Goal: Information Seeking & Learning: Check status

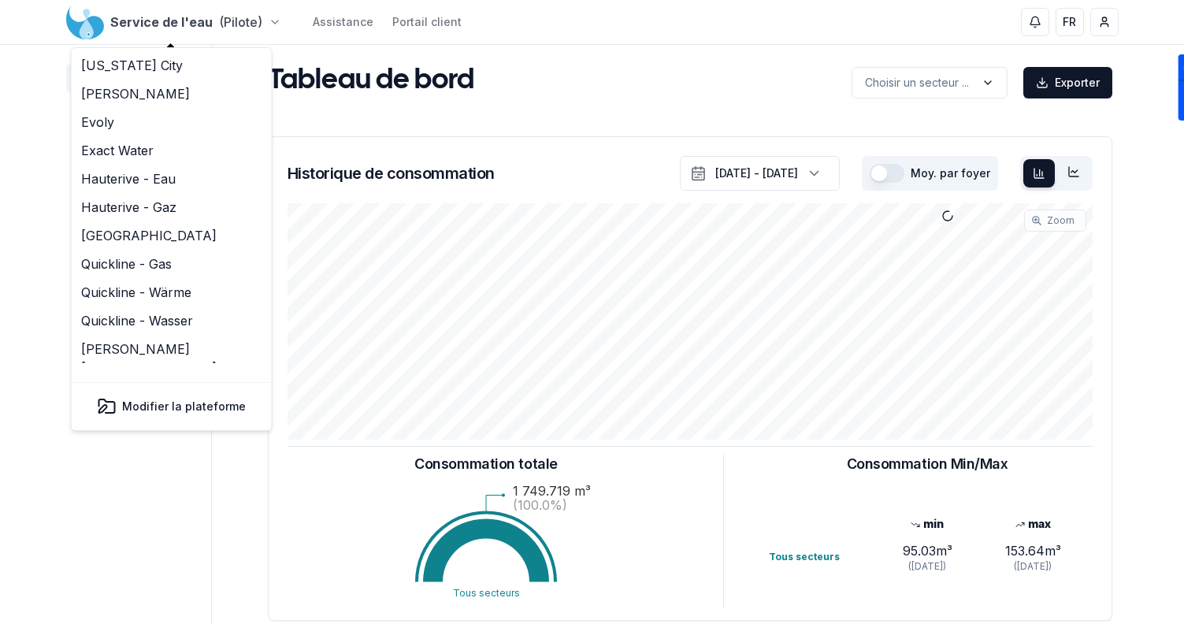
click at [150, 19] on html "Service de l'eau (Pilote) Assistance Portail client FR Sami Tableau de bord Car…" at bounding box center [592, 488] width 1184 height 976
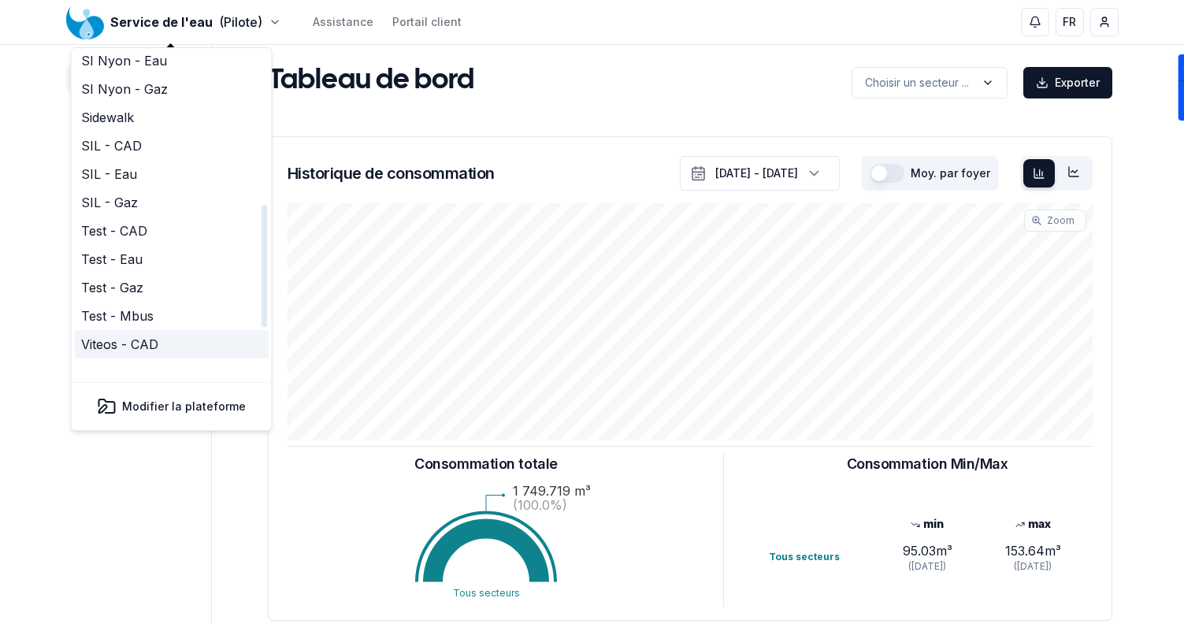
scroll to position [392, 0]
click at [127, 189] on link "SIL - Gaz" at bounding box center [172, 203] width 194 height 28
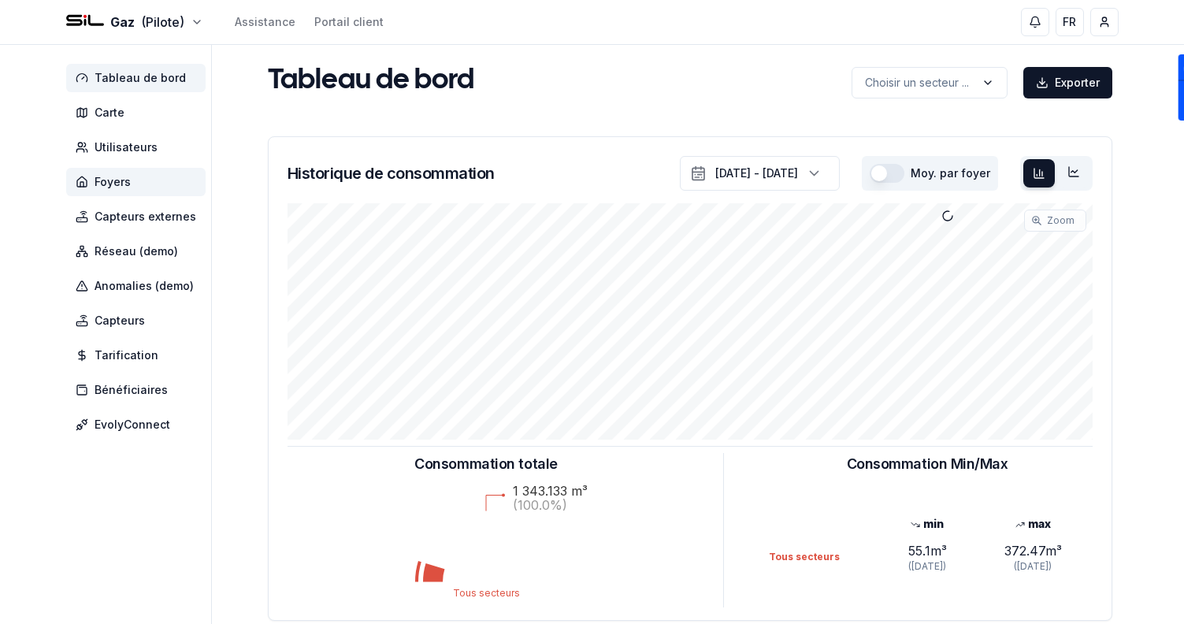
click at [143, 176] on span "Foyers" at bounding box center [135, 182] width 139 height 28
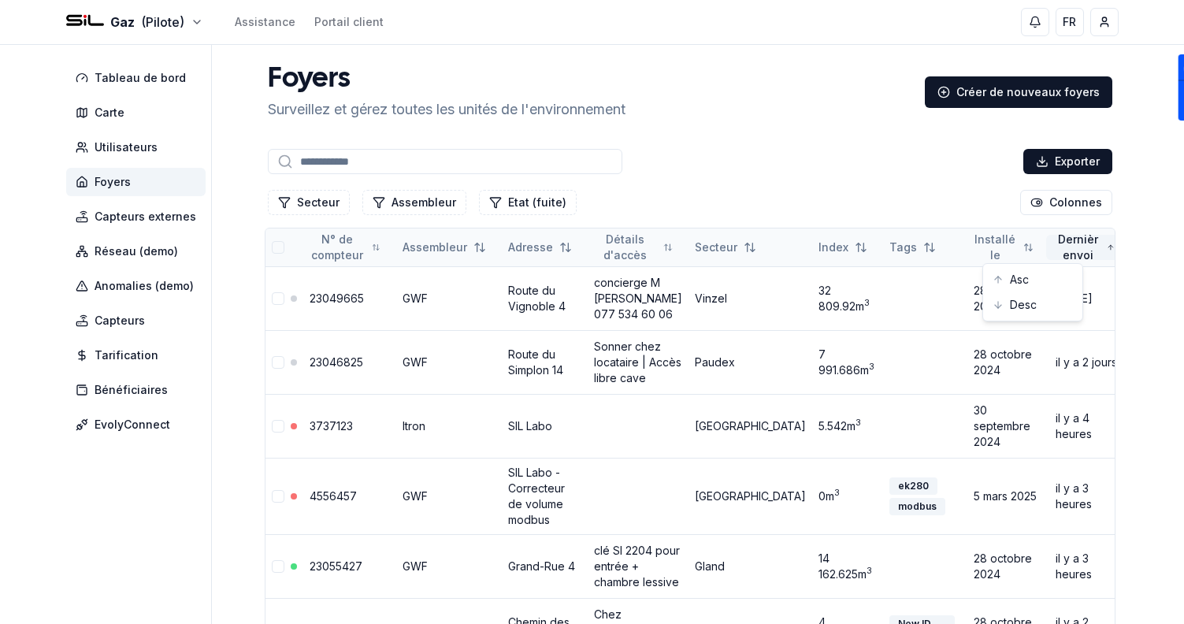
click at [1015, 306] on div "Desc" at bounding box center [1032, 304] width 93 height 25
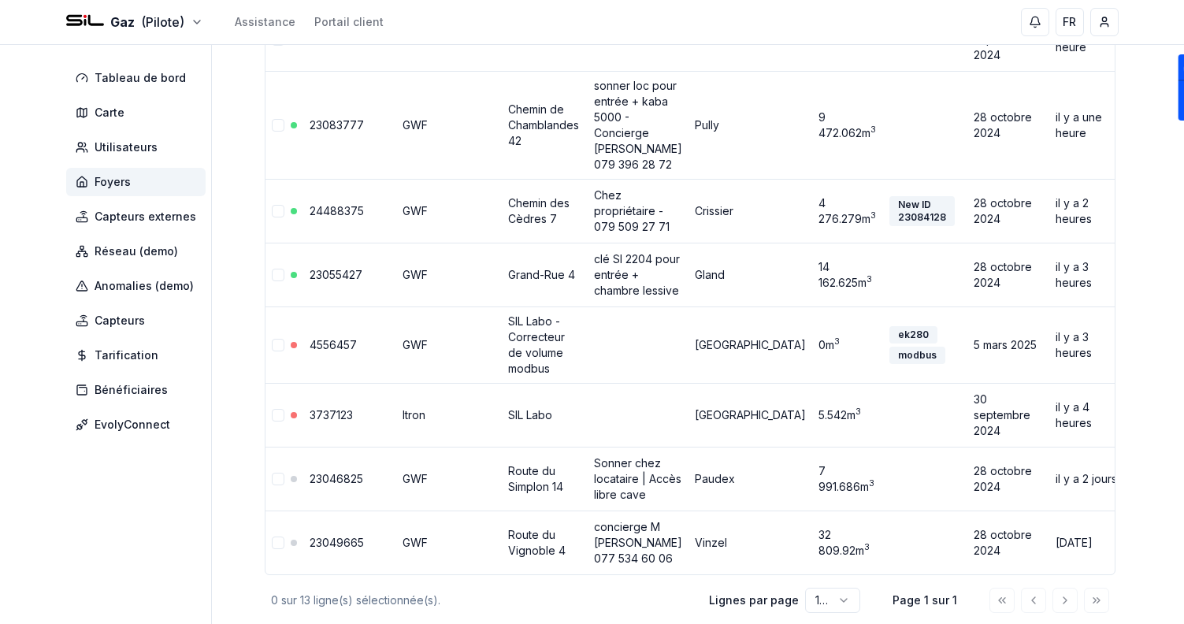
scroll to position [961, 0]
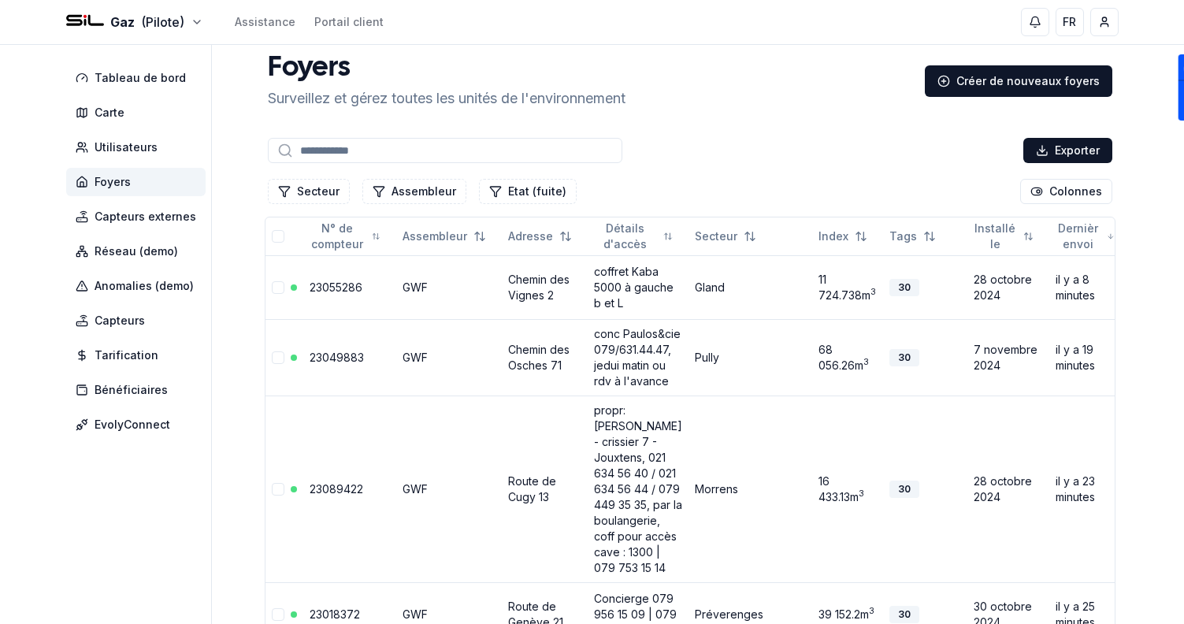
scroll to position [0, 0]
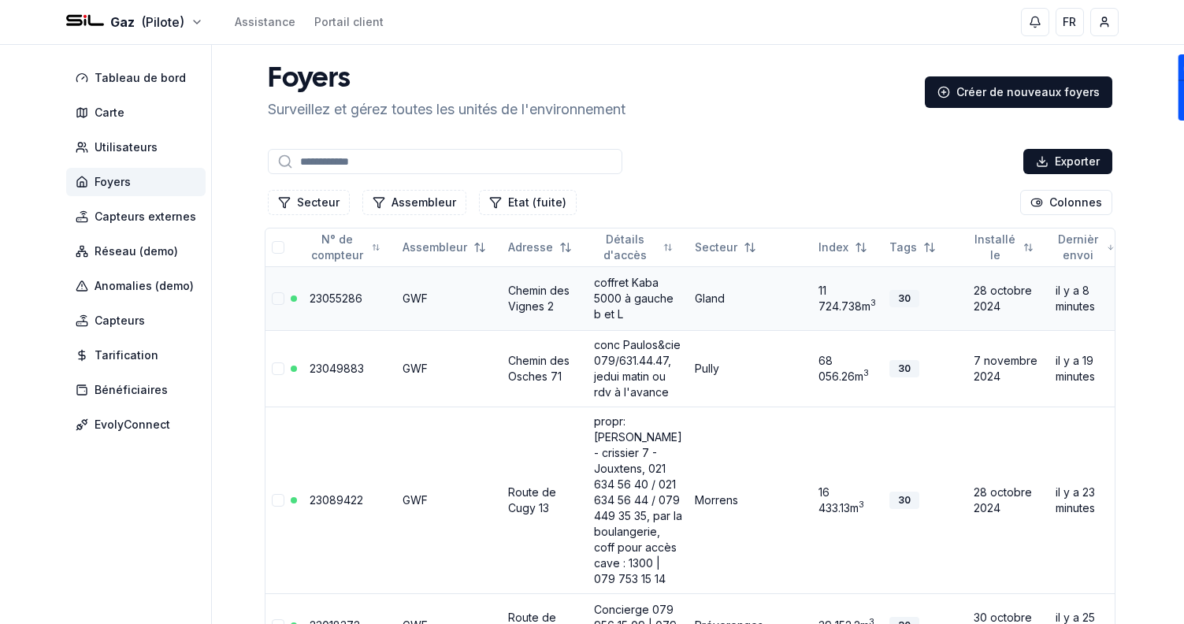
click at [535, 289] on link "Chemin des Vignes 2" at bounding box center [538, 298] width 61 height 29
click at [131, 76] on span "Tableau de bord" at bounding box center [140, 78] width 91 height 16
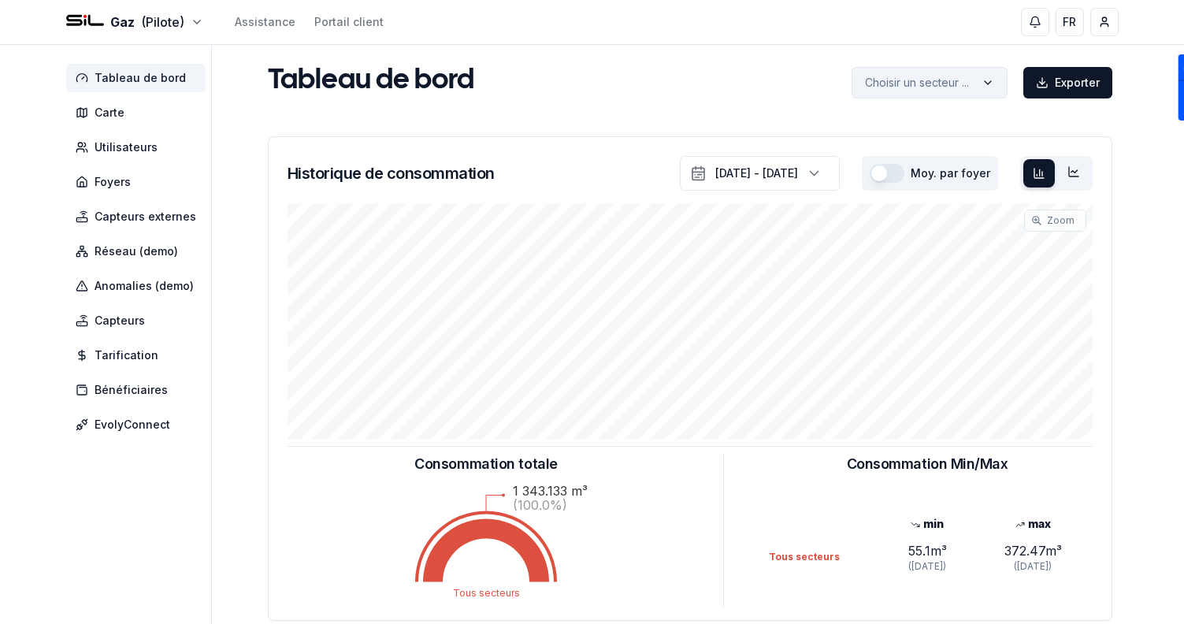
click at [919, 92] on html "Gaz (Pilote) Assistance Portail client FR Sami Tableau de bord Carte Utilisateu…" at bounding box center [592, 488] width 1184 height 976
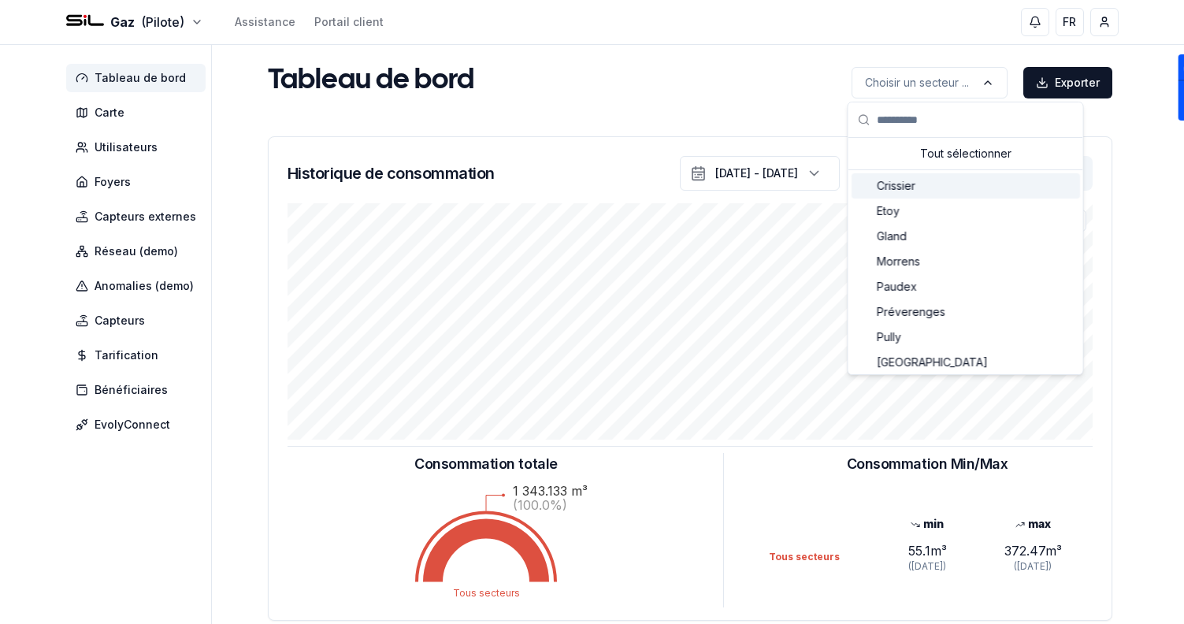
click at [901, 179] on span "Crissier" at bounding box center [896, 186] width 39 height 16
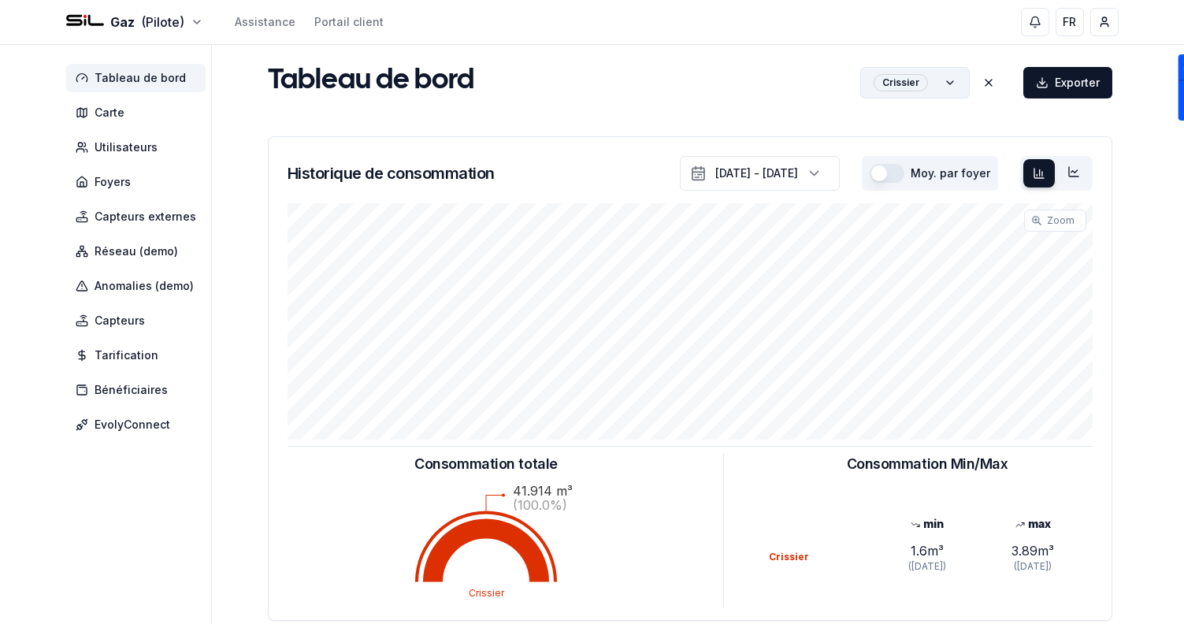
click at [921, 80] on html "Gaz (Pilote) Assistance Portail client FR Sami Tableau de bord Carte Utilisateu…" at bounding box center [592, 488] width 1184 height 976
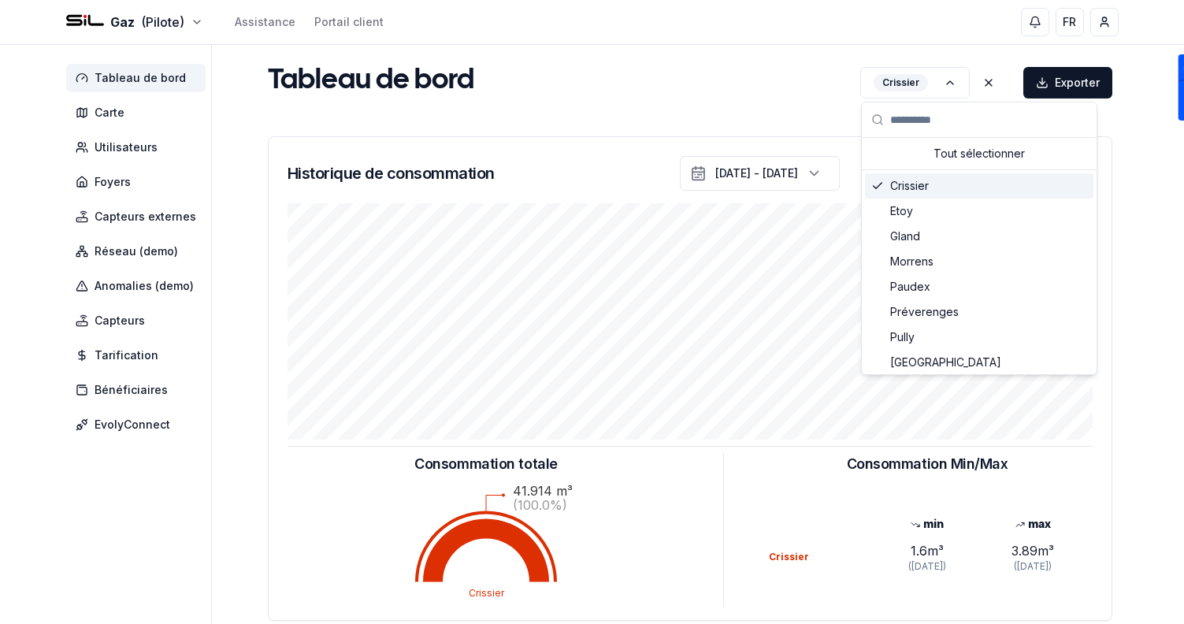
click at [900, 210] on span "Etoy" at bounding box center [901, 211] width 23 height 16
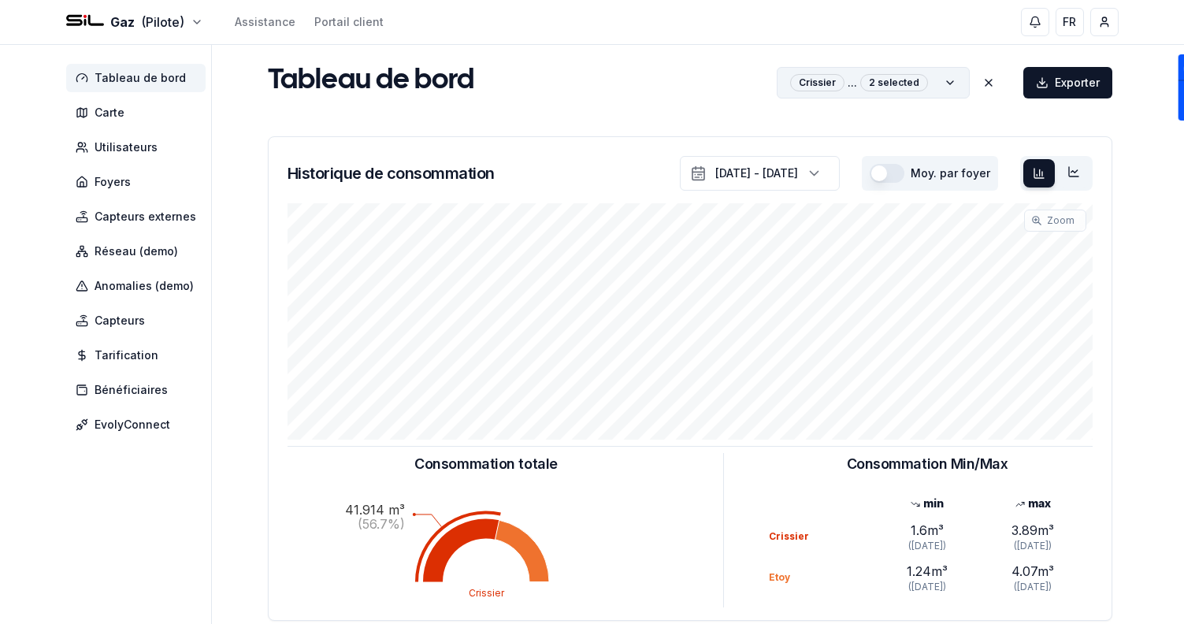
click at [891, 91] on html "Gaz (Pilote) Assistance Portail client FR Sami Tableau de bord Carte Utilisateu…" at bounding box center [592, 488] width 1184 height 976
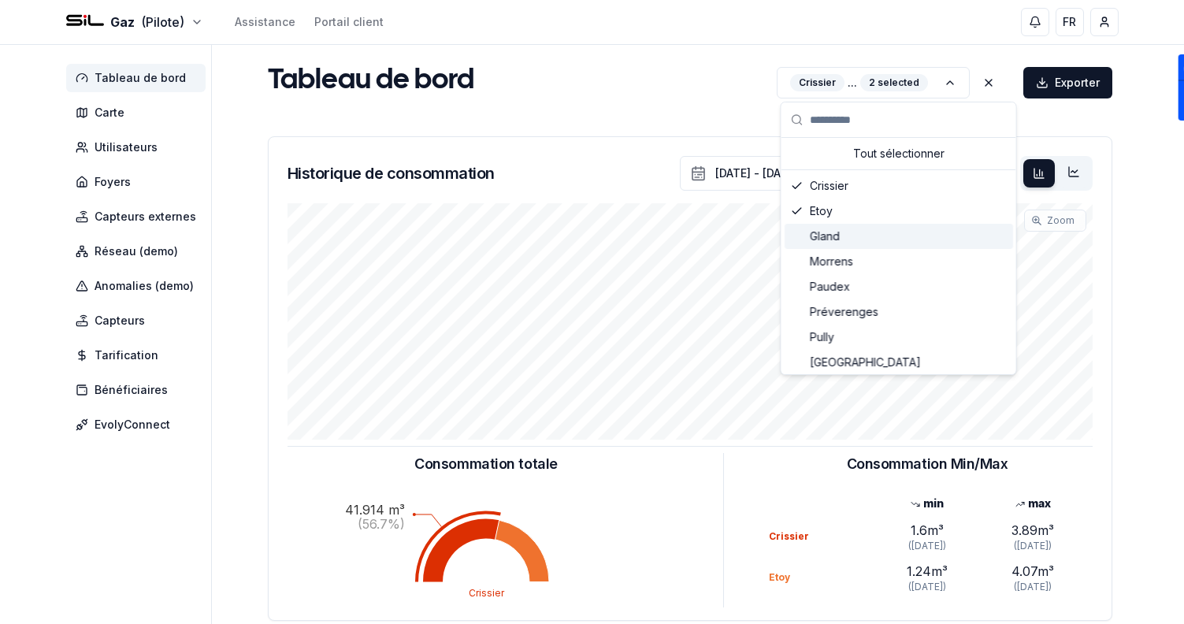
click at [889, 242] on div "Gland" at bounding box center [899, 236] width 228 height 25
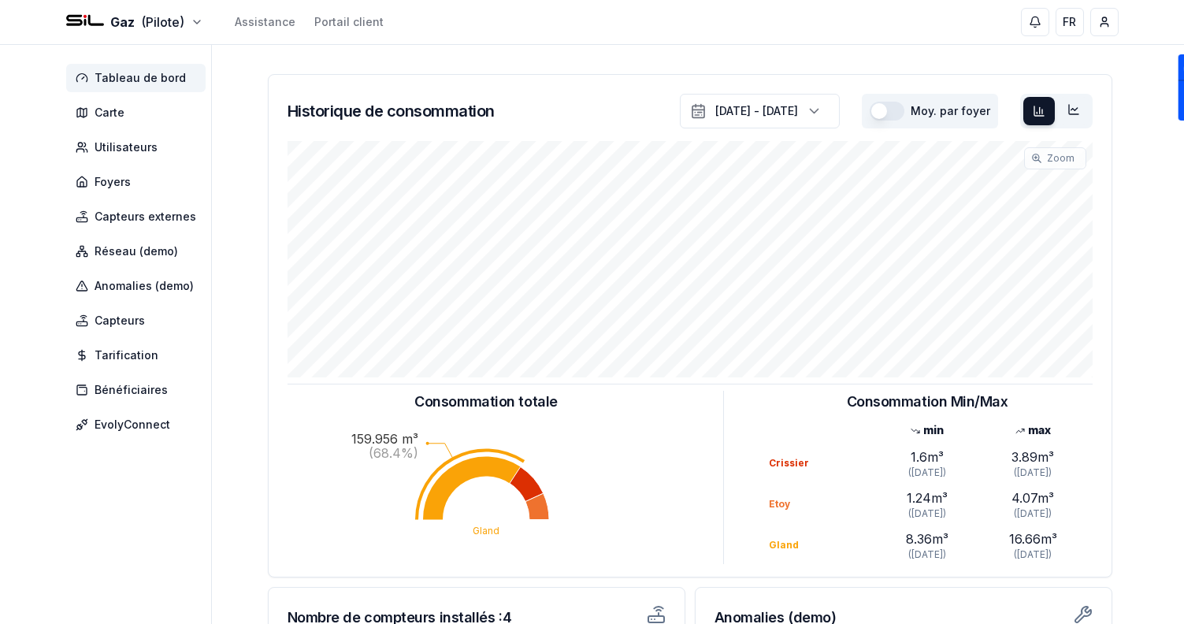
scroll to position [24, 0]
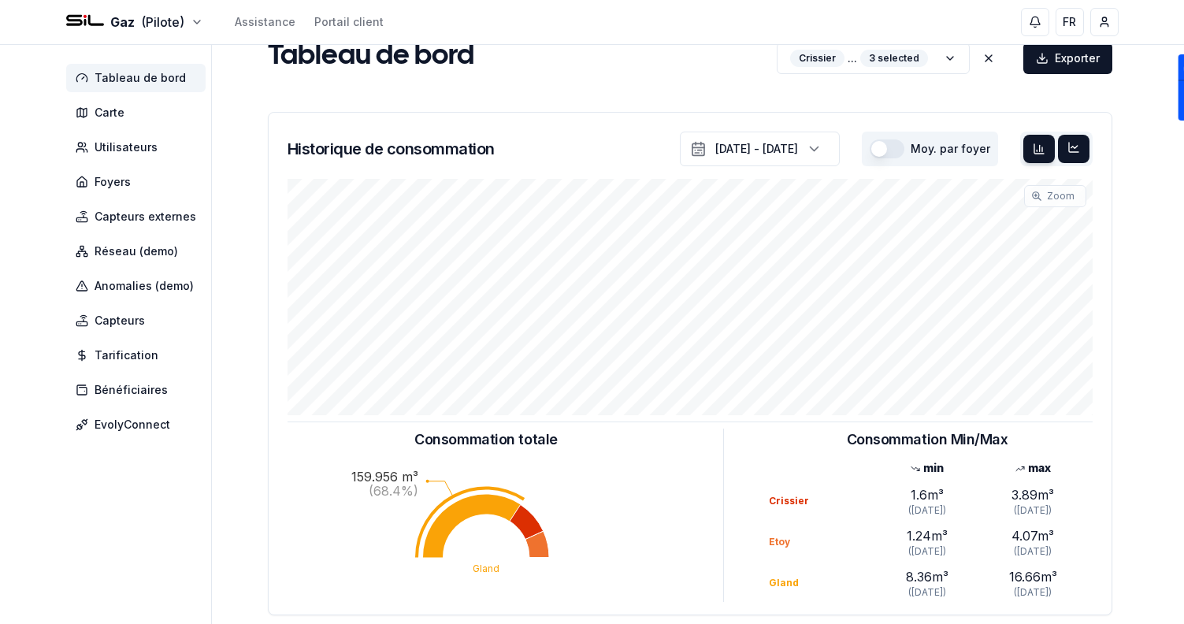
click at [1074, 153] on icon at bounding box center [1074, 147] width 13 height 13
click at [1034, 151] on icon at bounding box center [1039, 149] width 13 height 13
click at [1063, 152] on div at bounding box center [1074, 149] width 32 height 28
click at [1023, 150] on div at bounding box center [1039, 149] width 32 height 28
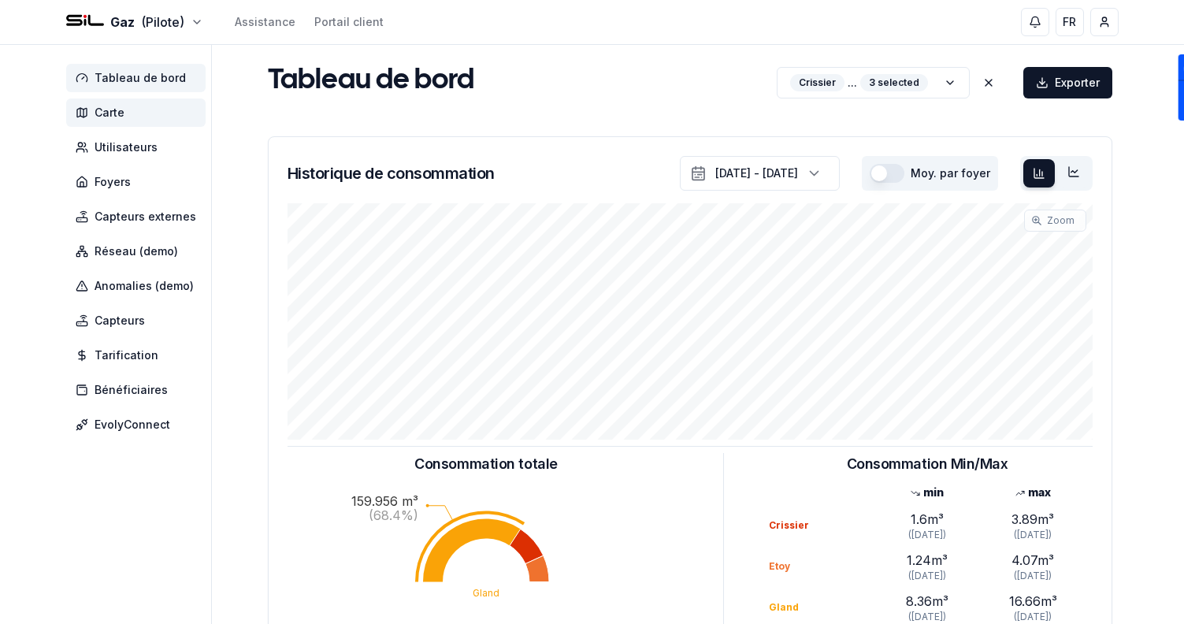
click at [77, 115] on icon at bounding box center [81, 112] width 9 height 9
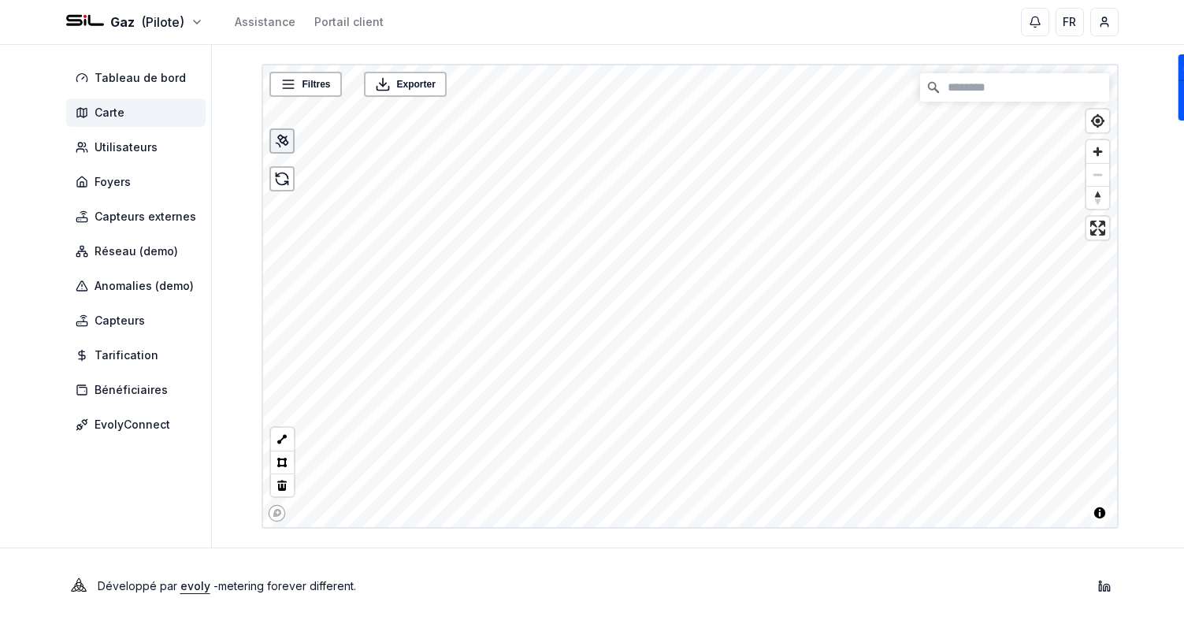
click at [273, 139] on div at bounding box center [281, 140] width 25 height 25
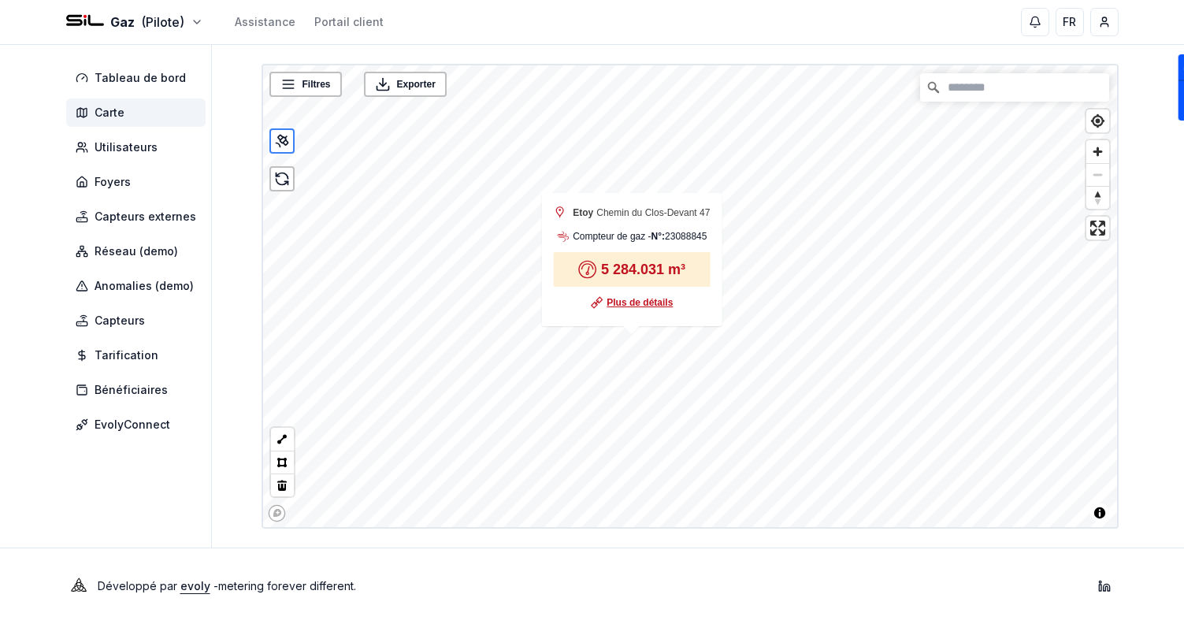
click at [628, 303] on link "Plus de détails" at bounding box center [640, 303] width 66 height 16
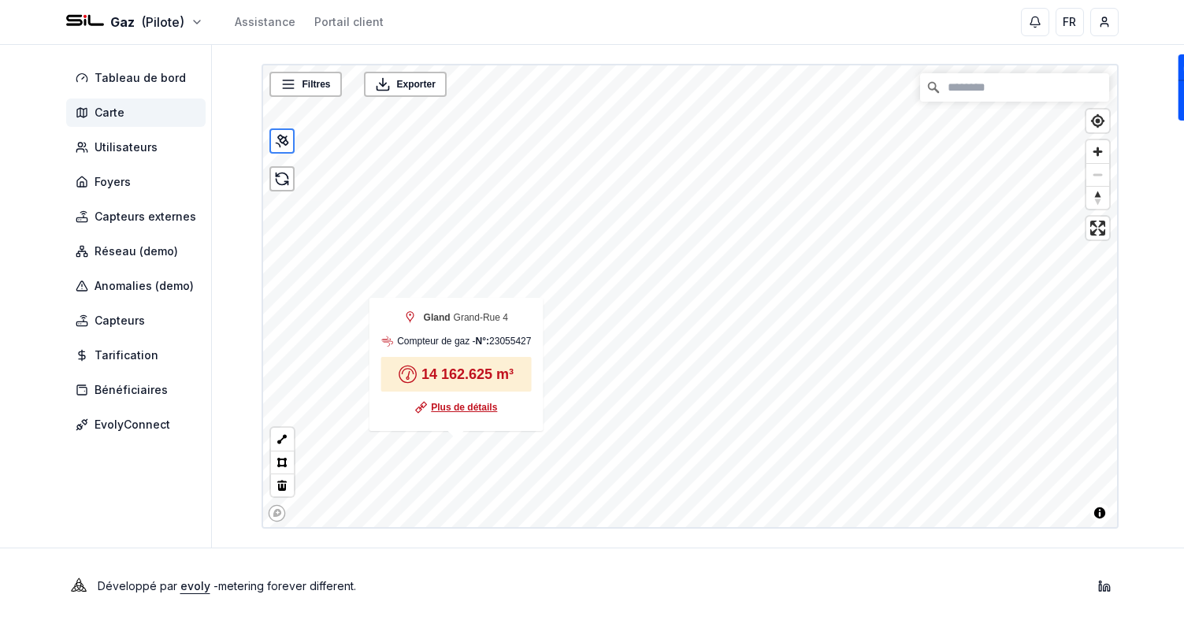
click at [479, 409] on link "Plus de détails" at bounding box center [464, 407] width 66 height 16
click at [154, 13] on html "Gaz (Pilote) Assistance Portail client FR Sami Tableau de bord Carte Utilisateu…" at bounding box center [592, 312] width 1184 height 624
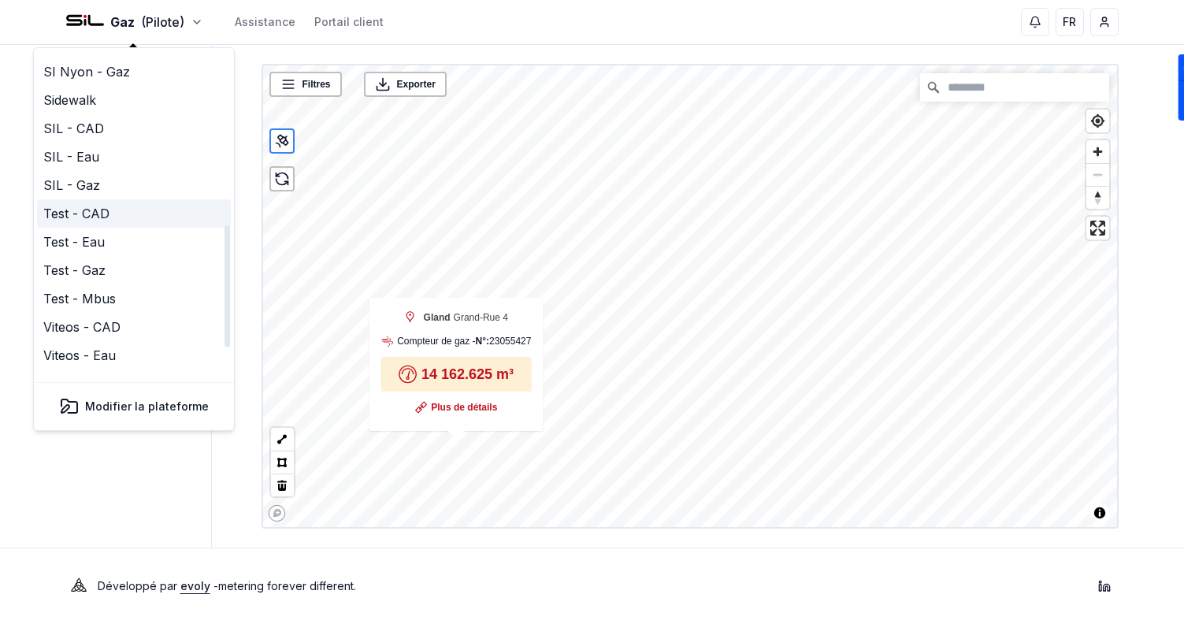
scroll to position [409, 0]
click at [101, 115] on link "SIL - CAD" at bounding box center [134, 129] width 194 height 28
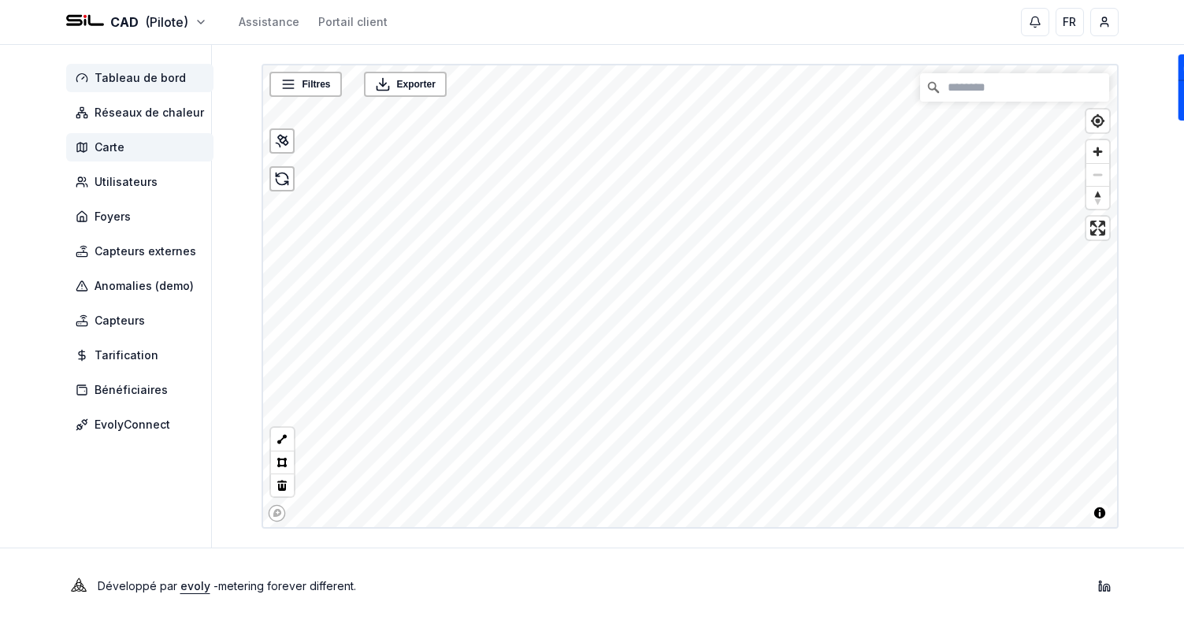
click at [134, 83] on span "Tableau de bord" at bounding box center [140, 78] width 91 height 16
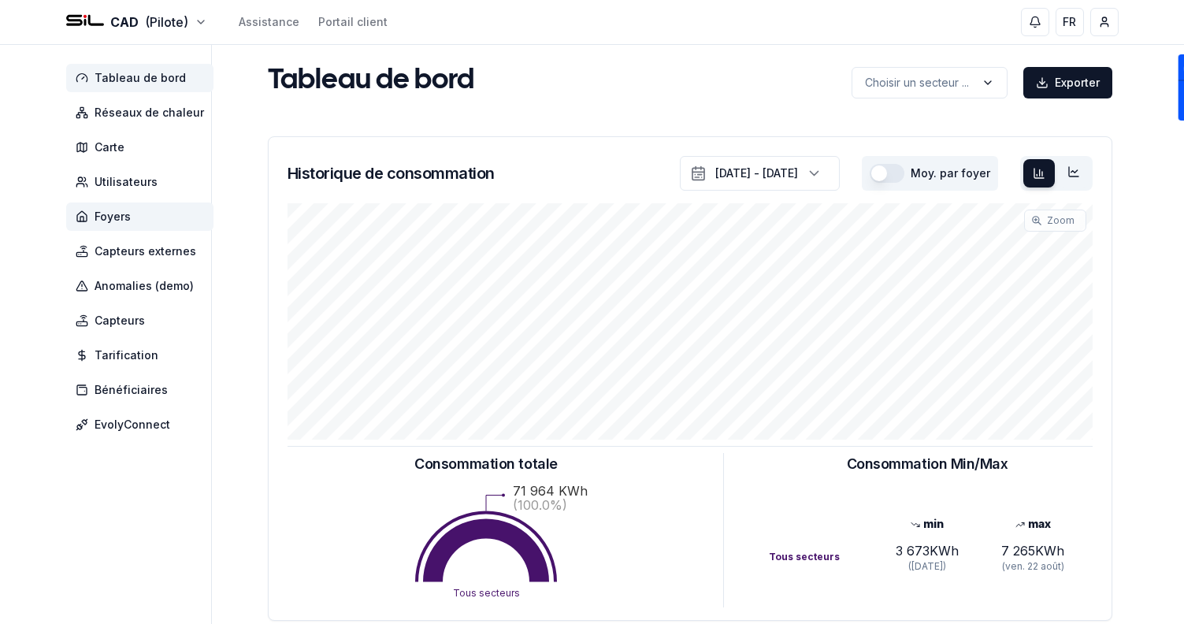
click at [152, 202] on span "Foyers" at bounding box center [139, 216] width 147 height 28
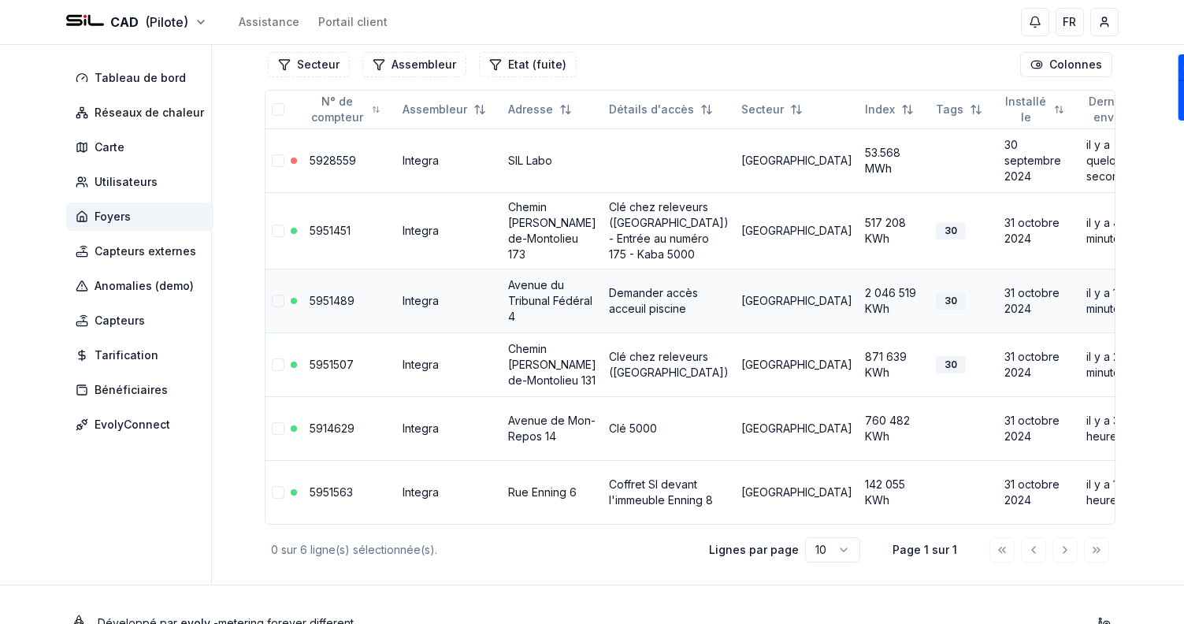
scroll to position [140, 0]
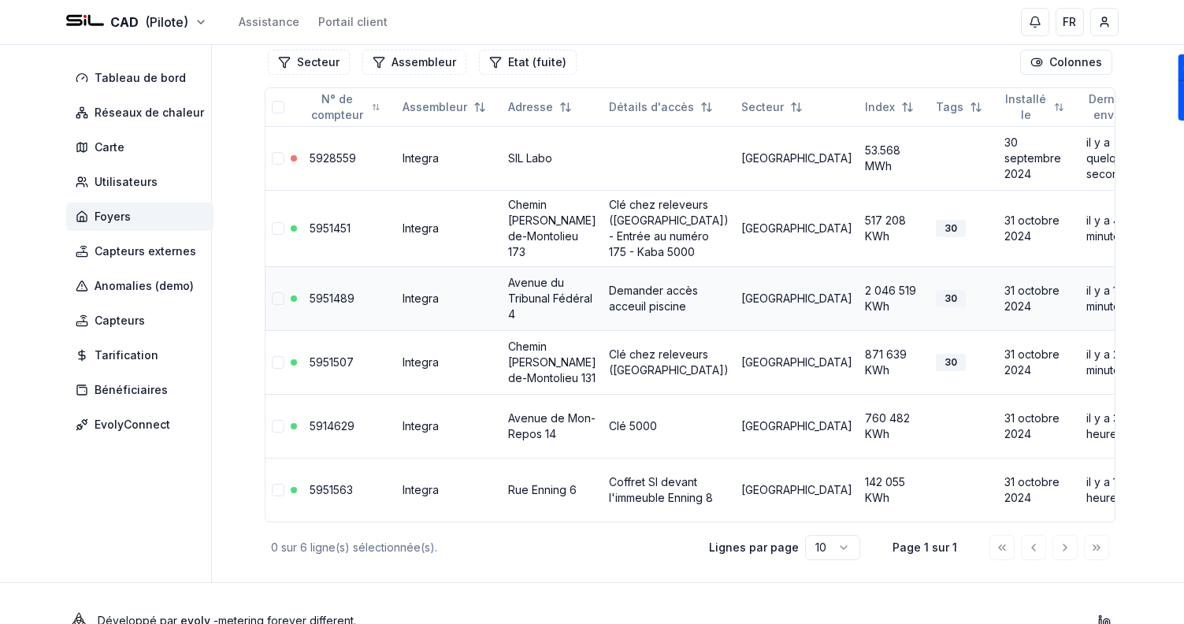
click at [529, 321] on link "Avenue du Tribunal Fédéral 4" at bounding box center [550, 298] width 84 height 45
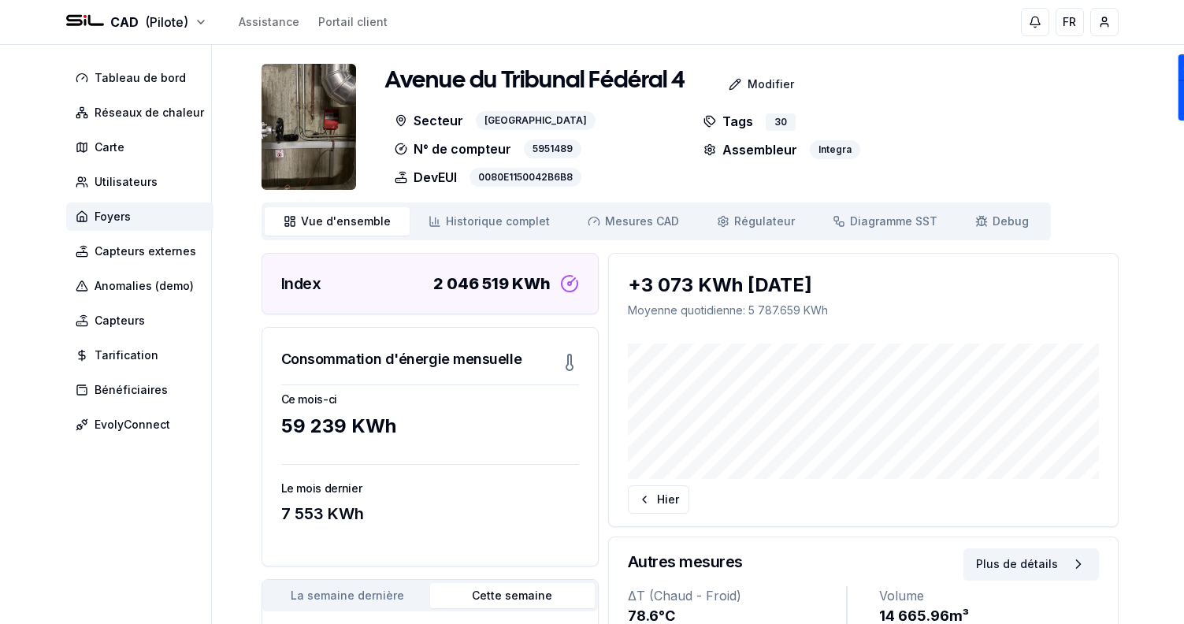
click at [274, 108] on img at bounding box center [309, 127] width 95 height 126
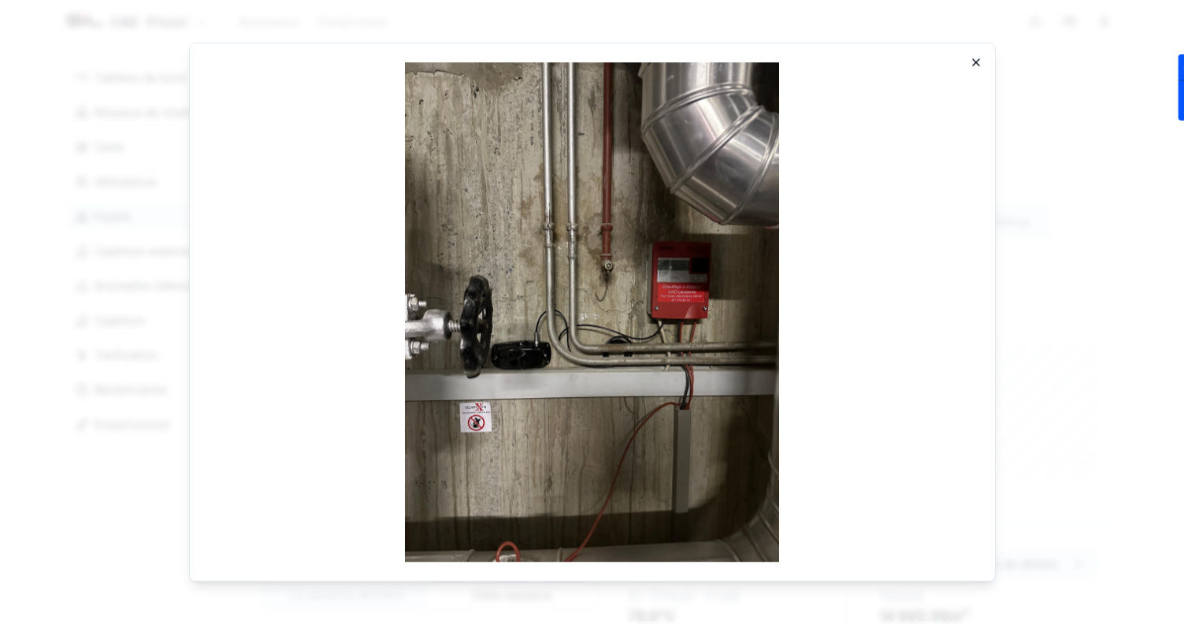
click at [971, 61] on icon "button" at bounding box center [976, 62] width 13 height 13
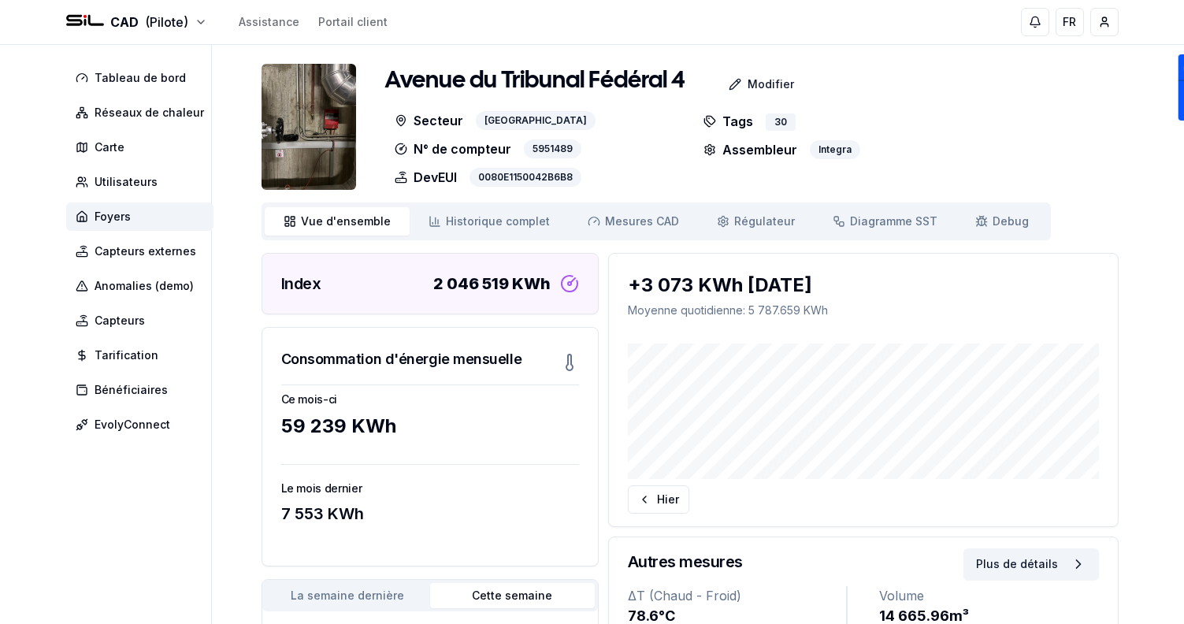
click at [295, 138] on img at bounding box center [309, 127] width 95 height 126
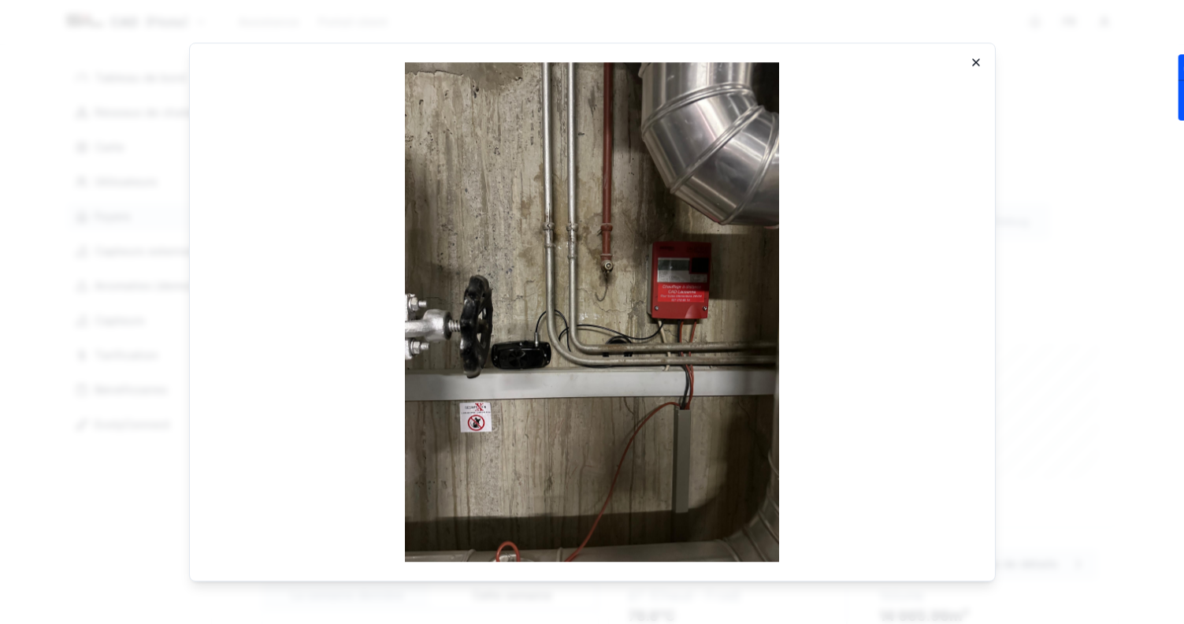
click at [975, 63] on icon "button" at bounding box center [976, 62] width 13 height 13
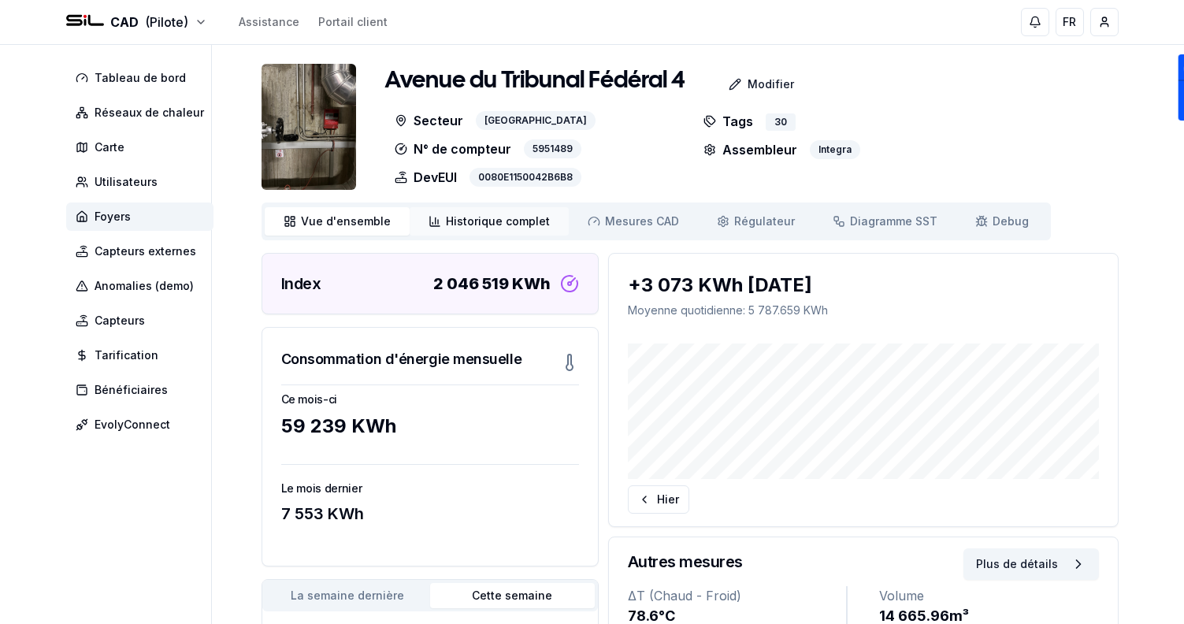
click at [476, 212] on link "Historique complet Historique" at bounding box center [489, 221] width 159 height 28
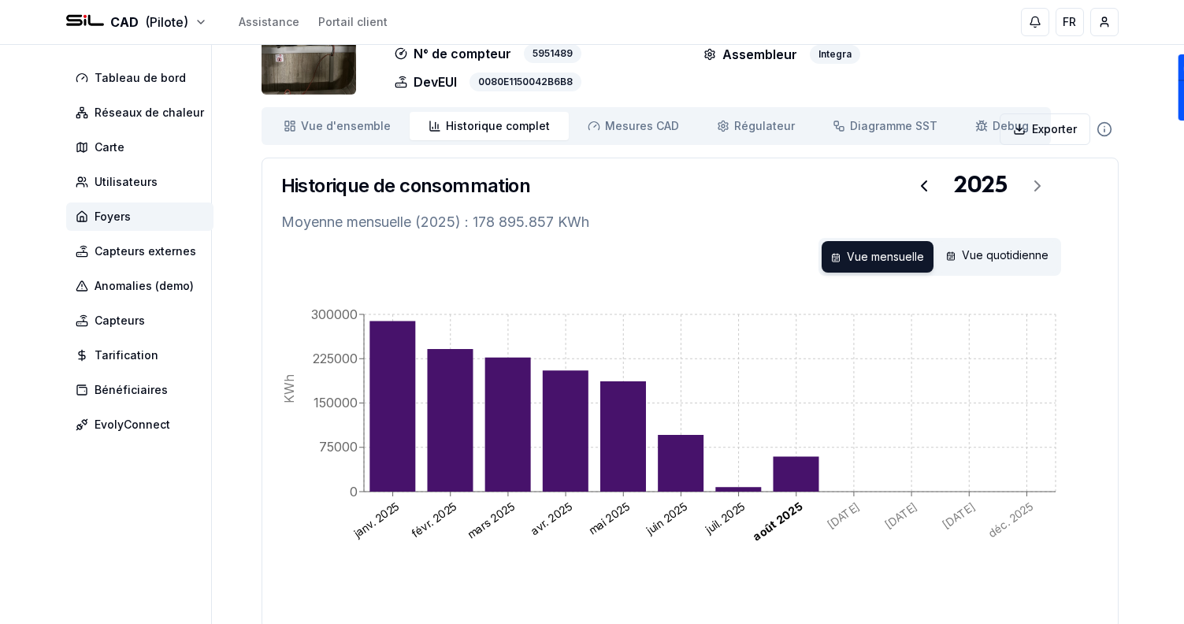
scroll to position [118, 0]
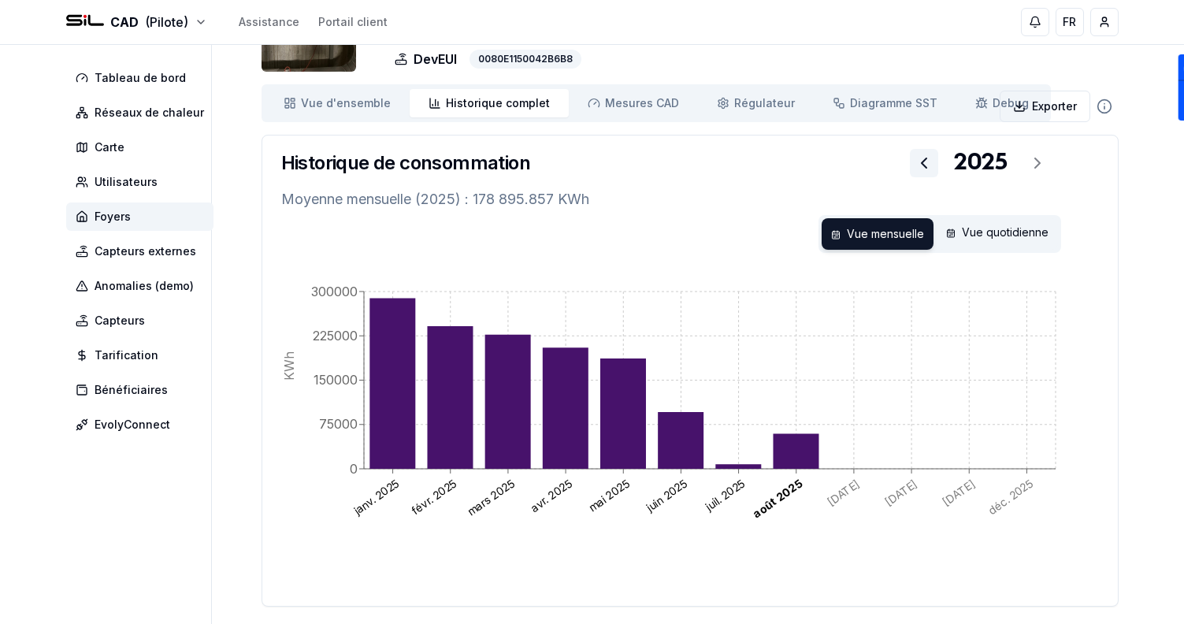
click at [925, 165] on icon at bounding box center [924, 162] width 5 height 9
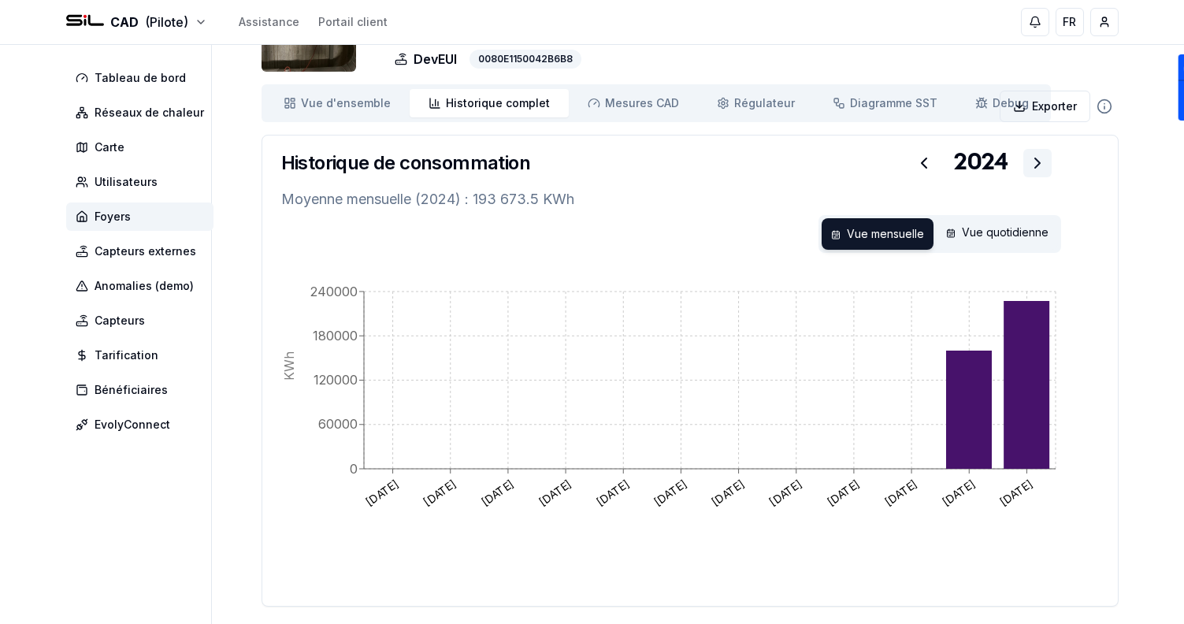
click at [1037, 166] on icon at bounding box center [1037, 162] width 5 height 9
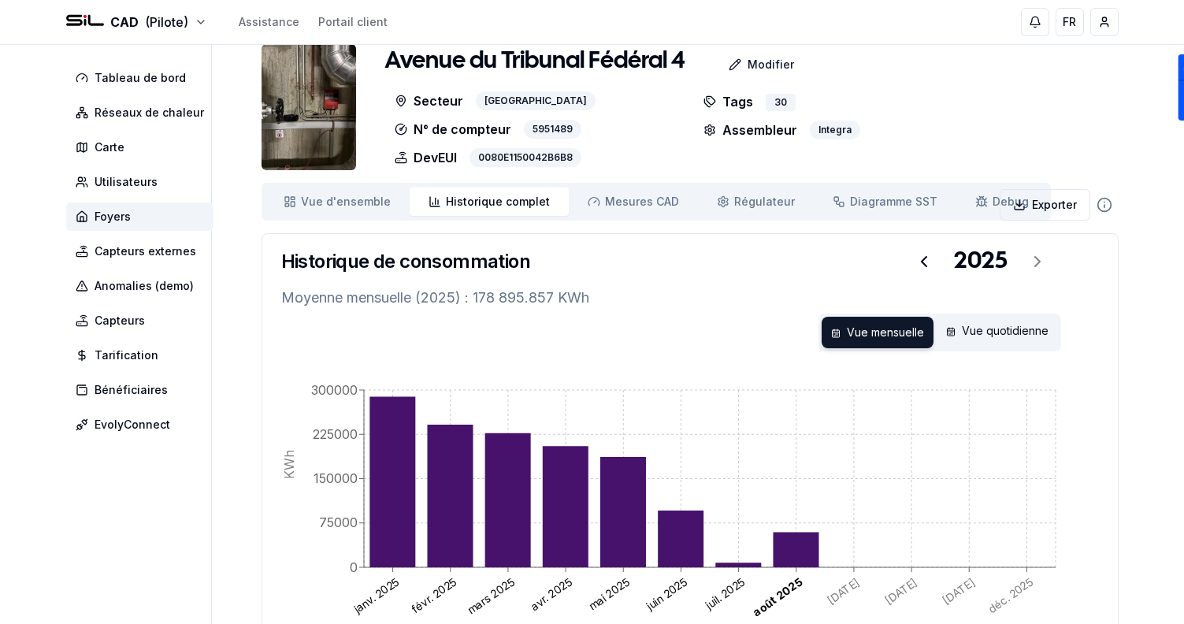
scroll to position [0, 0]
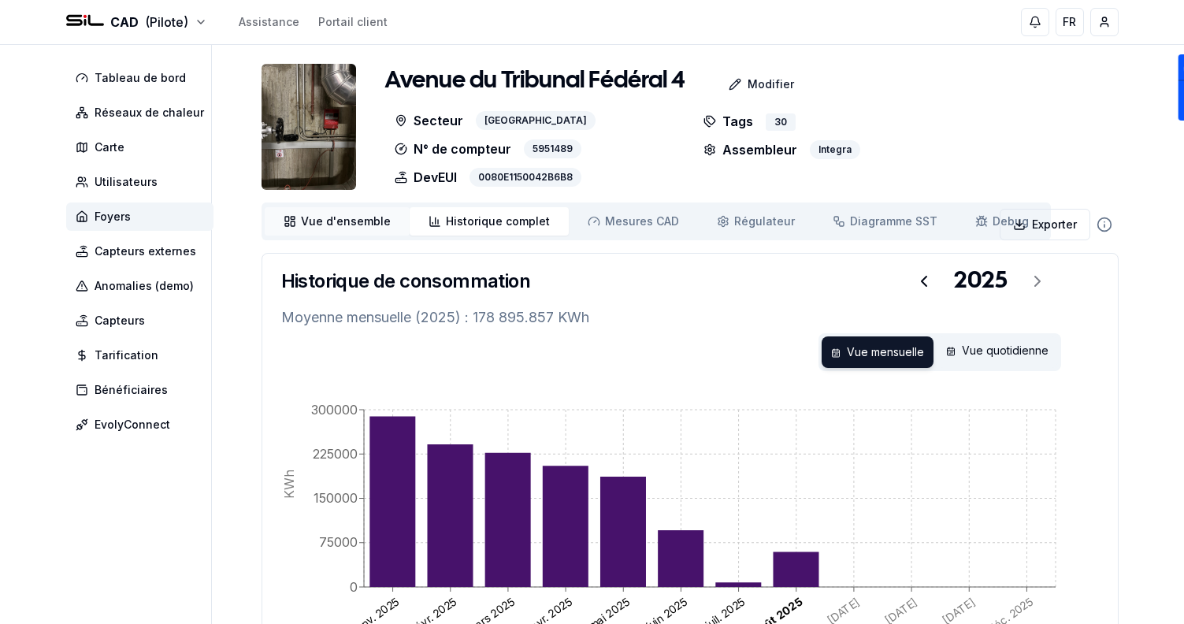
click at [284, 225] on icon at bounding box center [290, 221] width 13 height 13
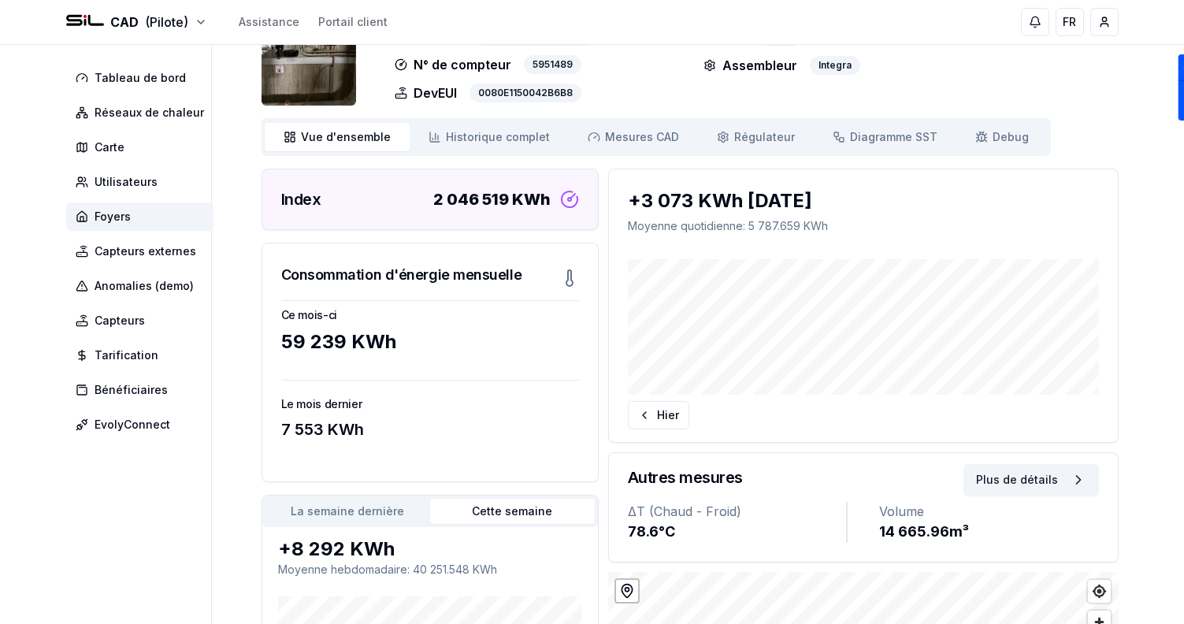
scroll to position [81, 0]
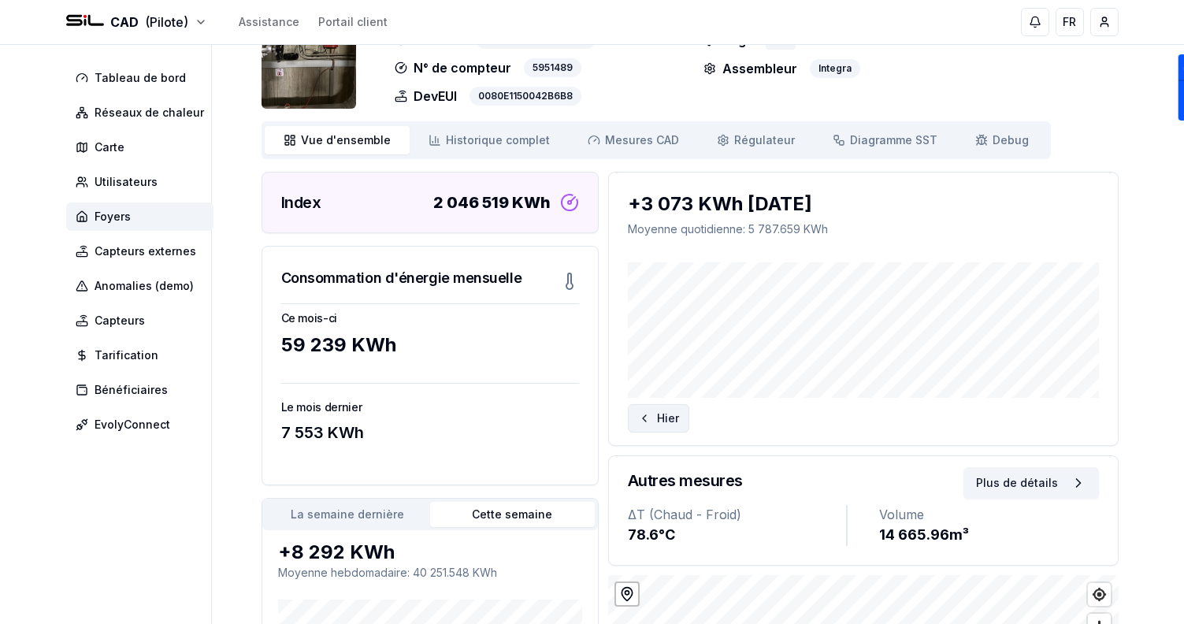
click at [649, 413] on icon at bounding box center [644, 418] width 13 height 13
click at [1045, 433] on div "Aujourd'hui" at bounding box center [863, 353] width 509 height 195
click at [1042, 425] on button "Aujourd'hui" at bounding box center [1048, 418] width 102 height 28
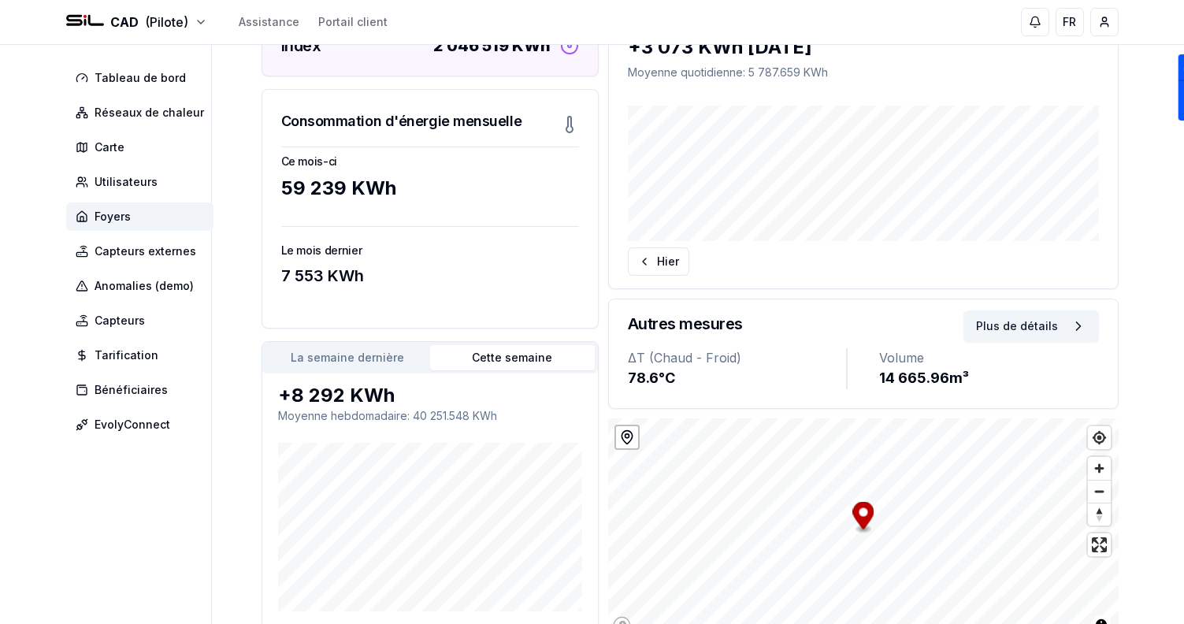
scroll to position [0, 0]
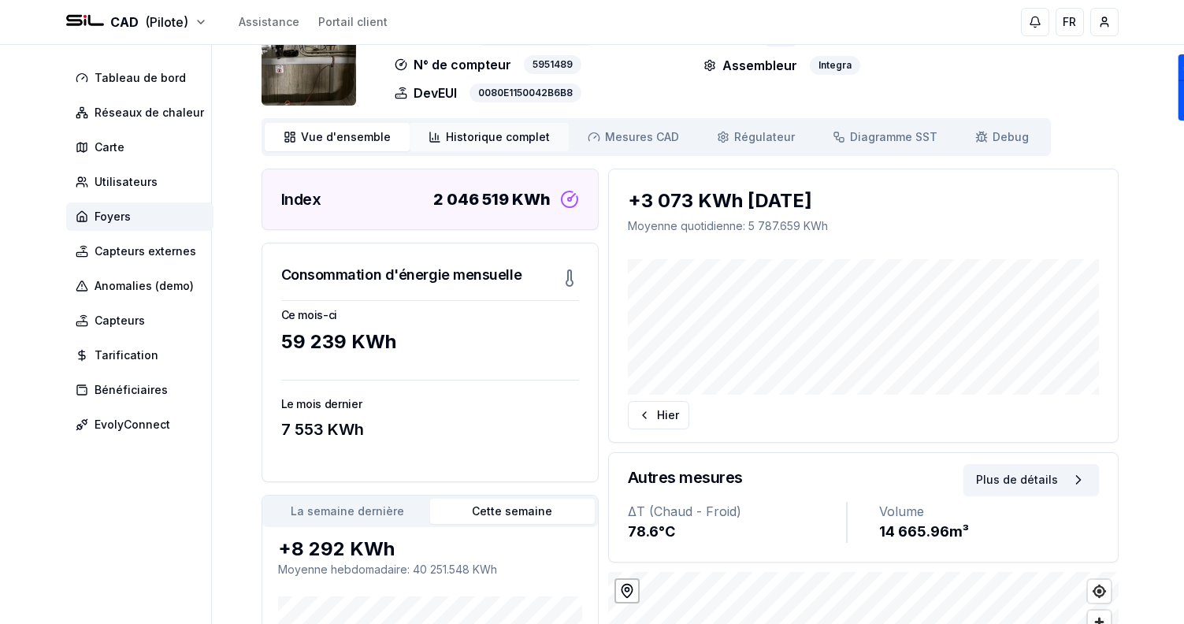
click at [469, 136] on span "Historique complet" at bounding box center [498, 137] width 104 height 16
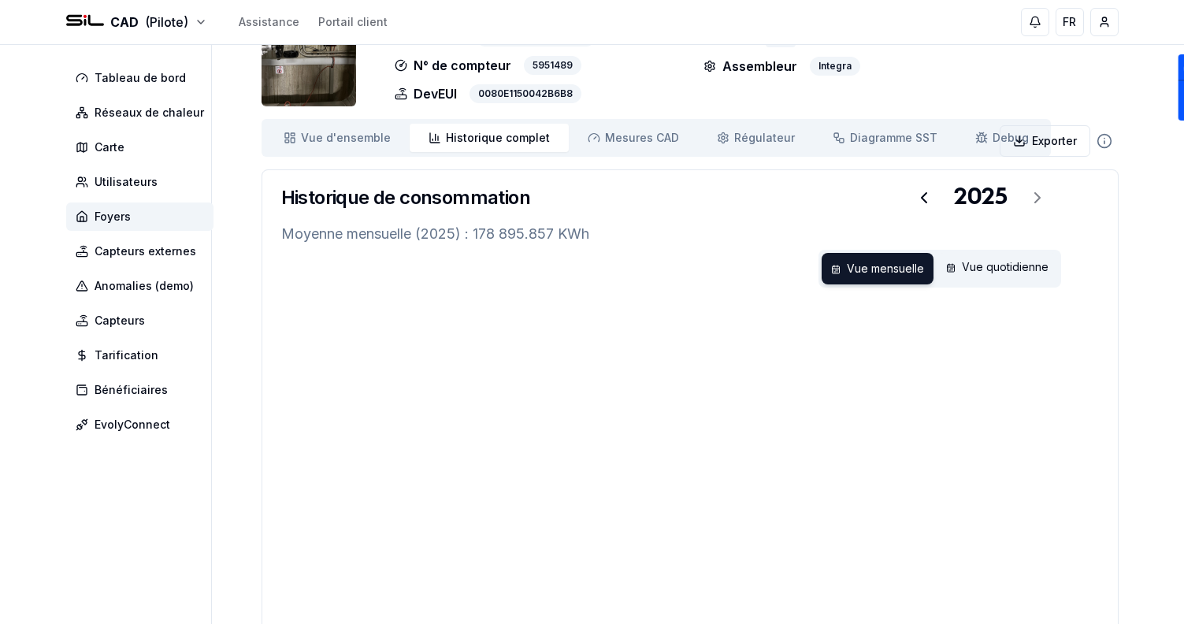
scroll to position [84, 0]
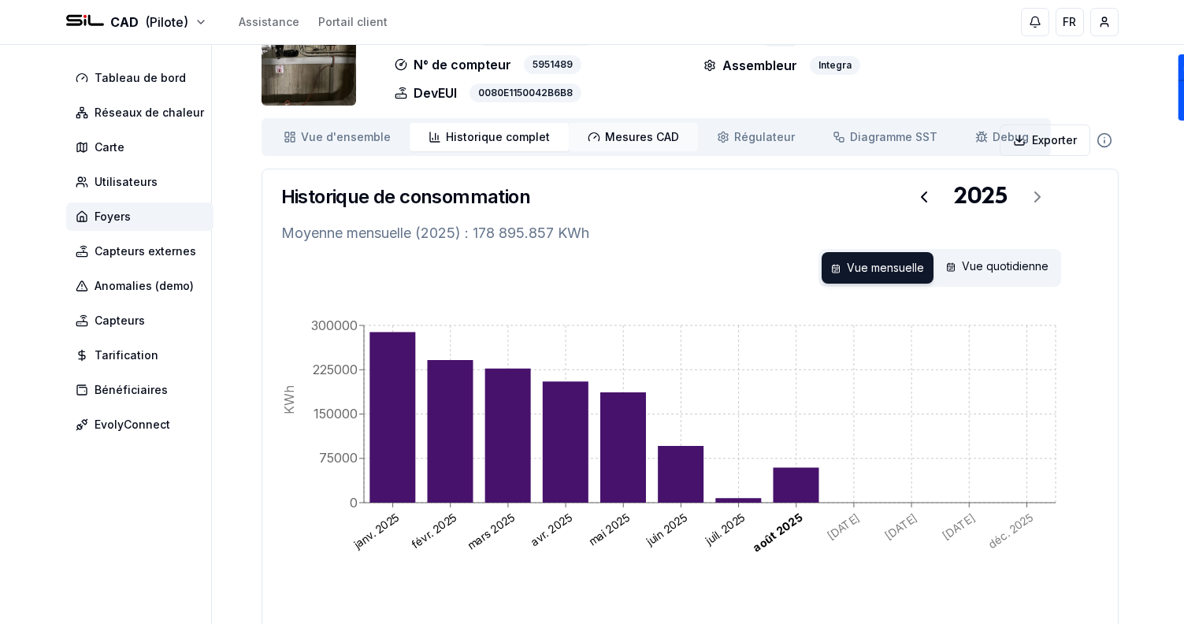
click at [572, 137] on link "Mesures CAD Mes. CAD" at bounding box center [633, 137] width 129 height 28
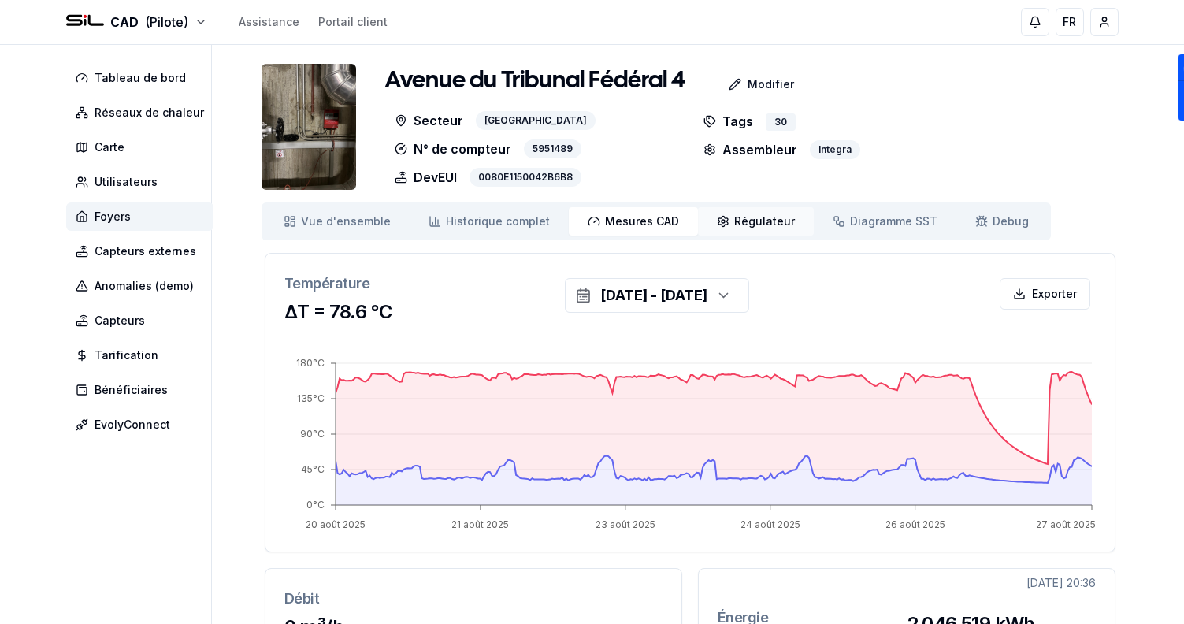
click at [722, 220] on circle at bounding box center [723, 221] width 3 height 3
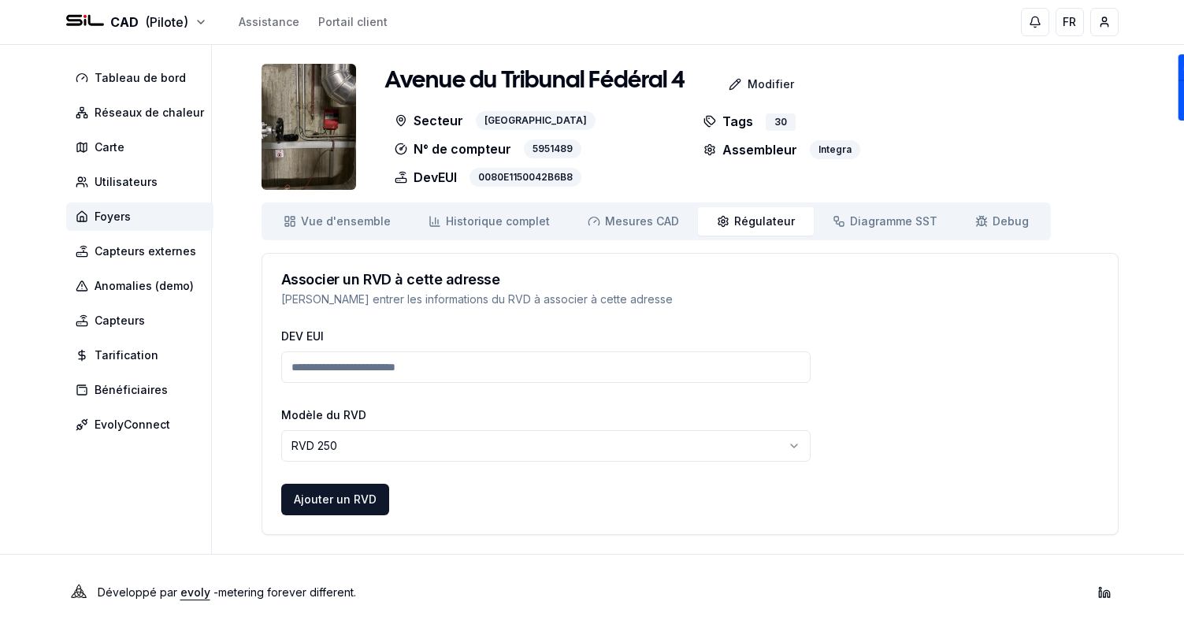
scroll to position [6, 0]
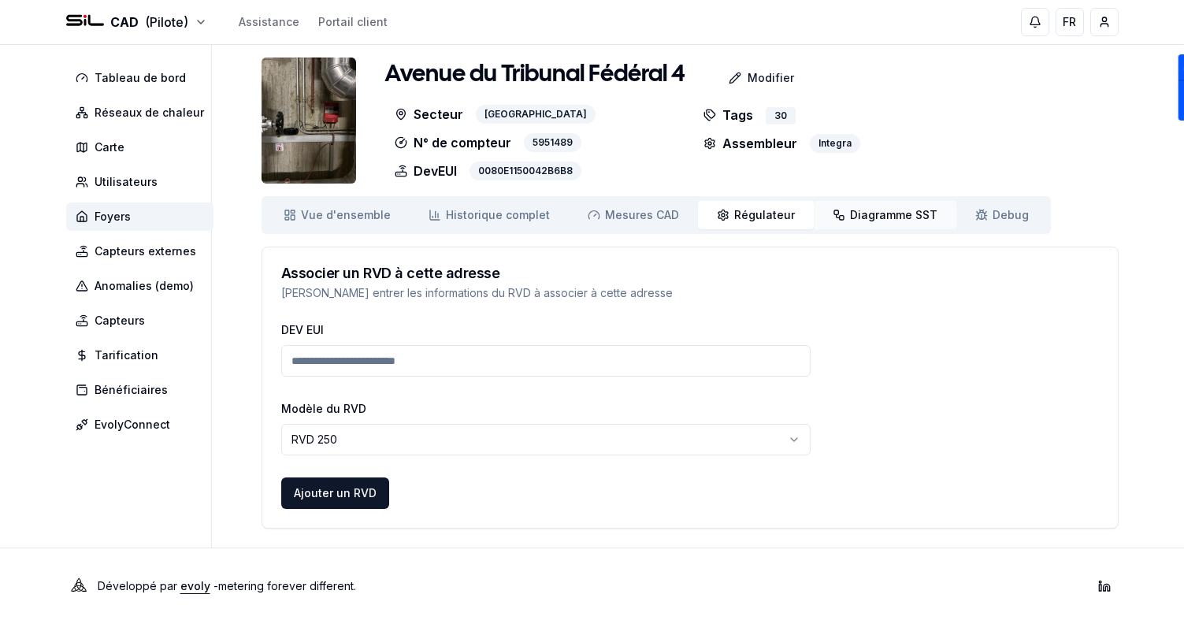
click at [859, 226] on link "Diagramme SST Diagramme" at bounding box center [885, 215] width 143 height 28
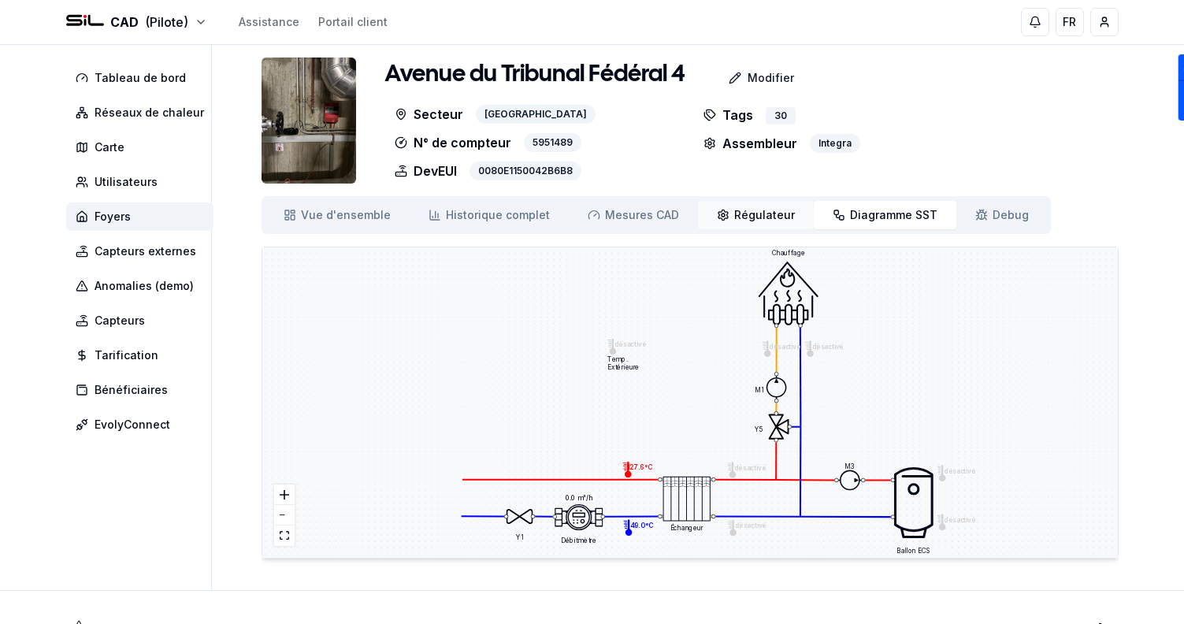
click at [720, 212] on link "Régulateur Régulateur" at bounding box center [756, 215] width 116 height 28
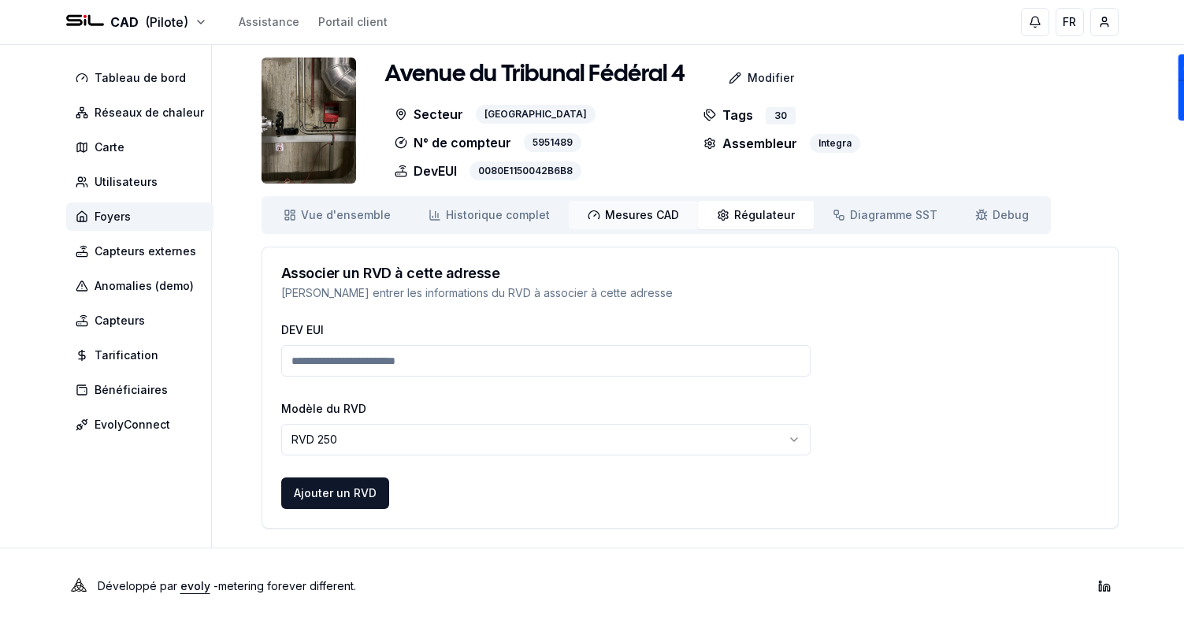
click at [588, 210] on icon at bounding box center [594, 215] width 13 height 13
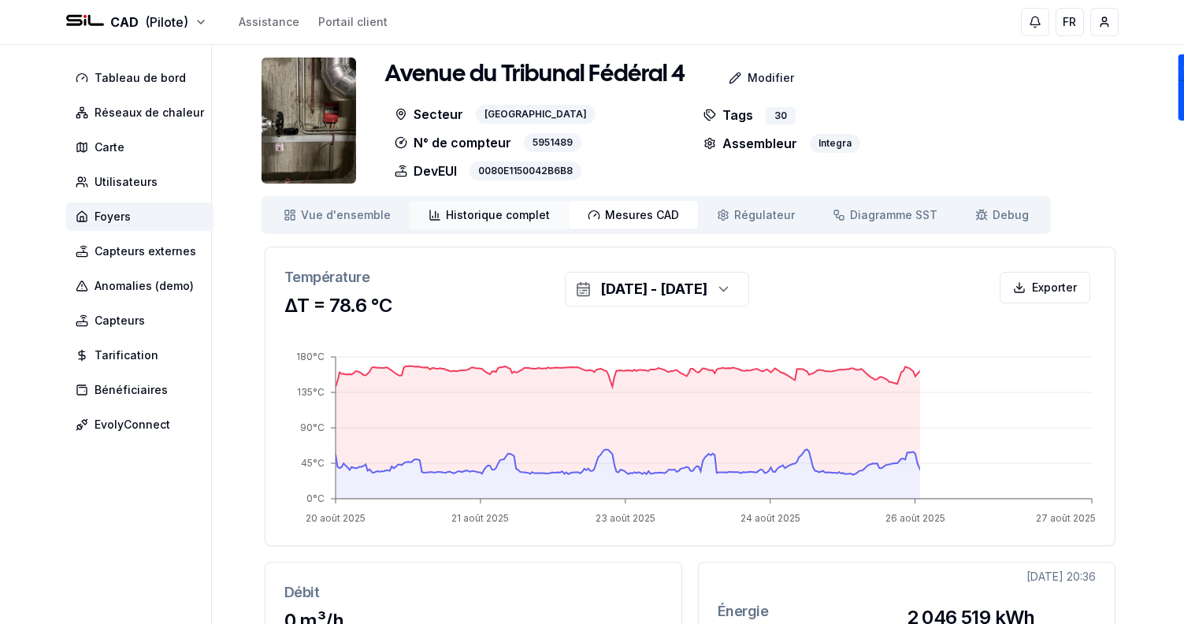
click at [515, 212] on span "Historique complet" at bounding box center [498, 215] width 104 height 16
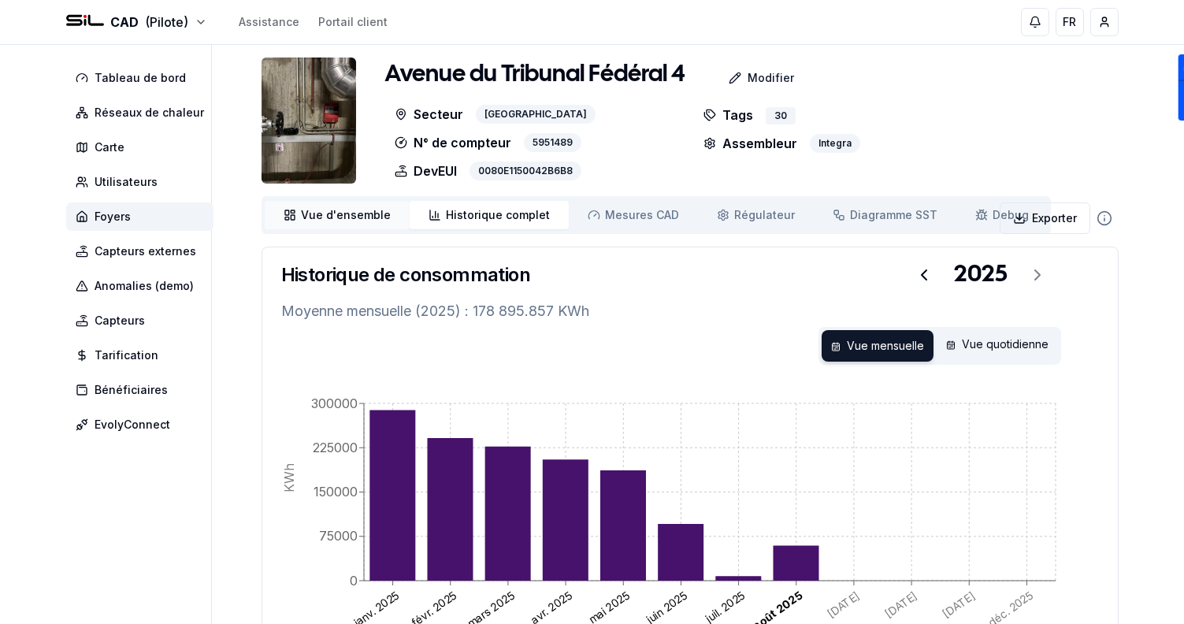
click at [383, 220] on span "Vue d'ensemble" at bounding box center [346, 215] width 90 height 16
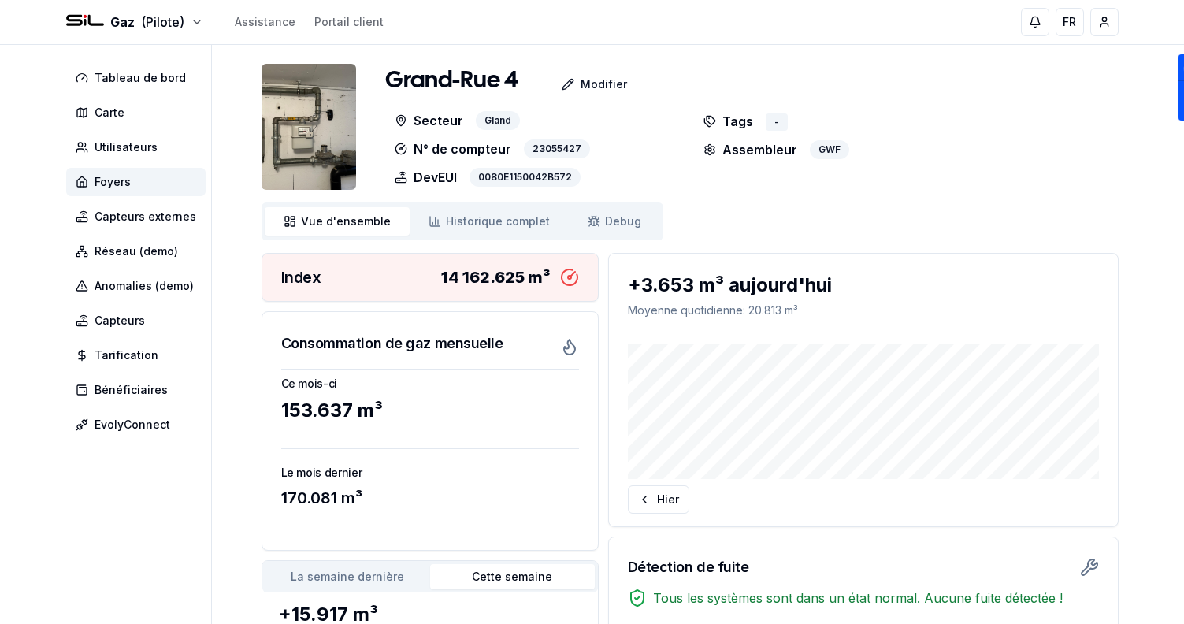
click at [303, 136] on img at bounding box center [309, 127] width 95 height 126
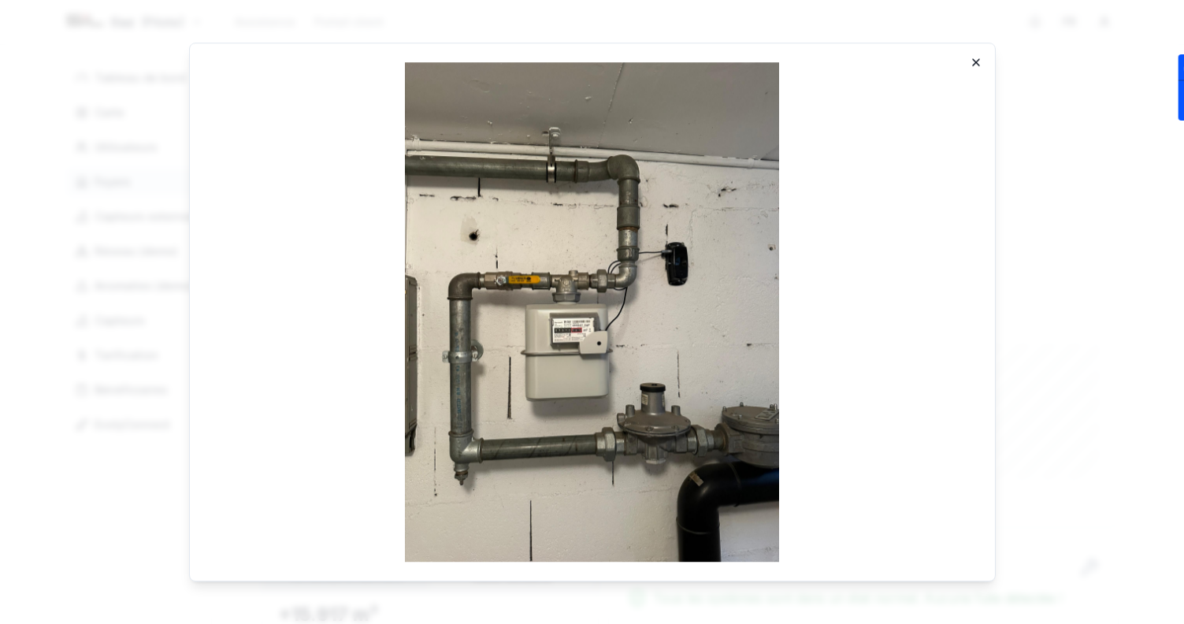
click at [976, 61] on icon "button" at bounding box center [976, 62] width 6 height 6
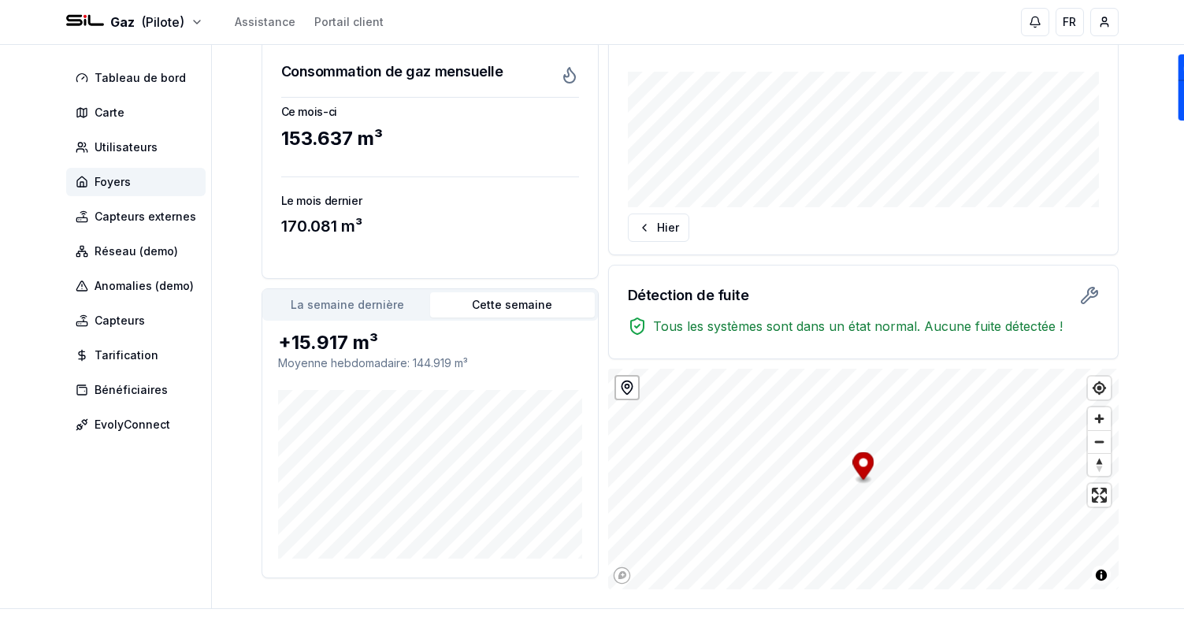
scroll to position [269, 0]
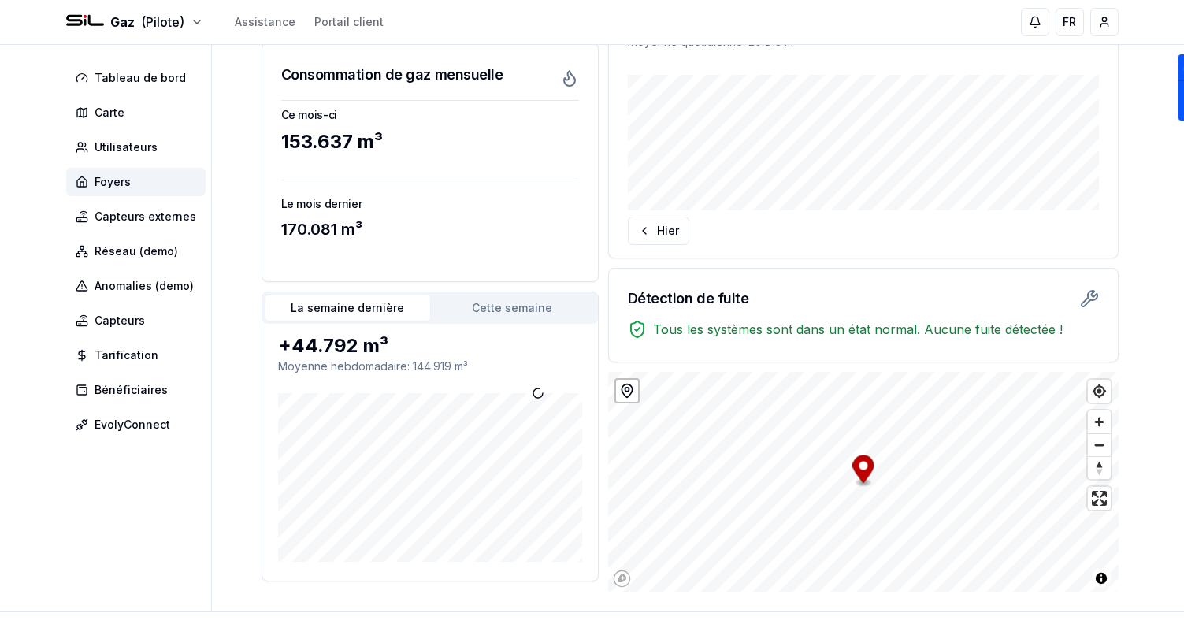
click at [369, 319] on button "La semaine dernière" at bounding box center [348, 307] width 165 height 25
click at [488, 310] on button "Cette semaine" at bounding box center [512, 307] width 165 height 25
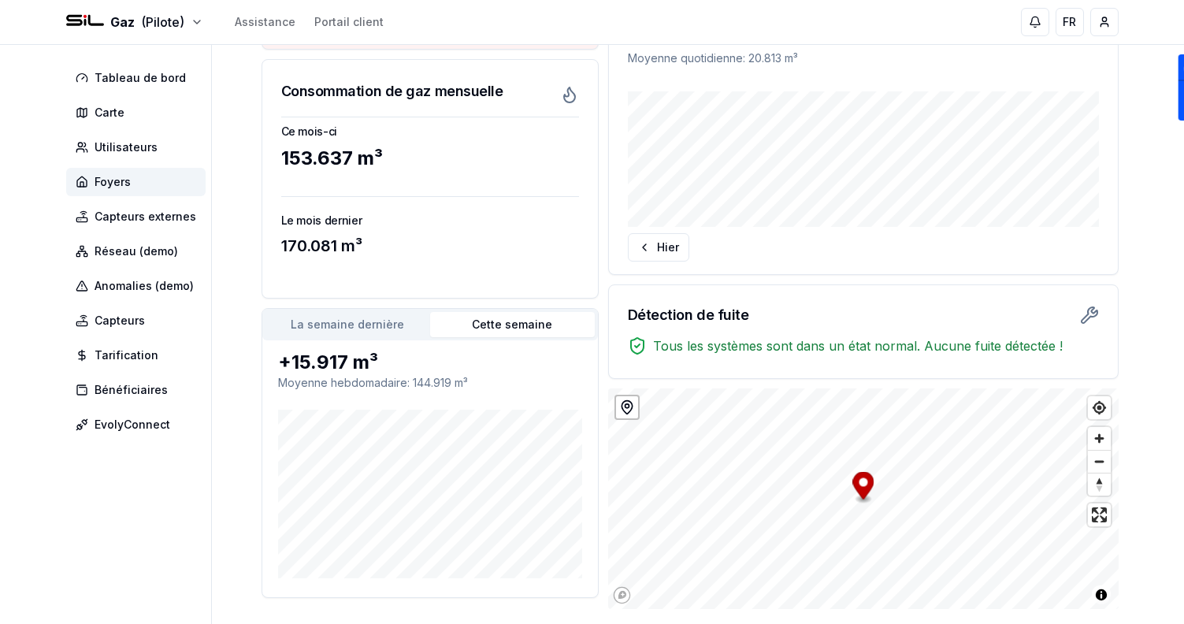
scroll to position [0, 0]
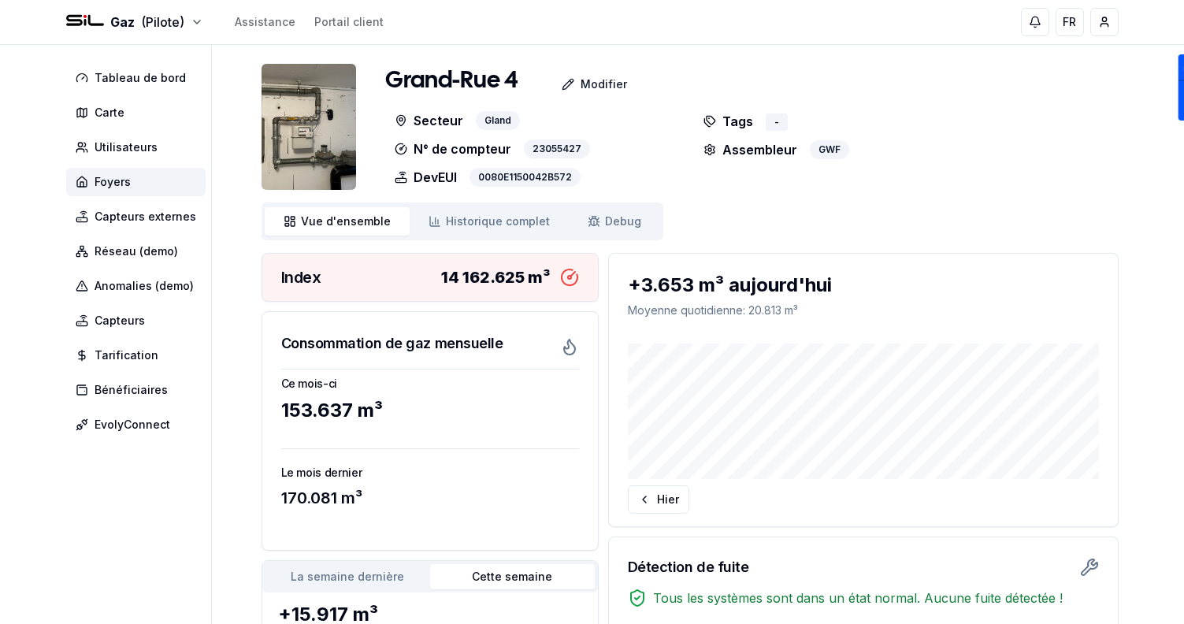
click at [473, 236] on div "Vue d'ensemble ensemble Historique complet Historique Debug Debug" at bounding box center [463, 221] width 402 height 38
click at [465, 228] on span "Historique complet" at bounding box center [498, 222] width 104 height 16
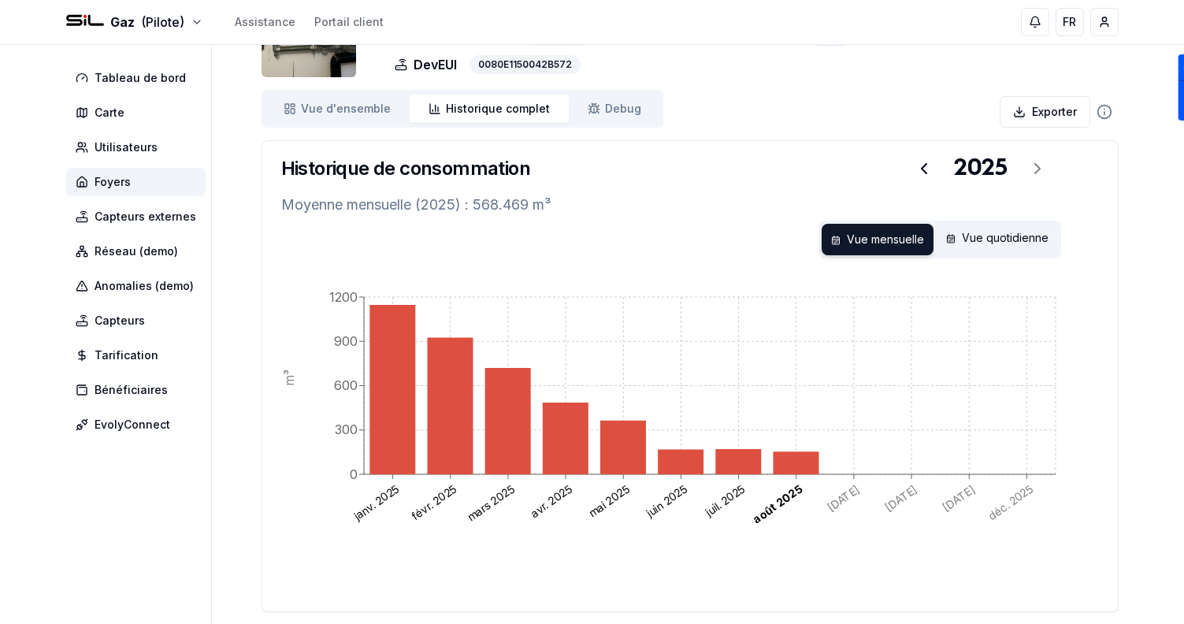
scroll to position [116, 0]
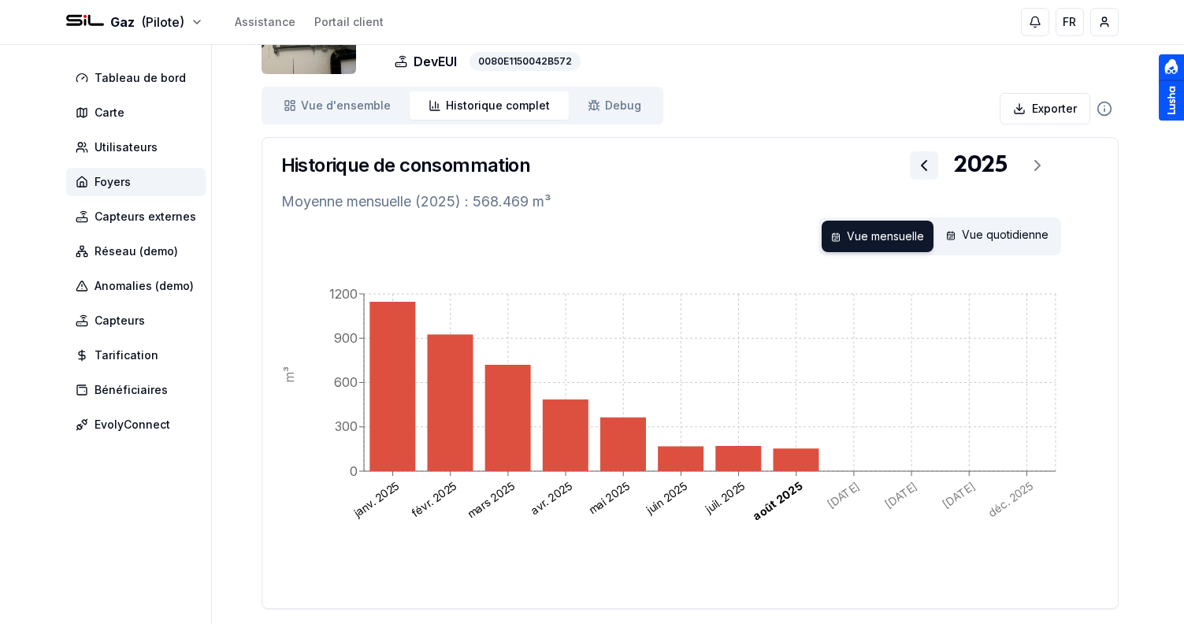
click at [930, 166] on icon at bounding box center [924, 165] width 19 height 19
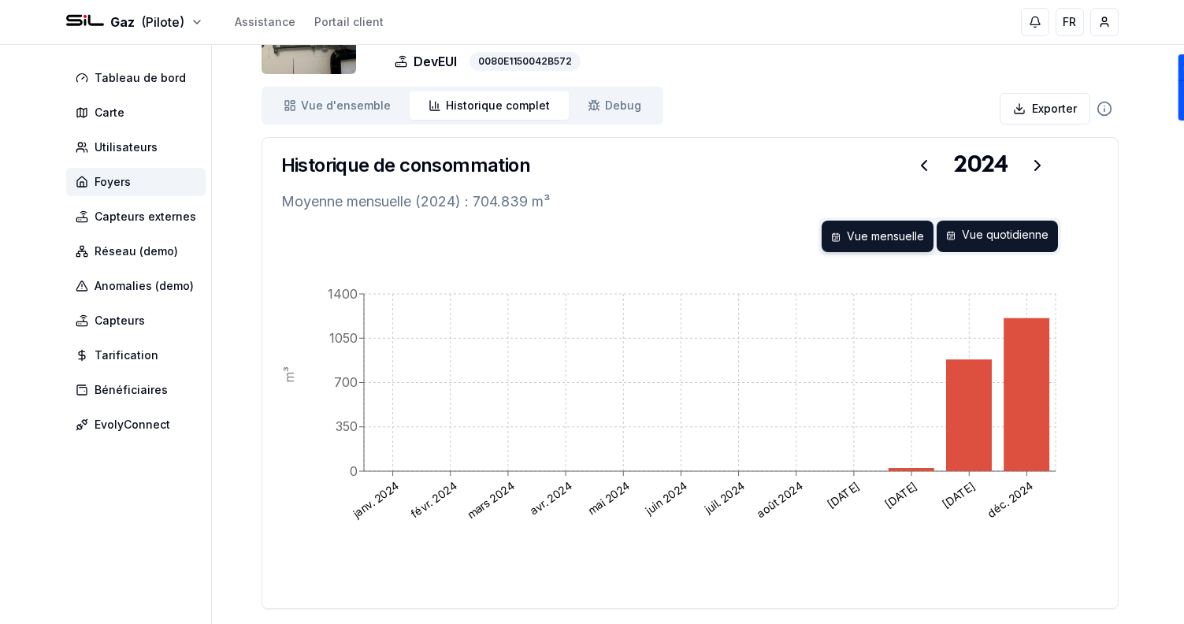
click at [1027, 232] on div "Vue quotidienne" at bounding box center [997, 237] width 121 height 32
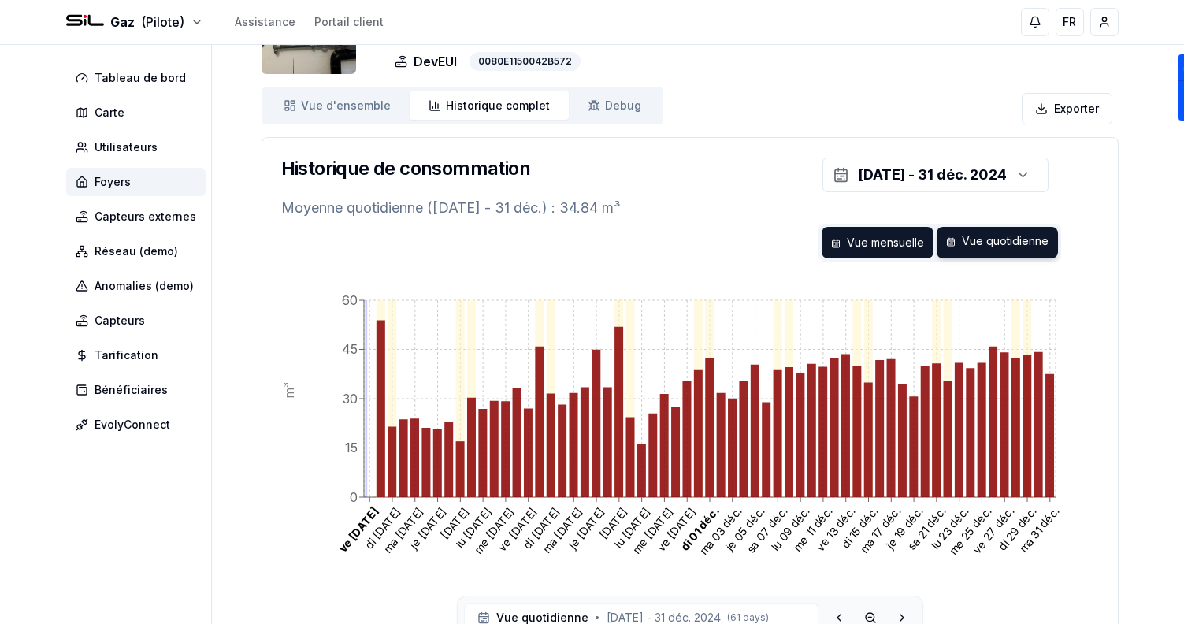
click at [867, 249] on div "Vue mensuelle" at bounding box center [878, 243] width 112 height 32
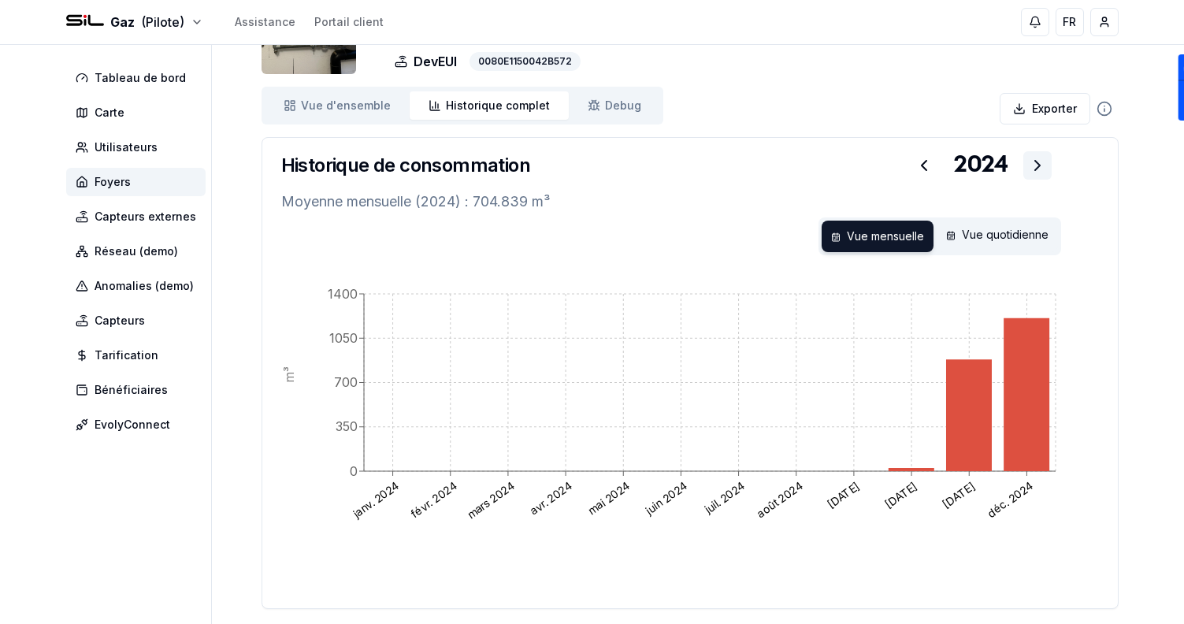
click at [1033, 169] on icon at bounding box center [1037, 165] width 19 height 19
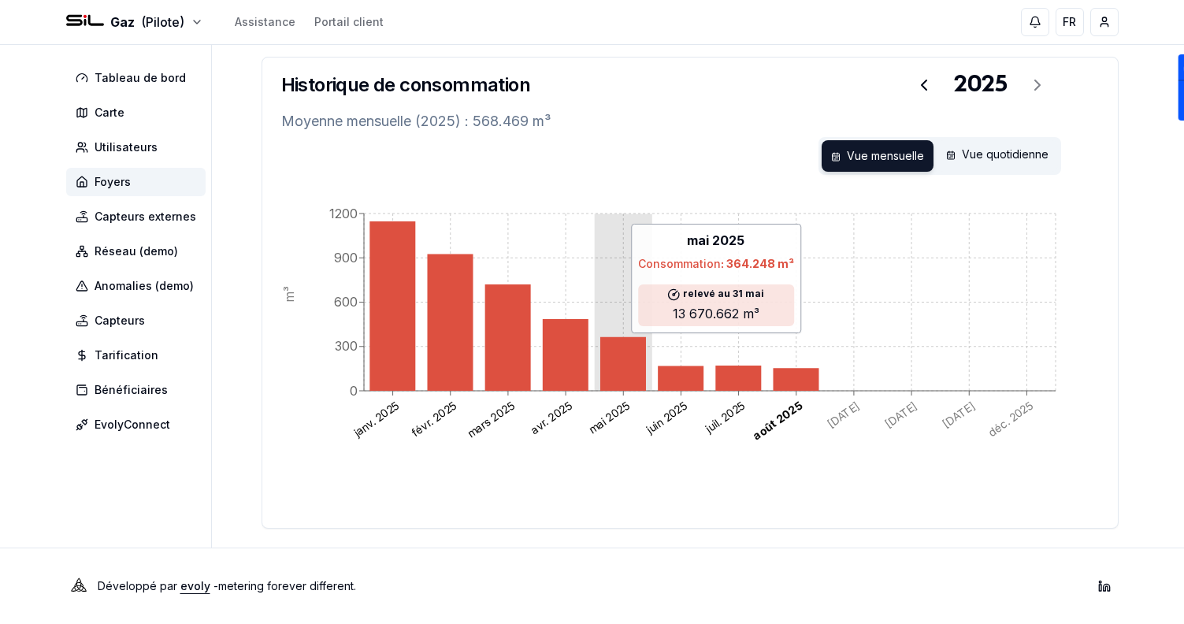
scroll to position [0, 0]
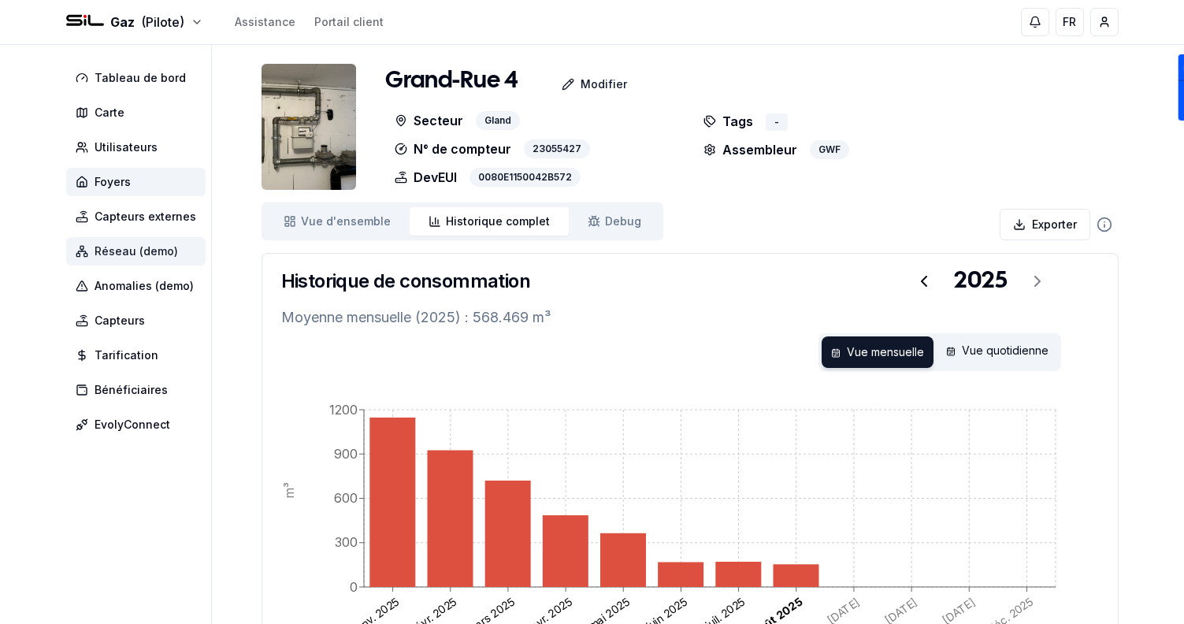
click at [155, 243] on span "Réseau (demo)" at bounding box center [137, 251] width 84 height 16
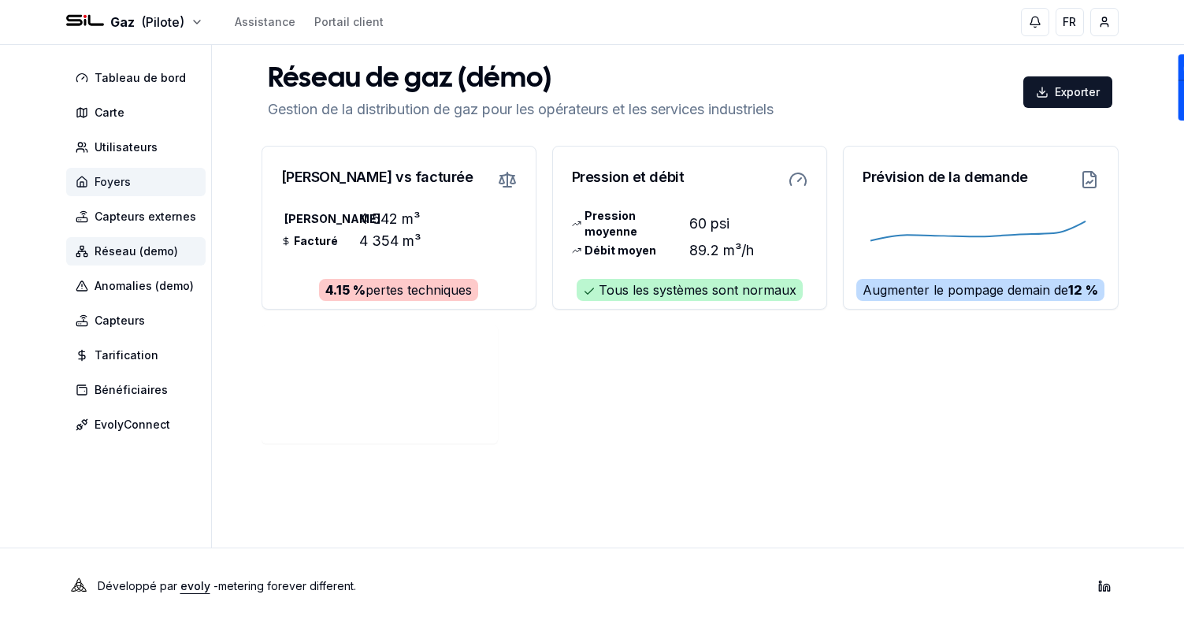
click at [139, 184] on span "Foyers" at bounding box center [135, 182] width 139 height 28
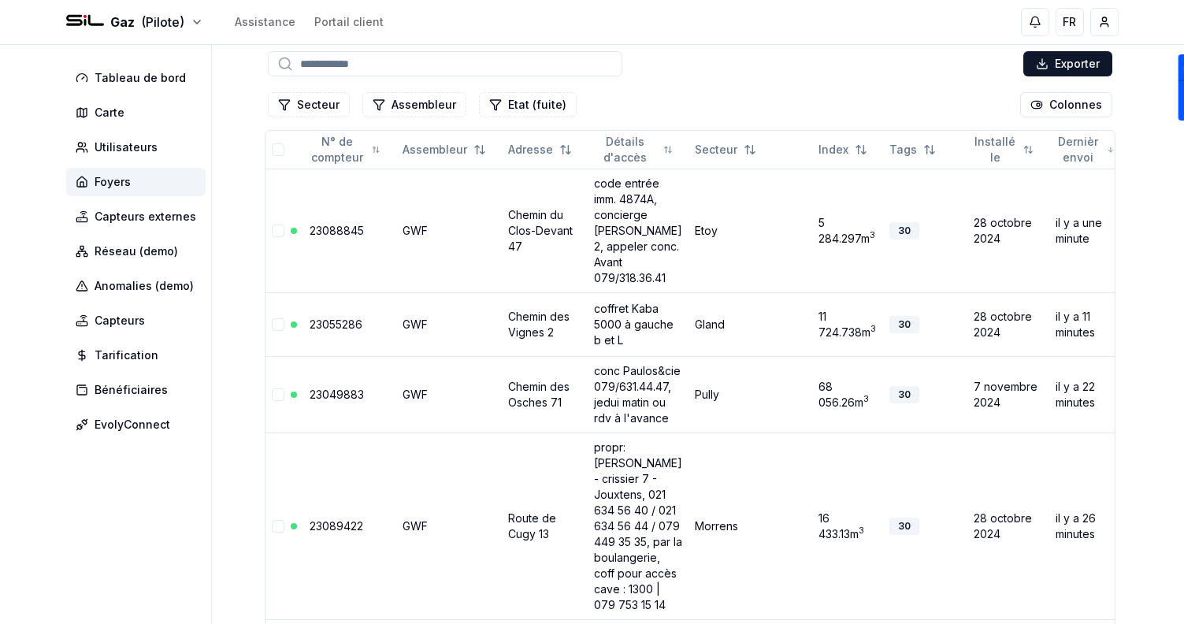
scroll to position [93, 0]
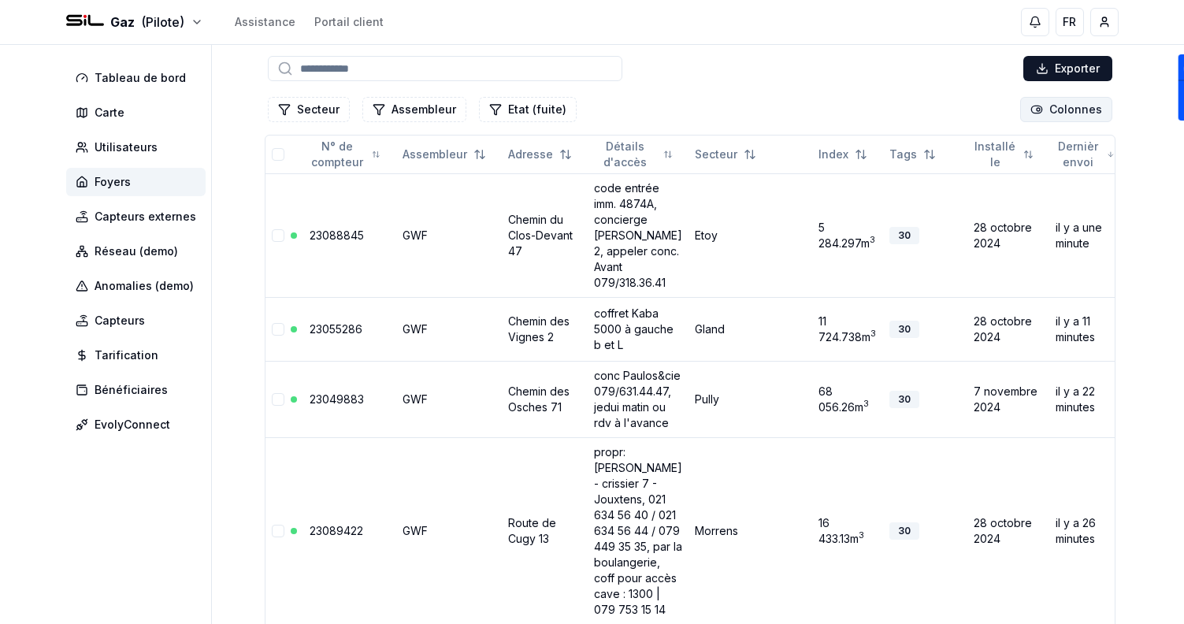
click at [1043, 117] on html "Gaz (Pilote) Assistance Portail client FR Sami Tableau de bord Carte Utilisateu…" at bounding box center [592, 554] width 1184 height 1294
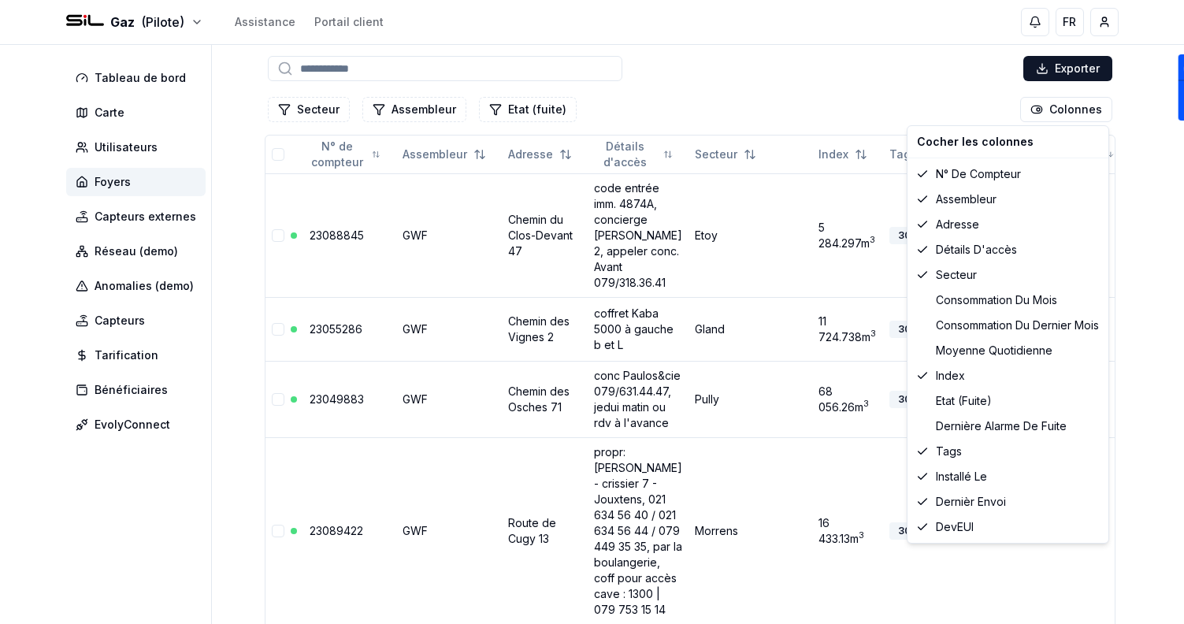
click at [859, 110] on html "Gaz (Pilote) Assistance Portail client FR Sami Tableau de bord Carte Utilisateu…" at bounding box center [592, 554] width 1184 height 1294
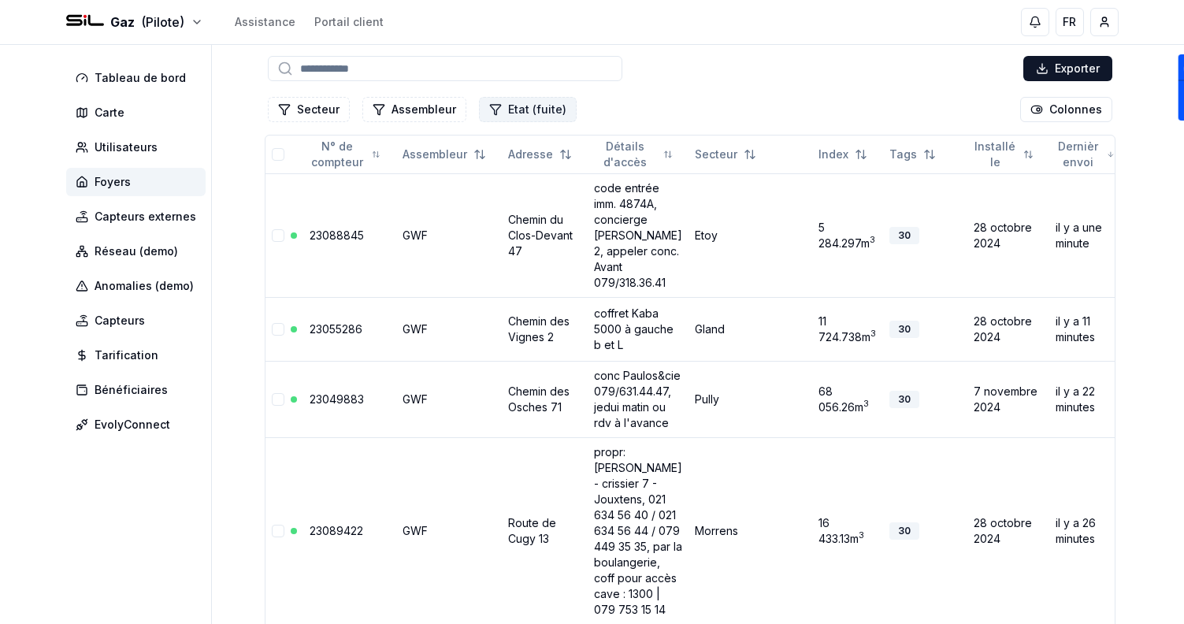
click at [517, 106] on button "Etat (fuite)" at bounding box center [528, 109] width 98 height 25
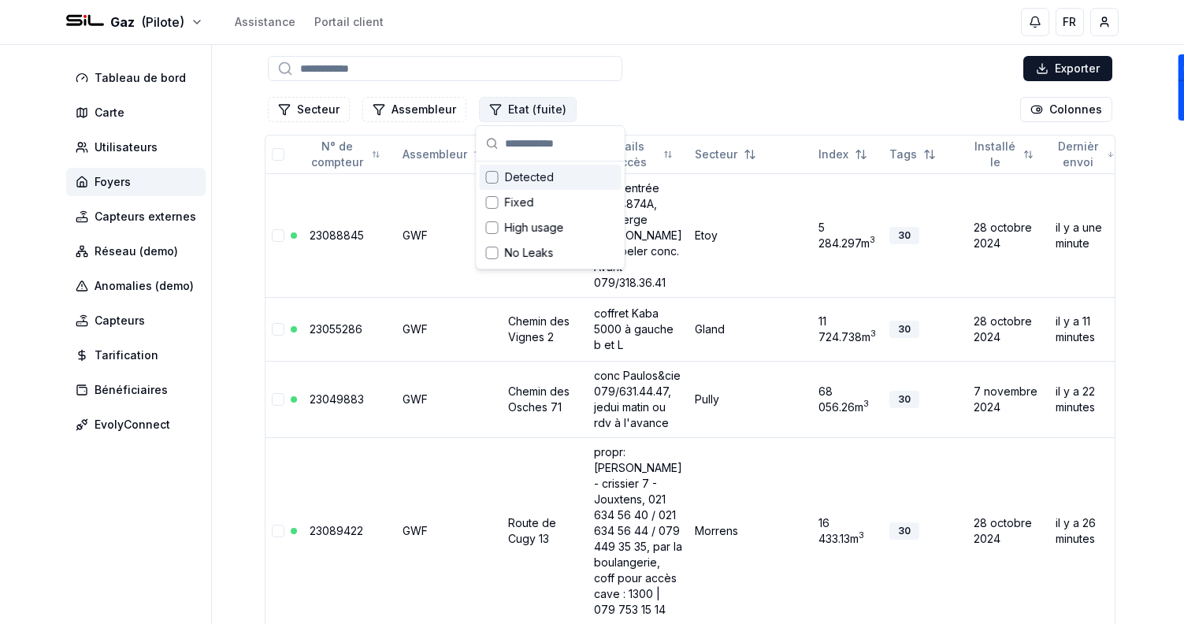
click at [517, 106] on button "Etat (fuite)" at bounding box center [528, 109] width 98 height 25
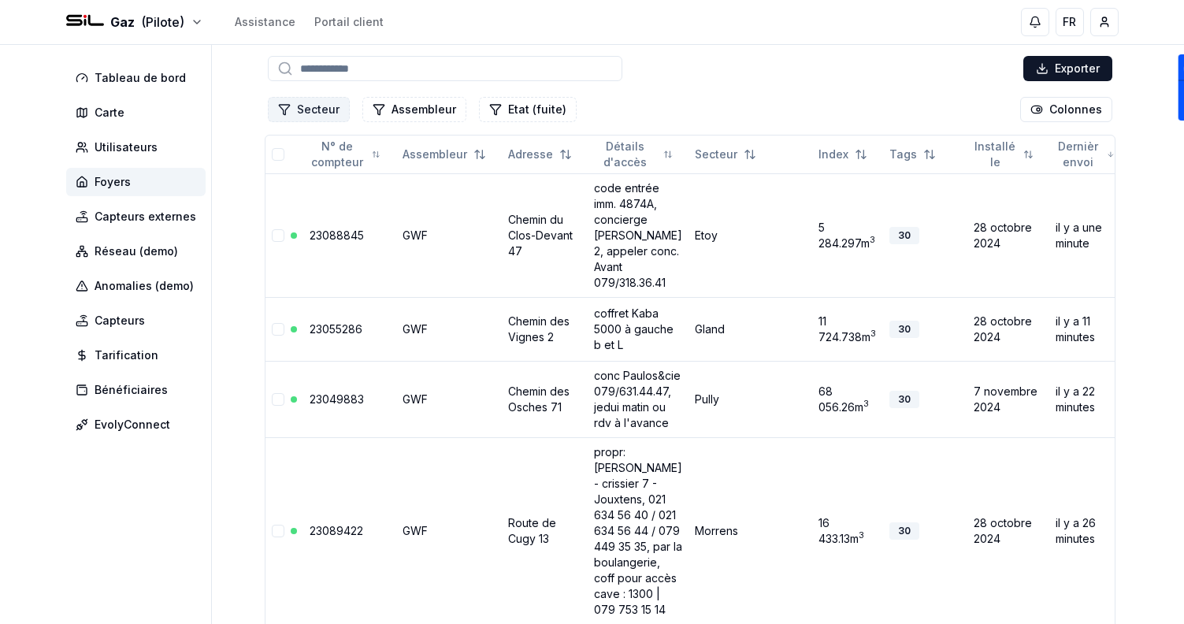
click at [338, 111] on button "Secteur" at bounding box center [309, 109] width 82 height 25
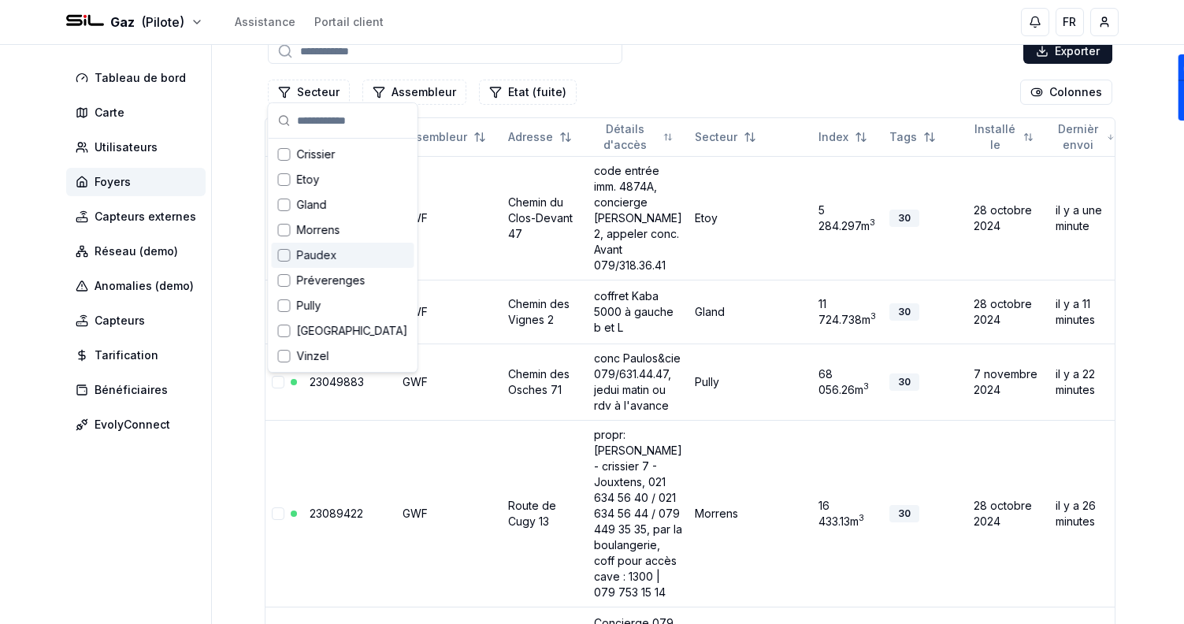
scroll to position [114, 0]
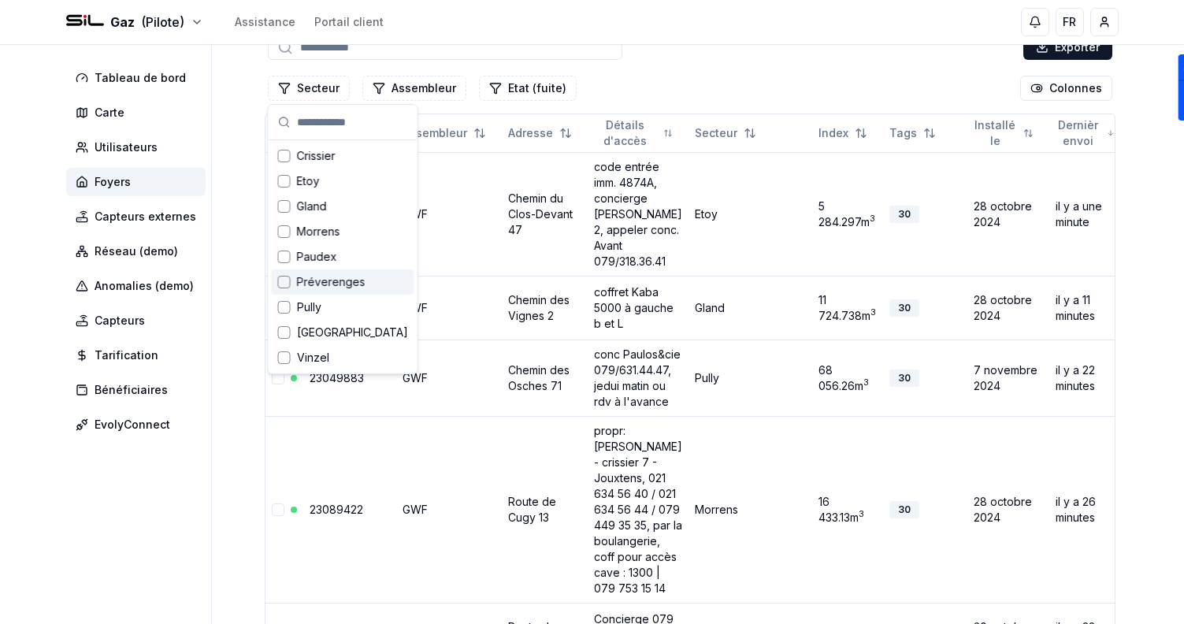
click at [352, 284] on span "Préverenges" at bounding box center [331, 282] width 69 height 16
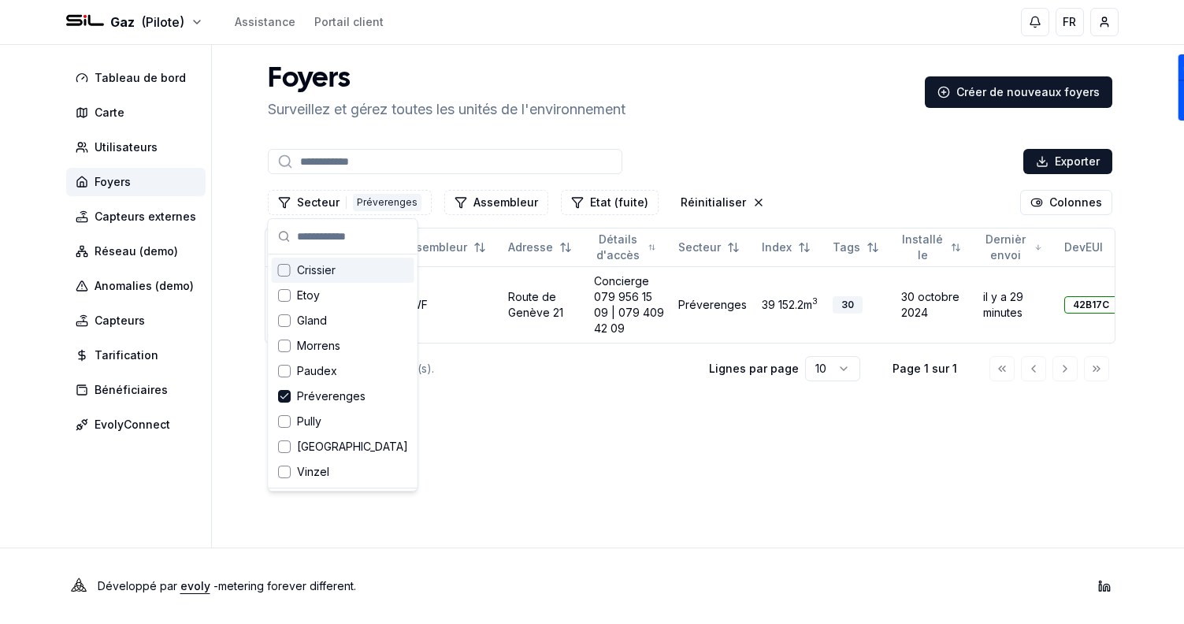
click at [837, 99] on div "Foyers Surveillez et gérez toutes les unités de l'environnement Créer de nouvea…" at bounding box center [690, 92] width 857 height 57
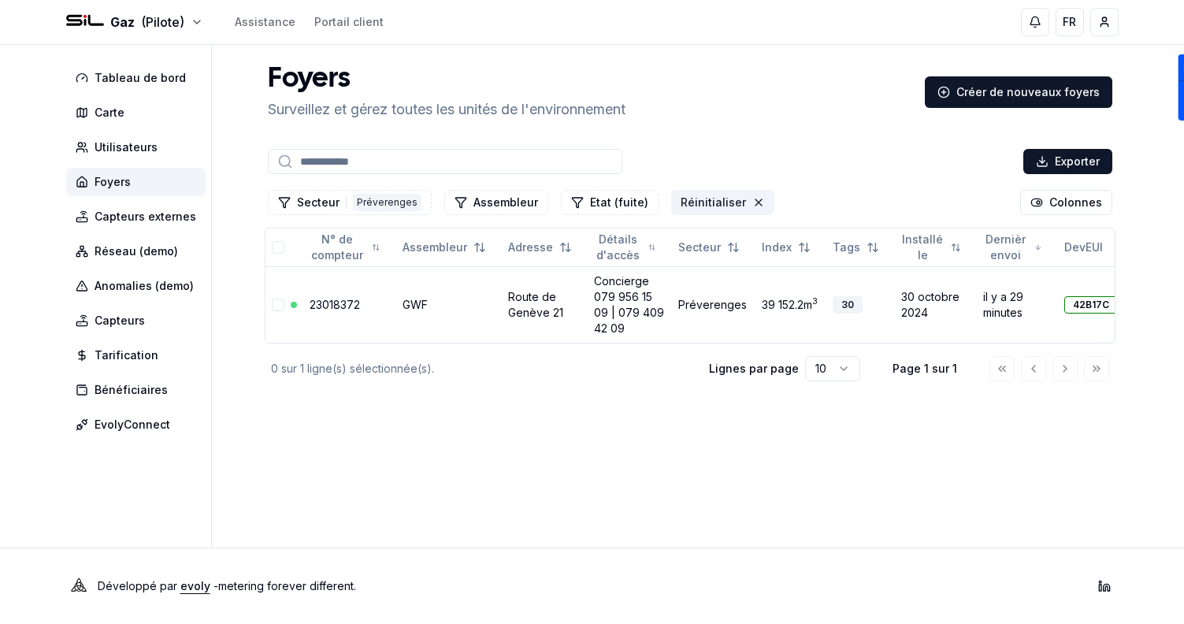
click at [742, 195] on button "Réinitialiser" at bounding box center [722, 202] width 103 height 25
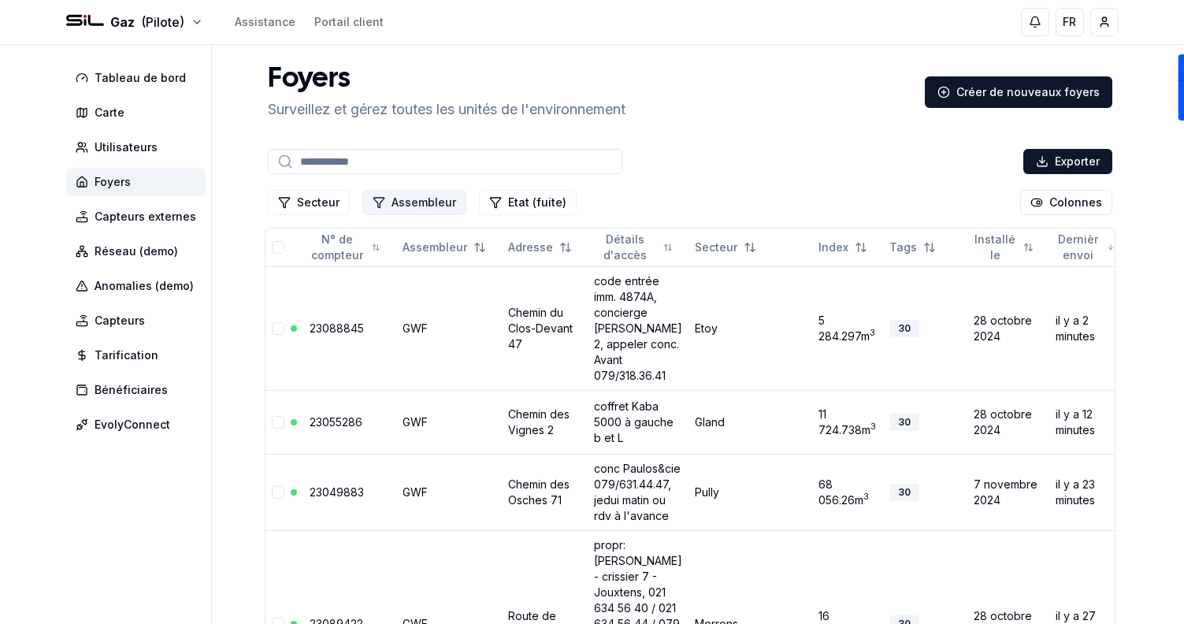
click at [401, 211] on button "Assembleur" at bounding box center [414, 202] width 104 height 25
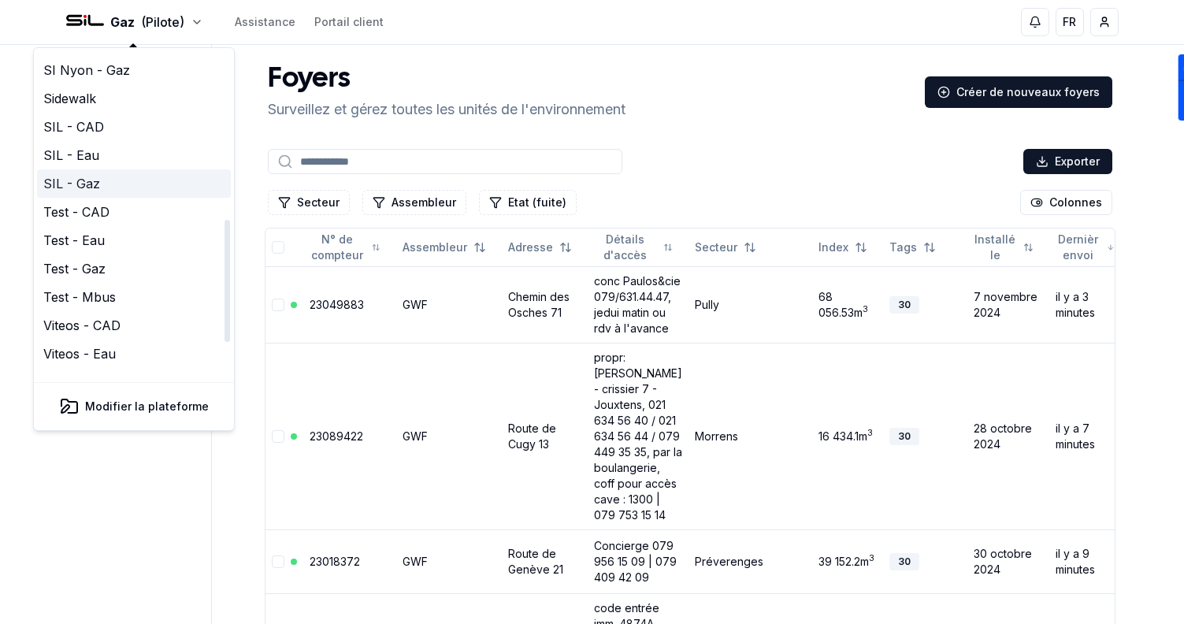
scroll to position [429, 0]
click at [104, 113] on link "SIL - CAD" at bounding box center [134, 127] width 194 height 28
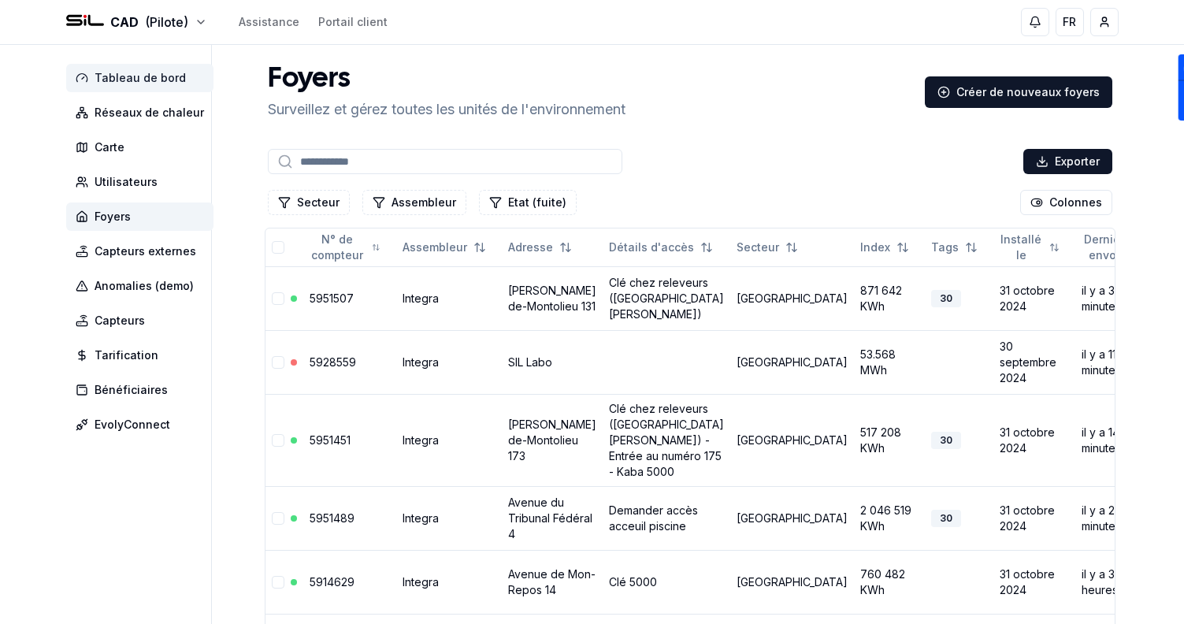
click at [125, 79] on span "Tableau de bord" at bounding box center [140, 78] width 91 height 16
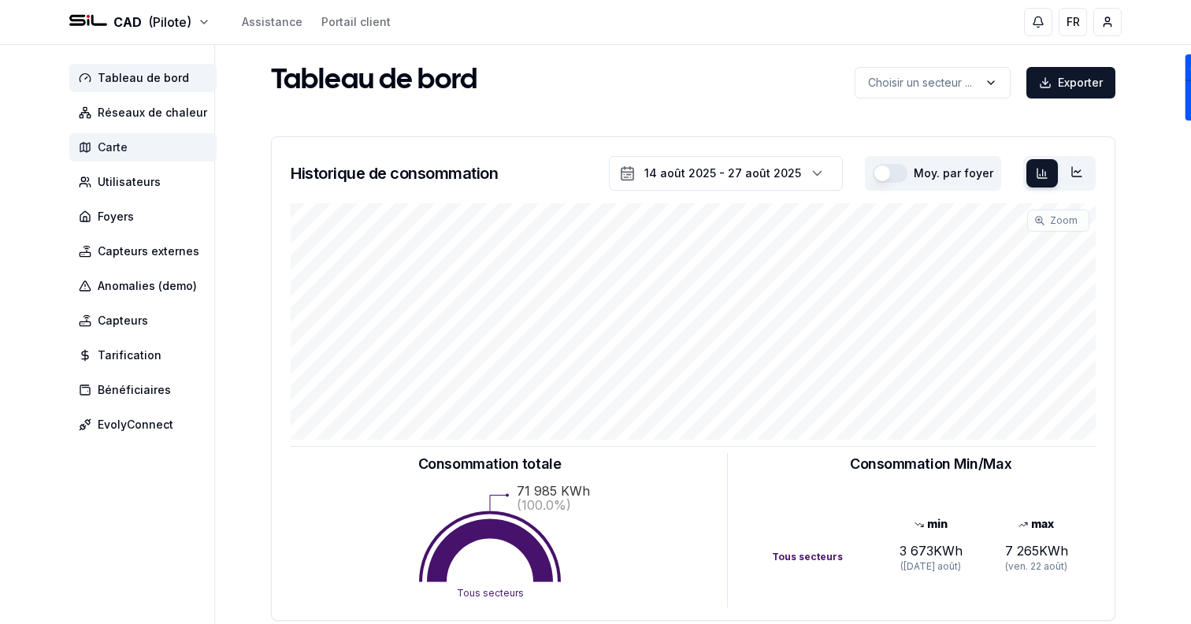
click at [139, 147] on span "Carte" at bounding box center [142, 147] width 147 height 28
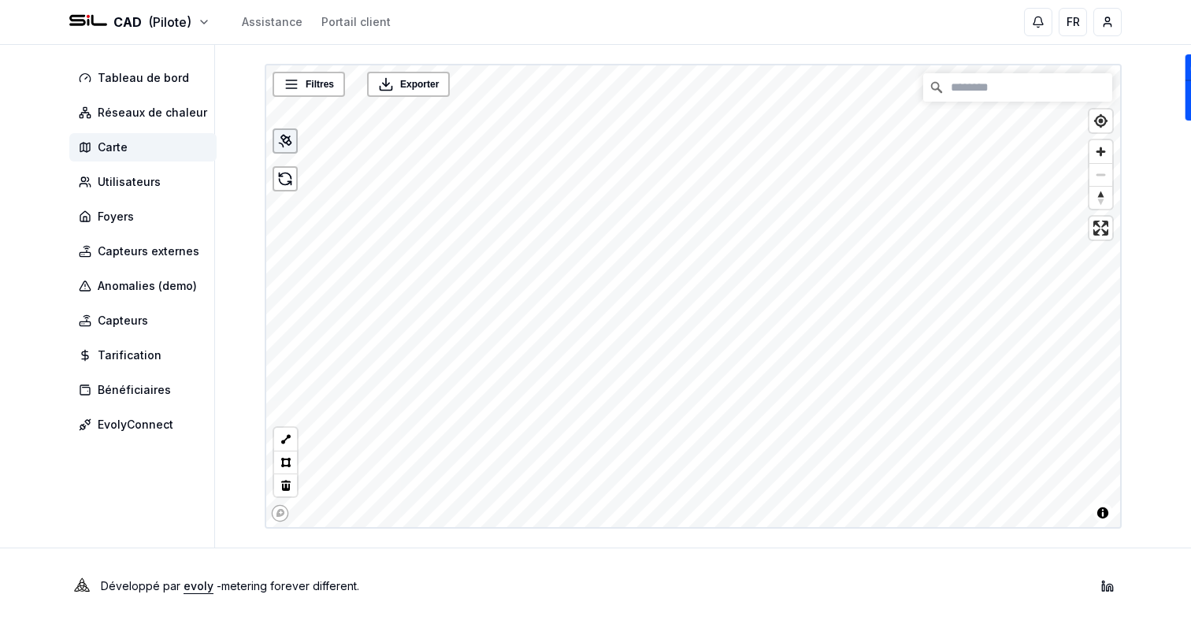
click at [291, 150] on div at bounding box center [285, 140] width 25 height 25
click at [141, 223] on span "Foyers" at bounding box center [142, 216] width 147 height 28
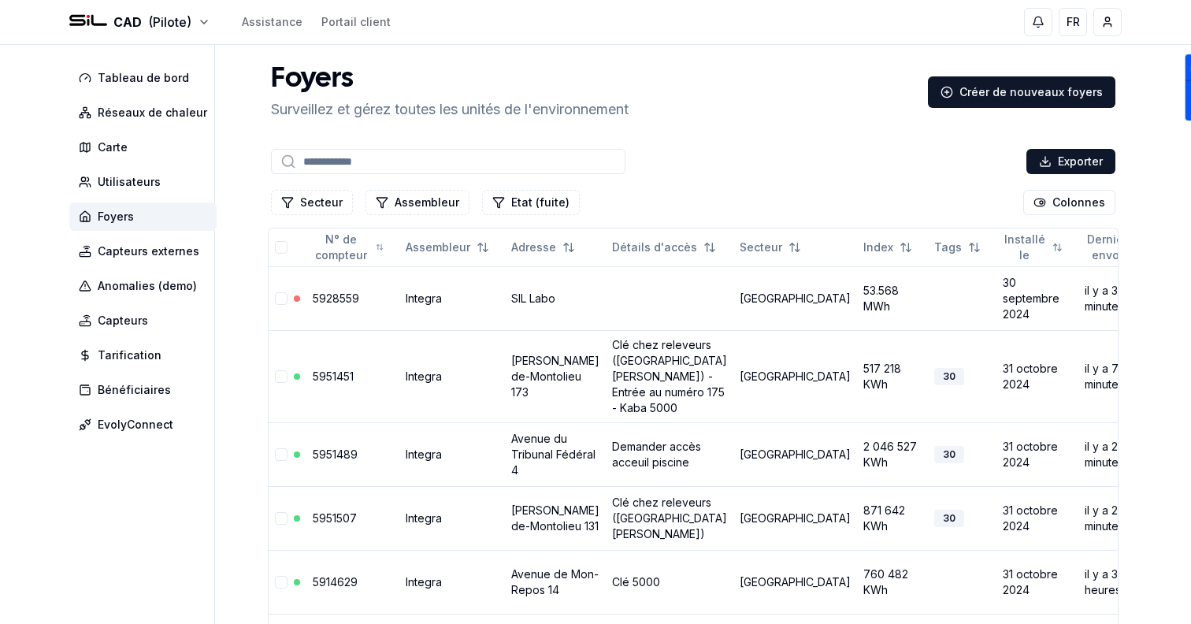
scroll to position [84, 0]
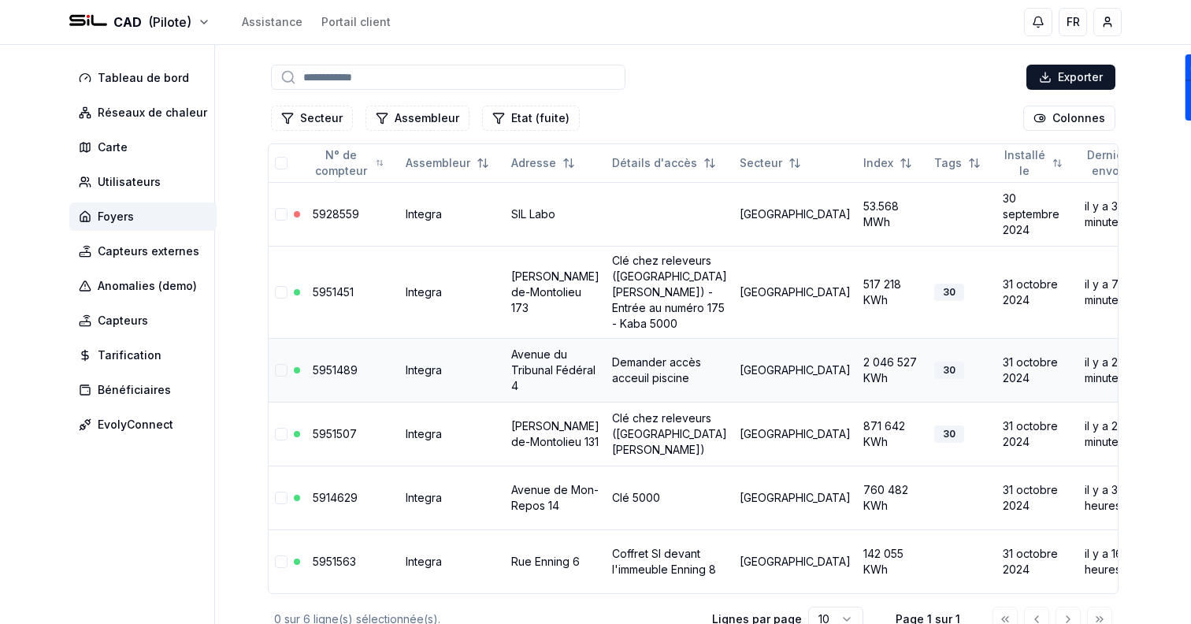
click at [532, 402] on td "Avenue du Tribunal Fédéral 4" at bounding box center [555, 370] width 101 height 64
click at [523, 399] on td "Avenue du Tribunal Fédéral 4" at bounding box center [555, 370] width 101 height 64
click at [524, 392] on link "Avenue du Tribunal Fédéral 4" at bounding box center [553, 369] width 84 height 45
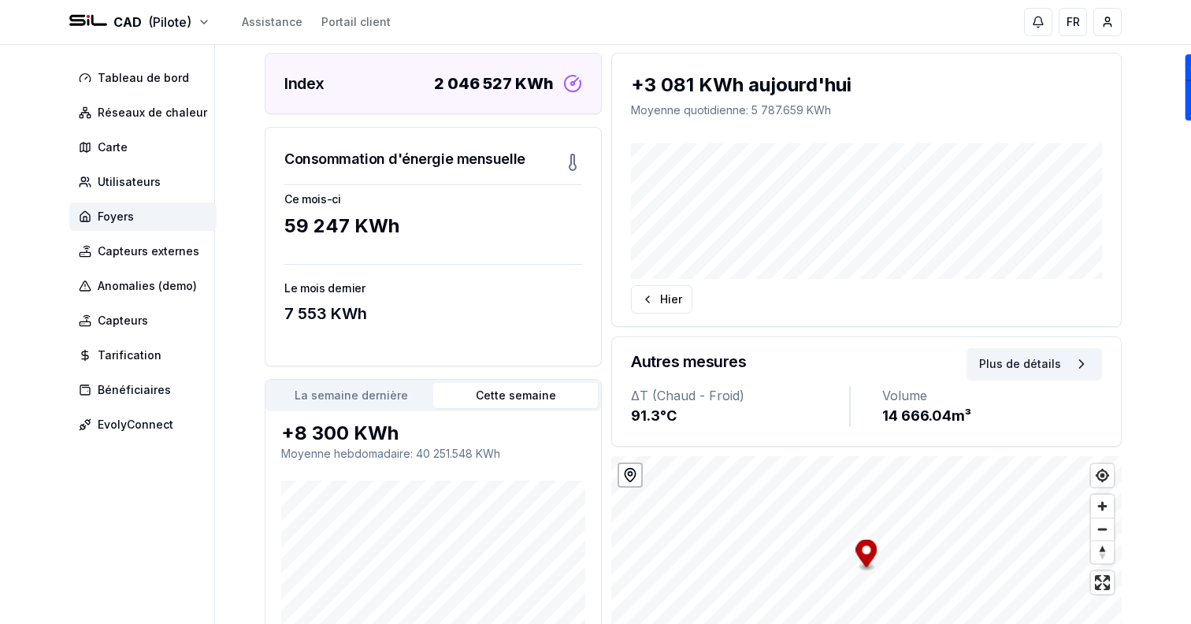
scroll to position [78, 0]
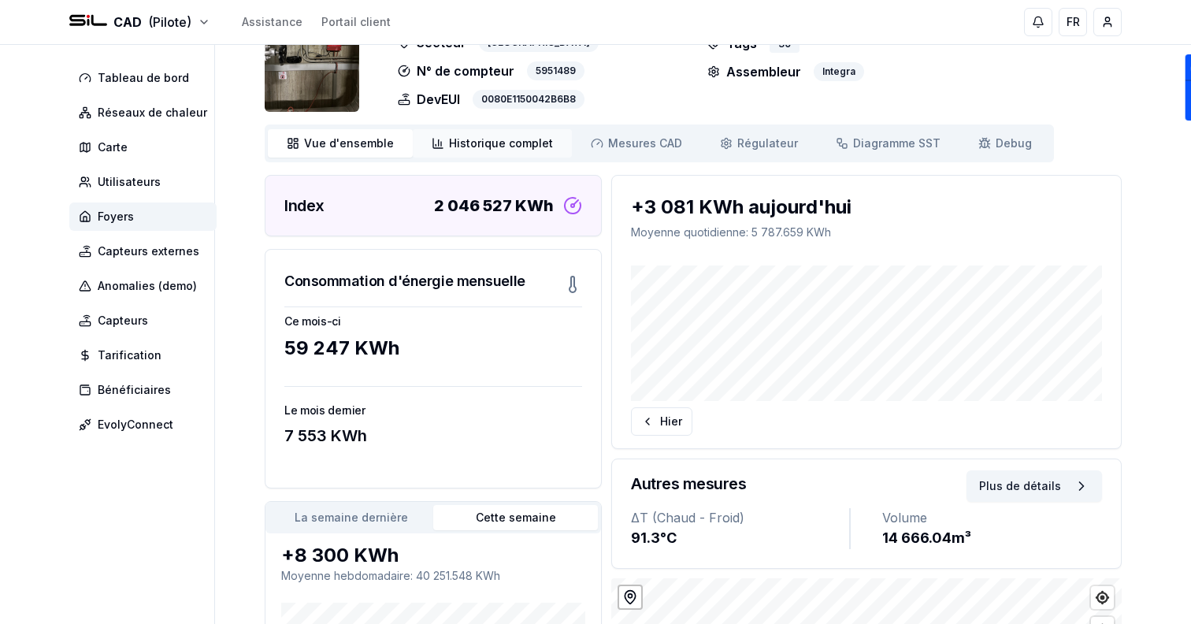
click at [451, 135] on link "Historique complet Historique" at bounding box center [492, 143] width 159 height 28
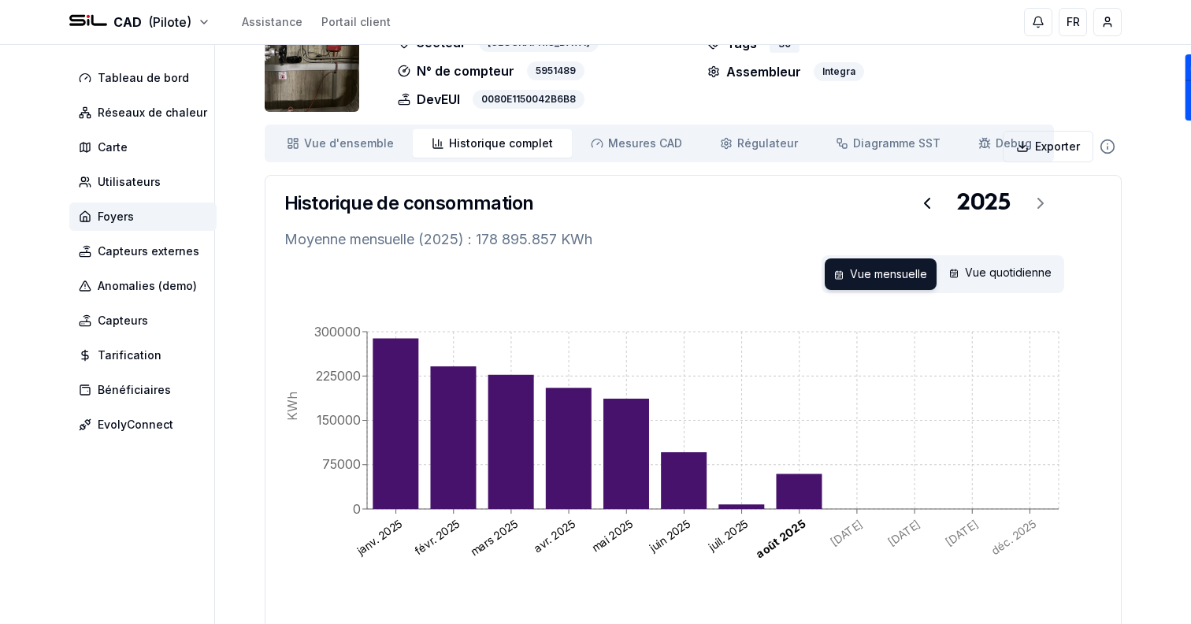
scroll to position [161, 0]
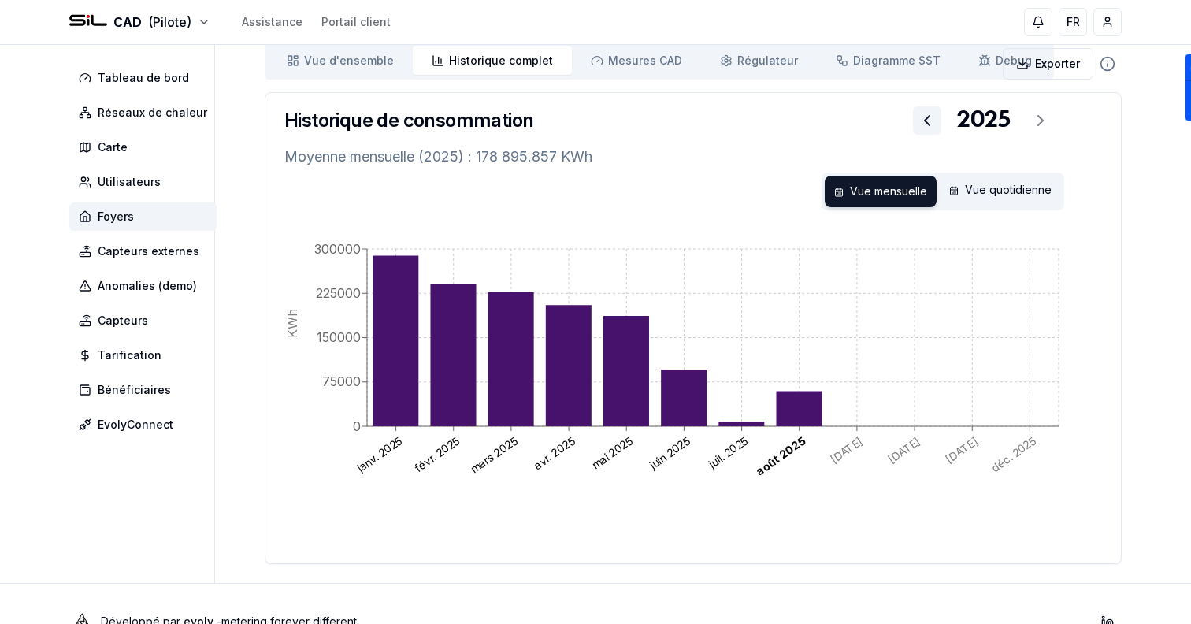
click at [918, 132] on button at bounding box center [927, 120] width 28 height 28
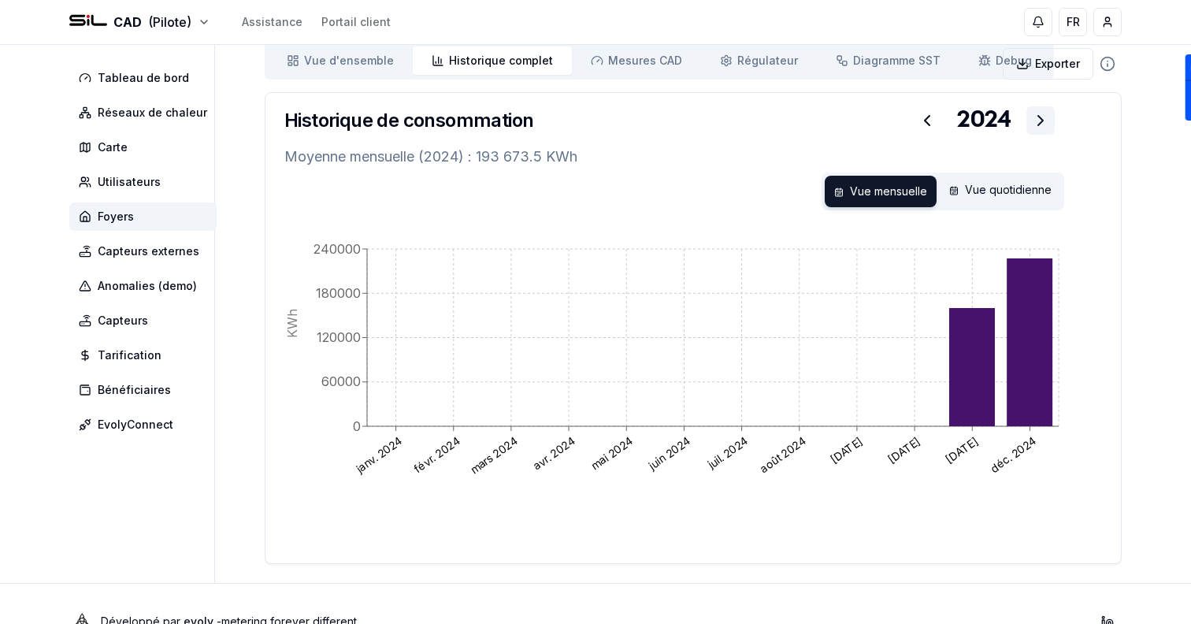
click at [1045, 129] on icon at bounding box center [1040, 120] width 19 height 19
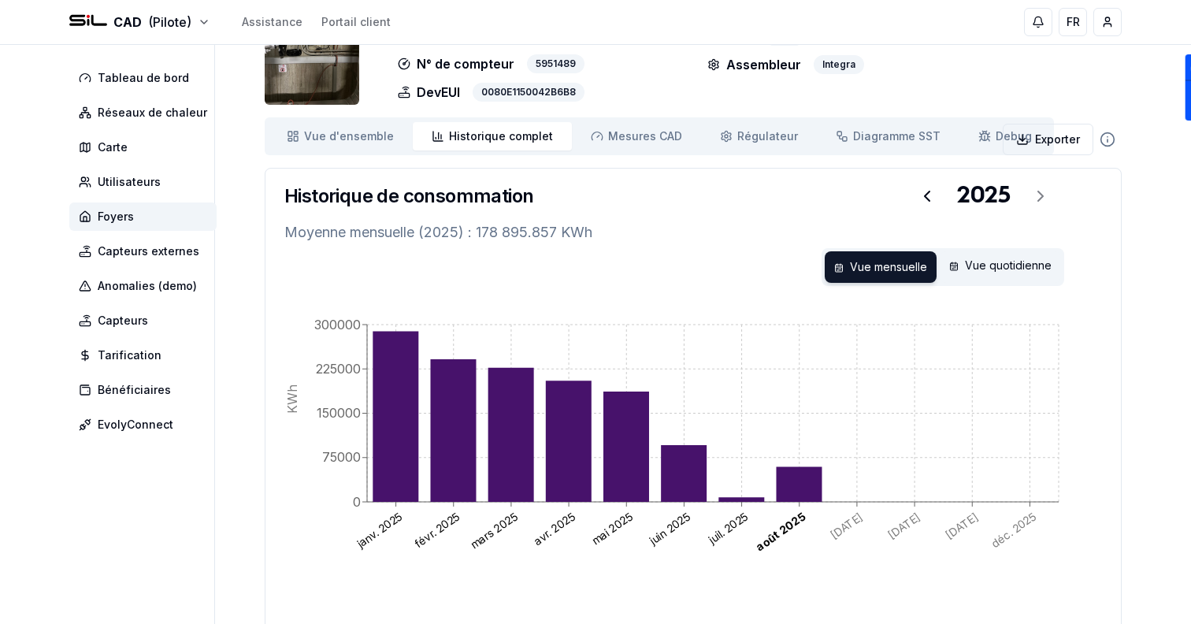
scroll to position [0, 0]
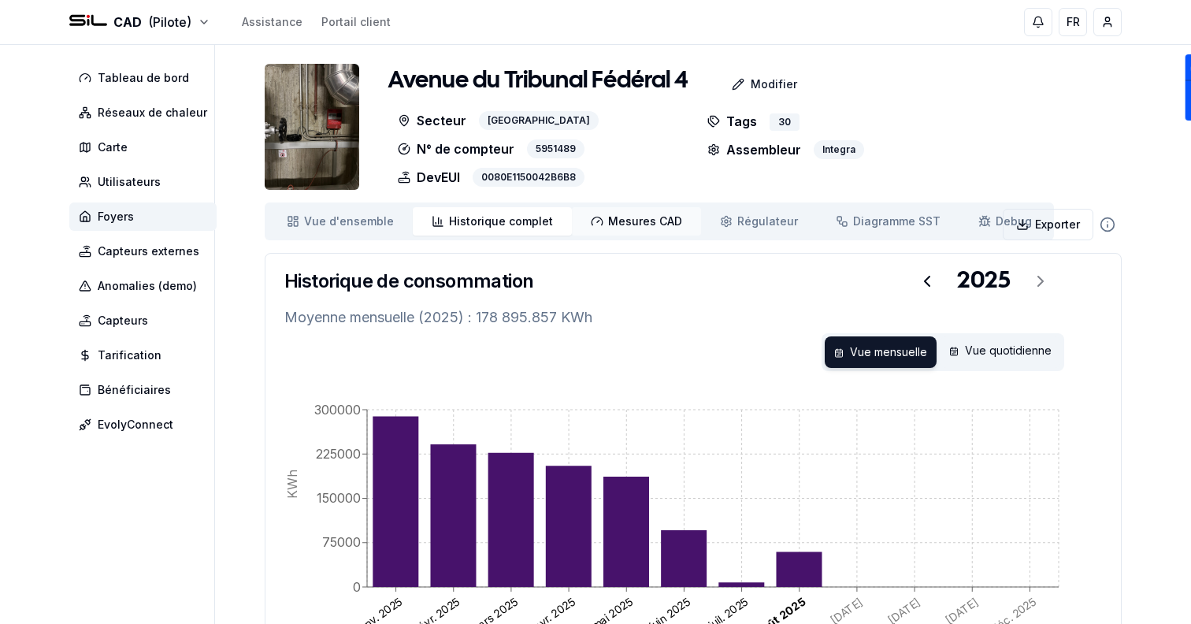
click at [581, 228] on link "Mesures CAD Mes. CAD" at bounding box center [636, 221] width 129 height 28
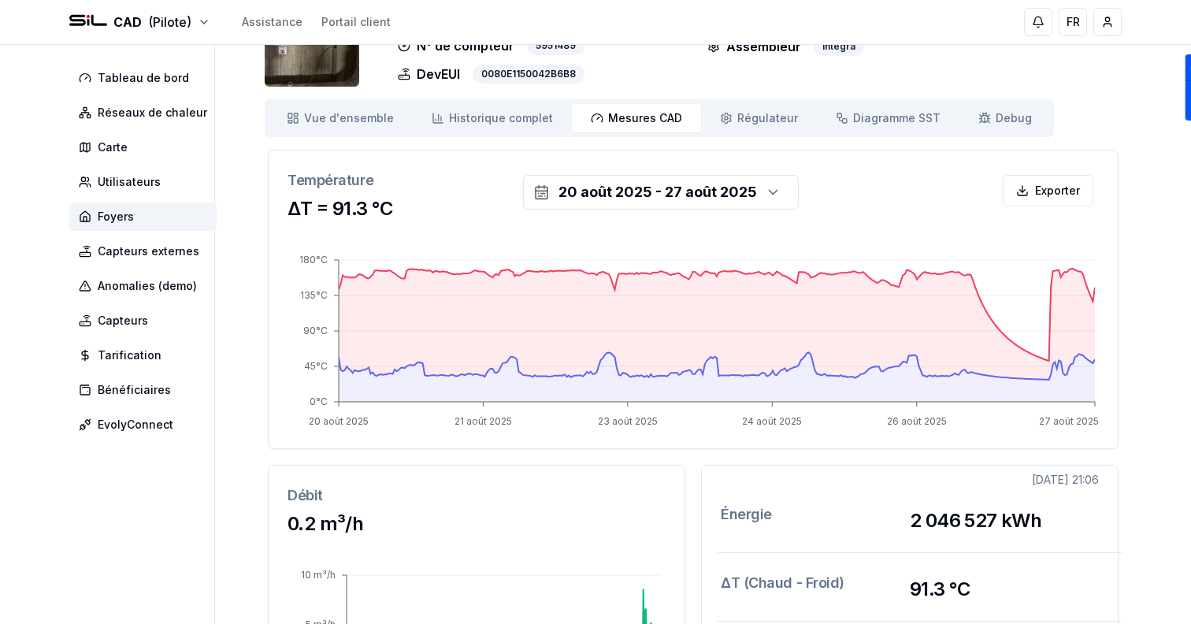
scroll to position [102, 0]
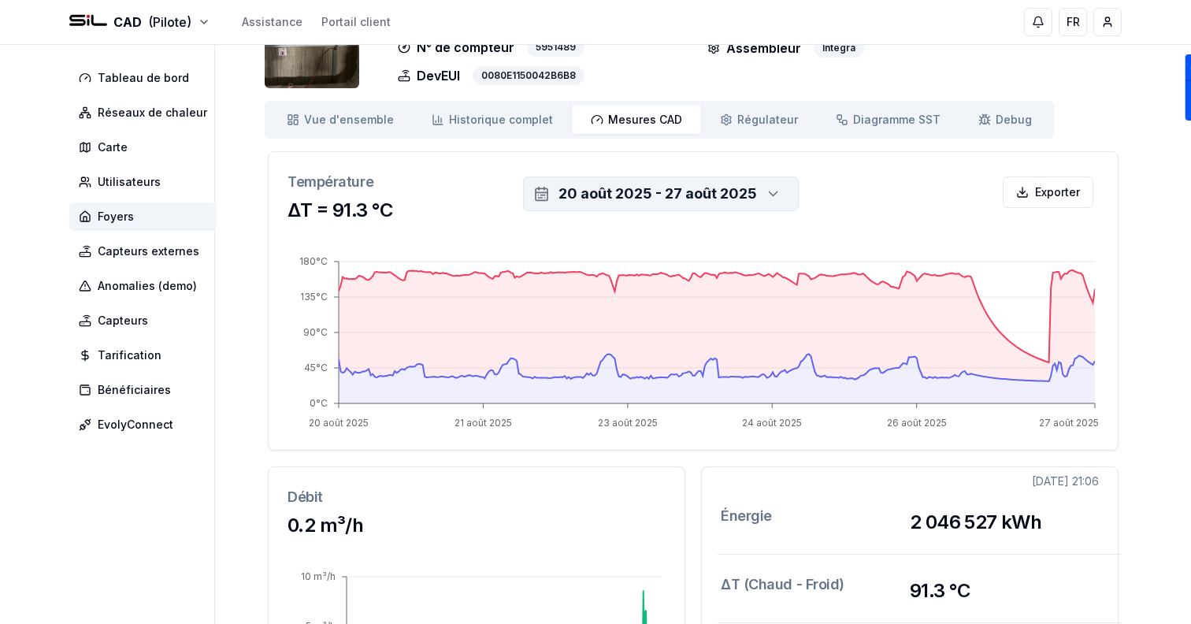
click at [624, 191] on div "20 août 2025 - 27 août 2025" at bounding box center [658, 194] width 199 height 22
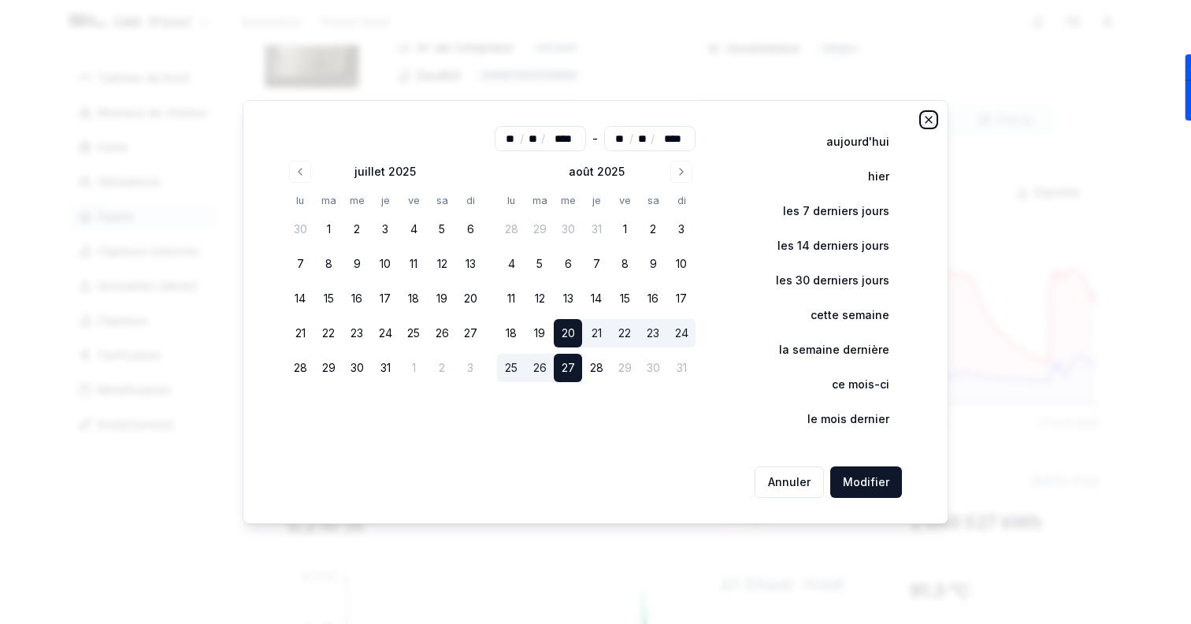
click at [932, 117] on icon "button" at bounding box center [929, 119] width 13 height 13
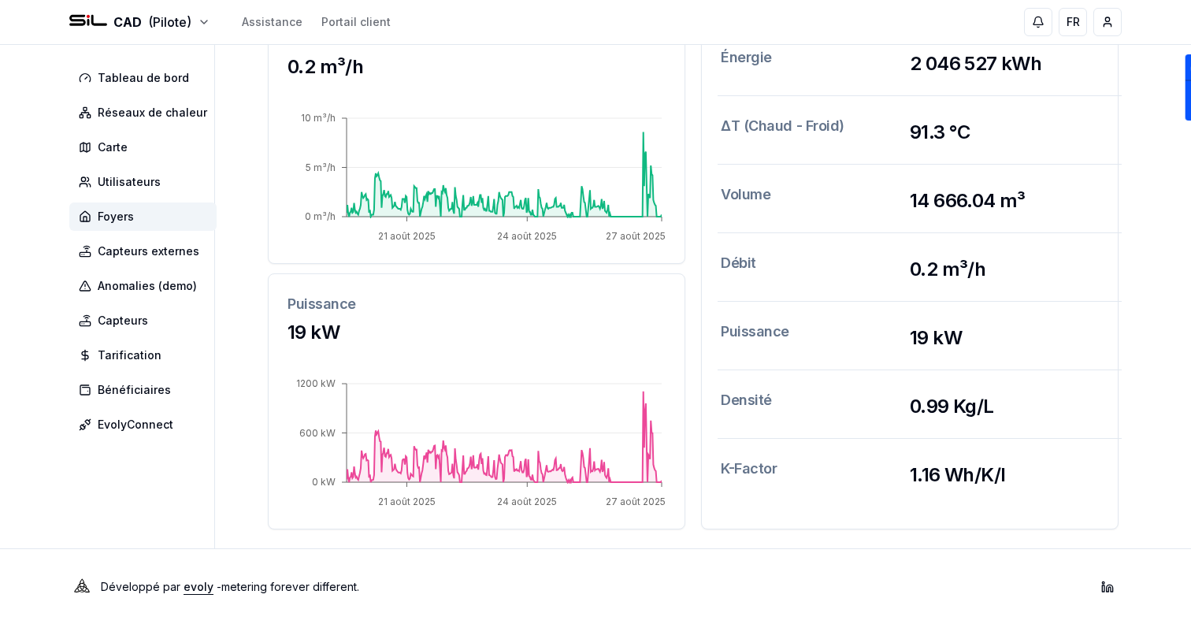
scroll to position [0, 0]
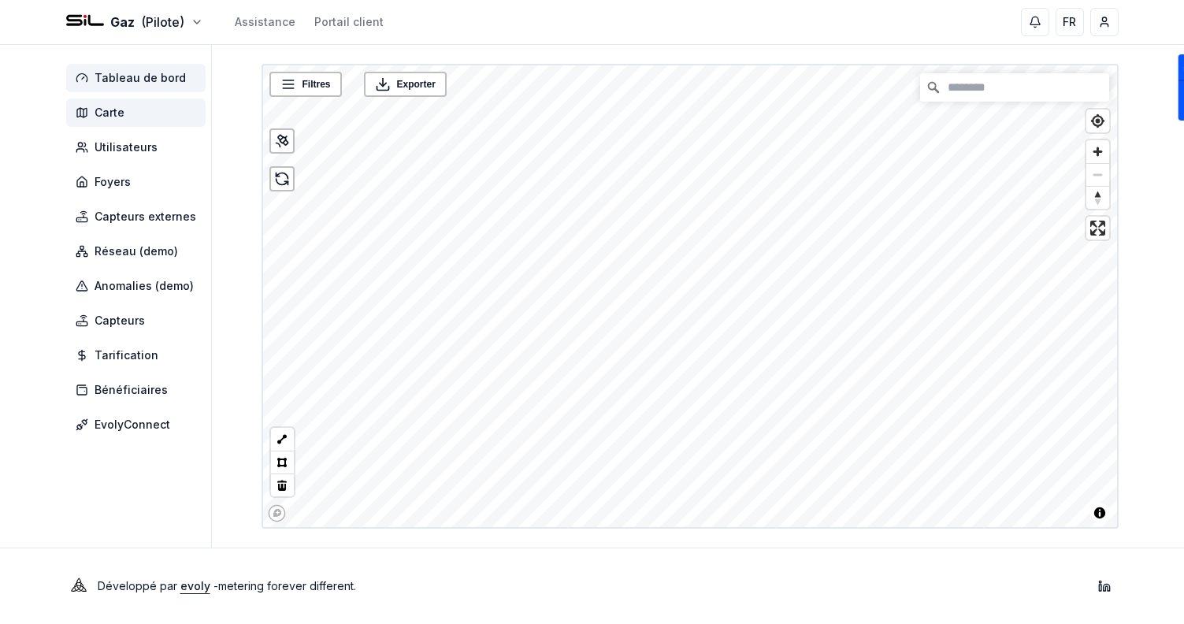
click at [124, 82] on span "Tableau de bord" at bounding box center [140, 78] width 91 height 16
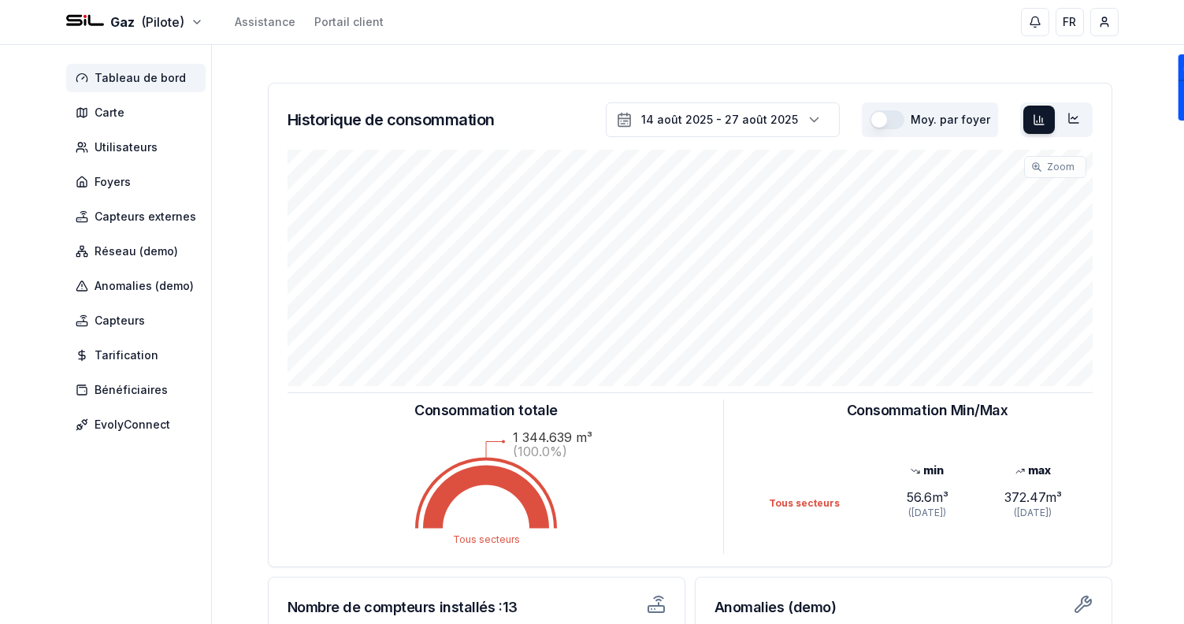
scroll to position [21, 0]
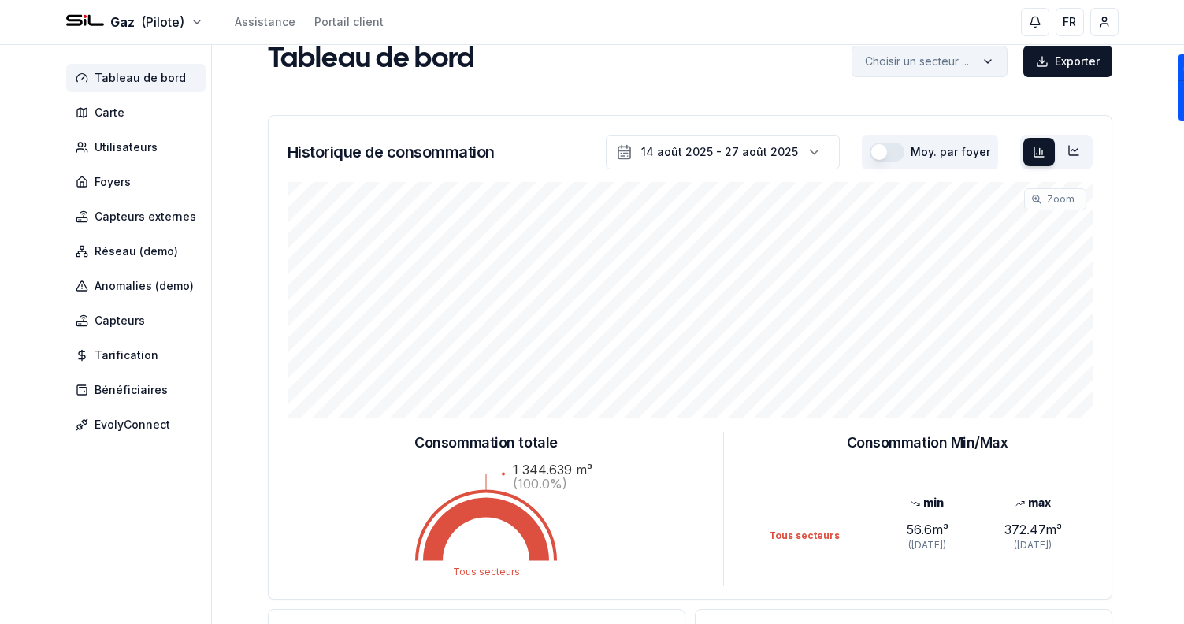
click at [934, 50] on html "Gaz (Pilote) Assistance Portail client FR Sami Tableau de bord Carte Utilisateu…" at bounding box center [592, 467] width 1184 height 976
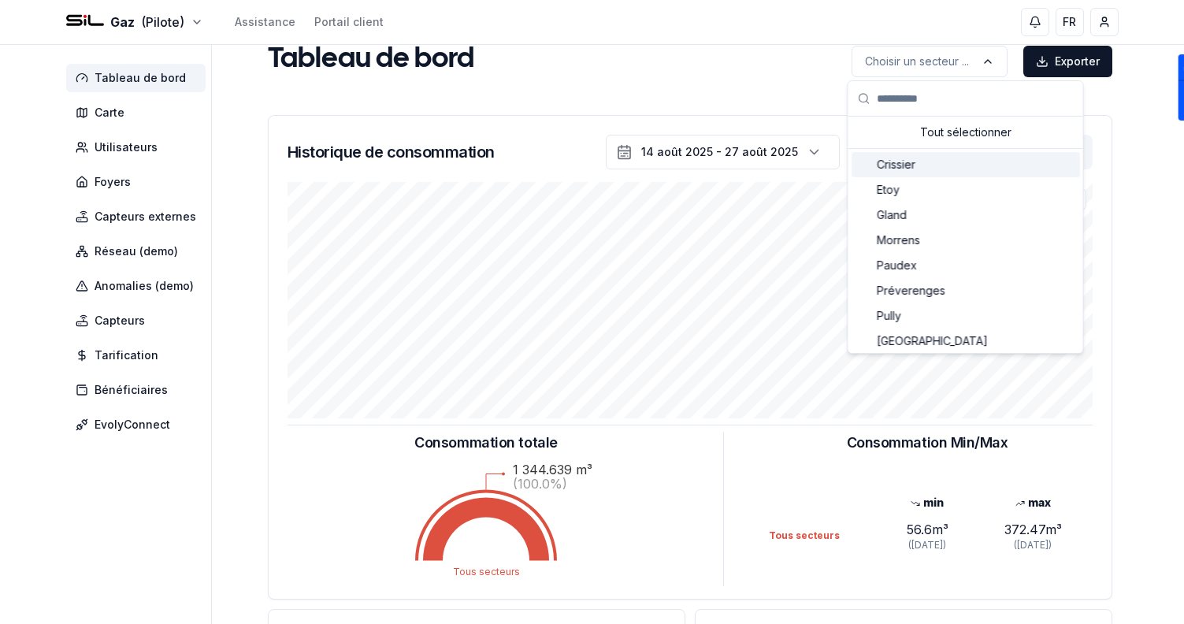
click at [949, 172] on div "Crissier" at bounding box center [966, 164] width 228 height 25
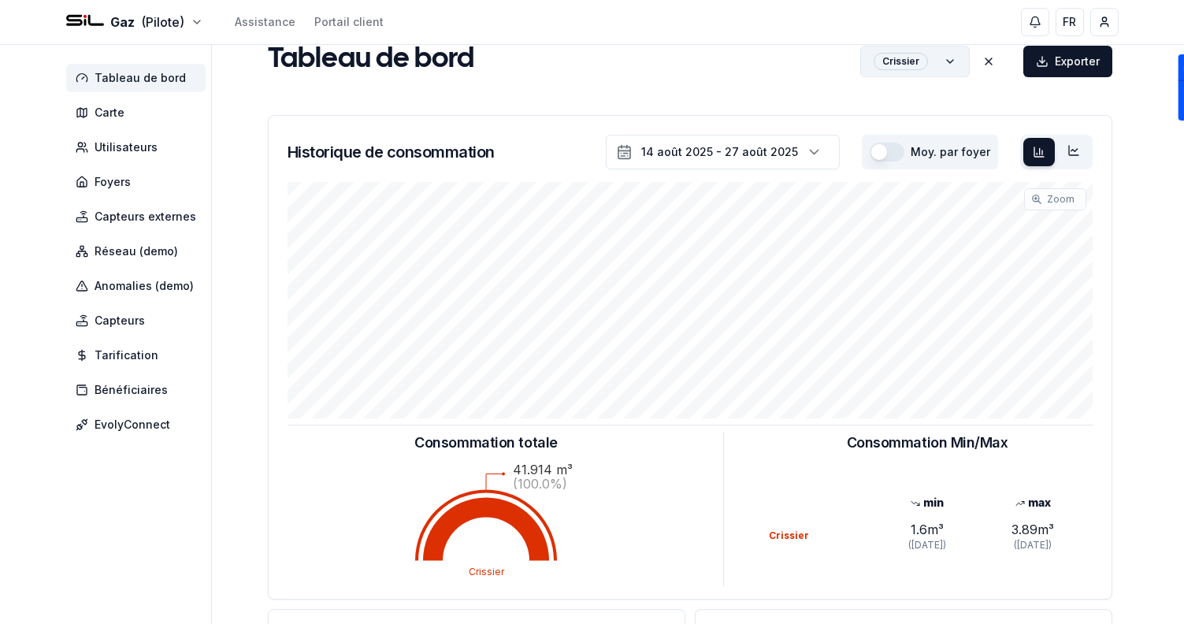
click at [915, 54] on html "Gaz (Pilote) Assistance Portail client FR Sami Tableau de bord Carte Utilisateu…" at bounding box center [592, 467] width 1184 height 976
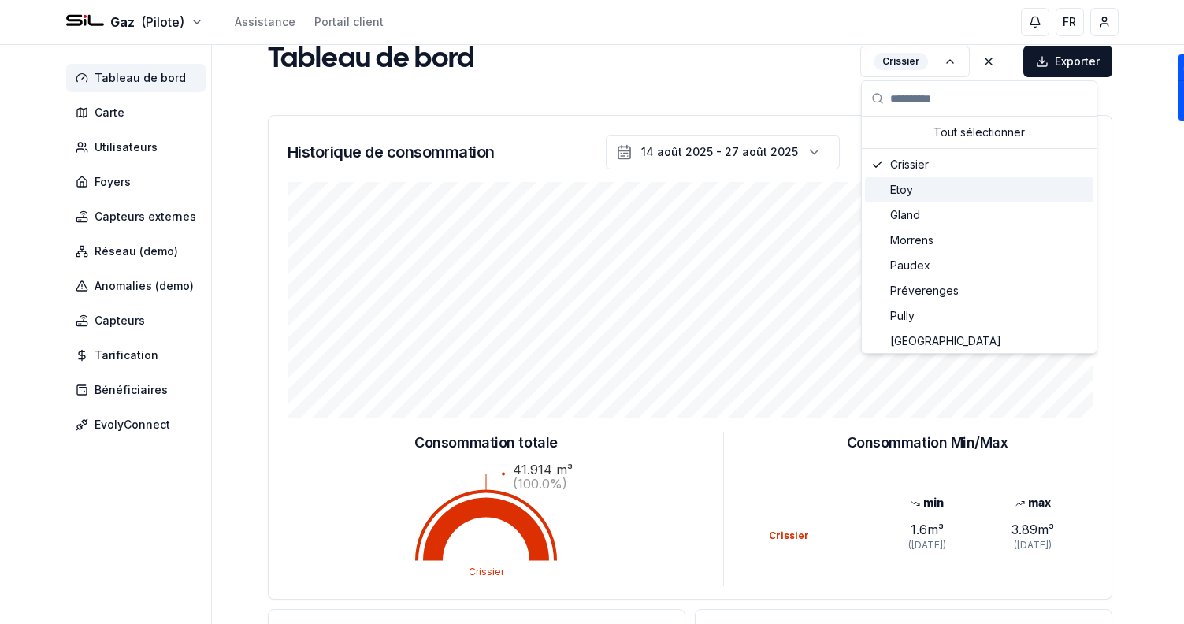
click at [941, 185] on div "Etoy" at bounding box center [979, 189] width 228 height 25
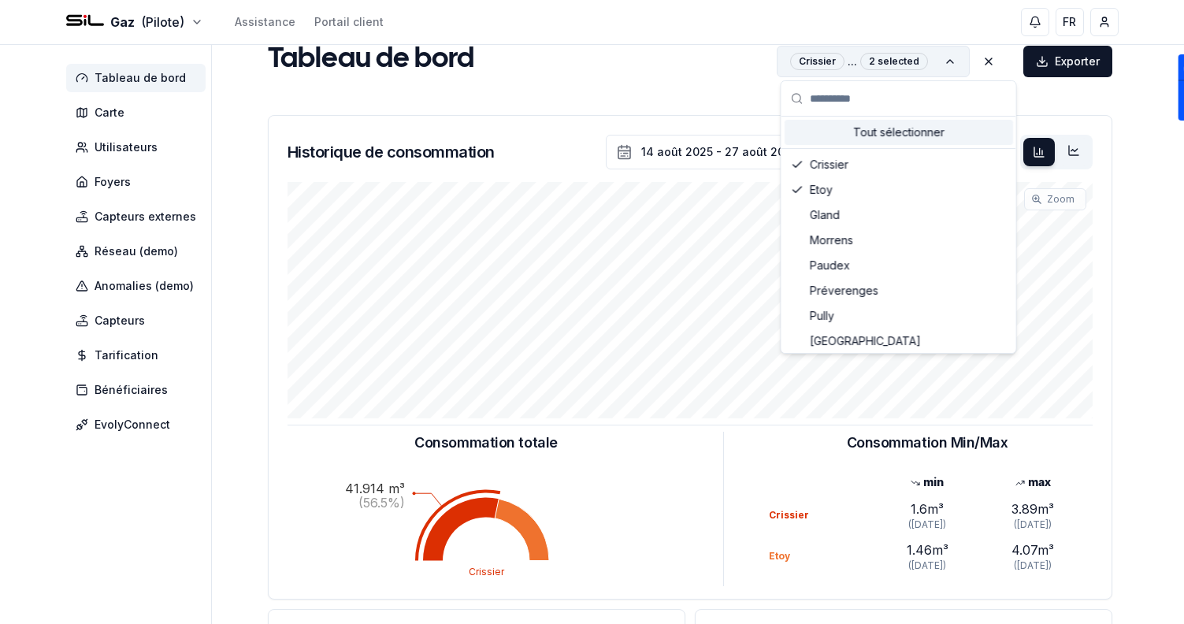
click at [910, 58] on html "Gaz (Pilote) Assistance Portail client FR Sami Tableau de bord Carte Utilisateu…" at bounding box center [592, 467] width 1184 height 976
click at [878, 206] on div "Gland" at bounding box center [899, 214] width 228 height 25
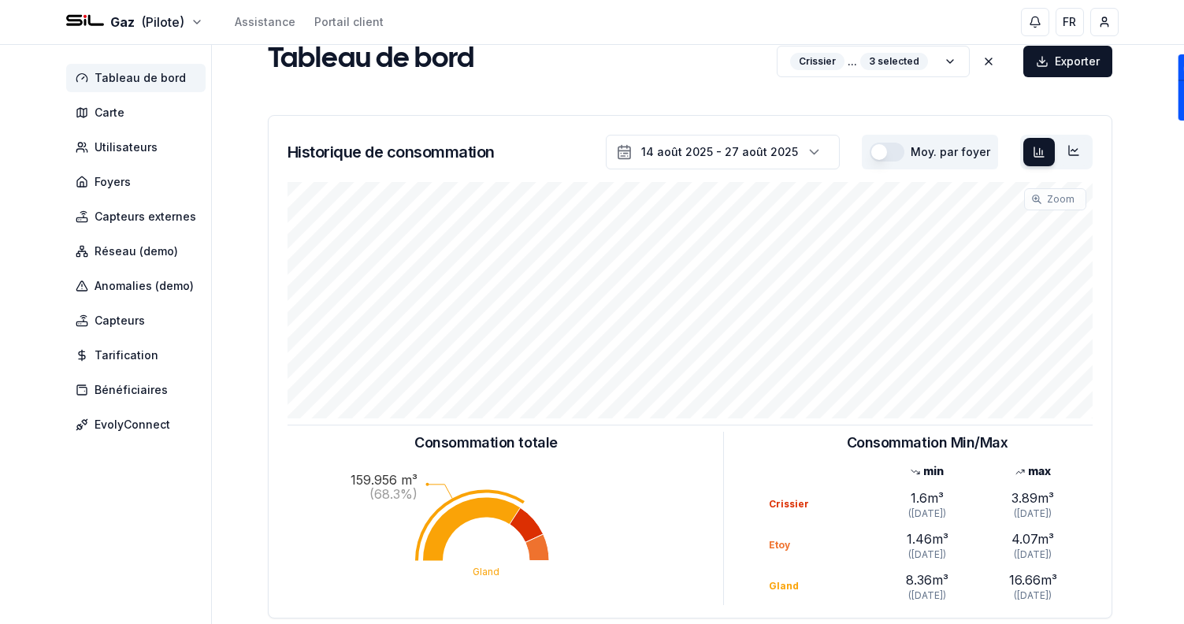
click at [632, 78] on div "Tableau de bord Crissier ... 3 selected Exporter Crissier ... 3 selected Histor…" at bounding box center [690, 461] width 857 height 836
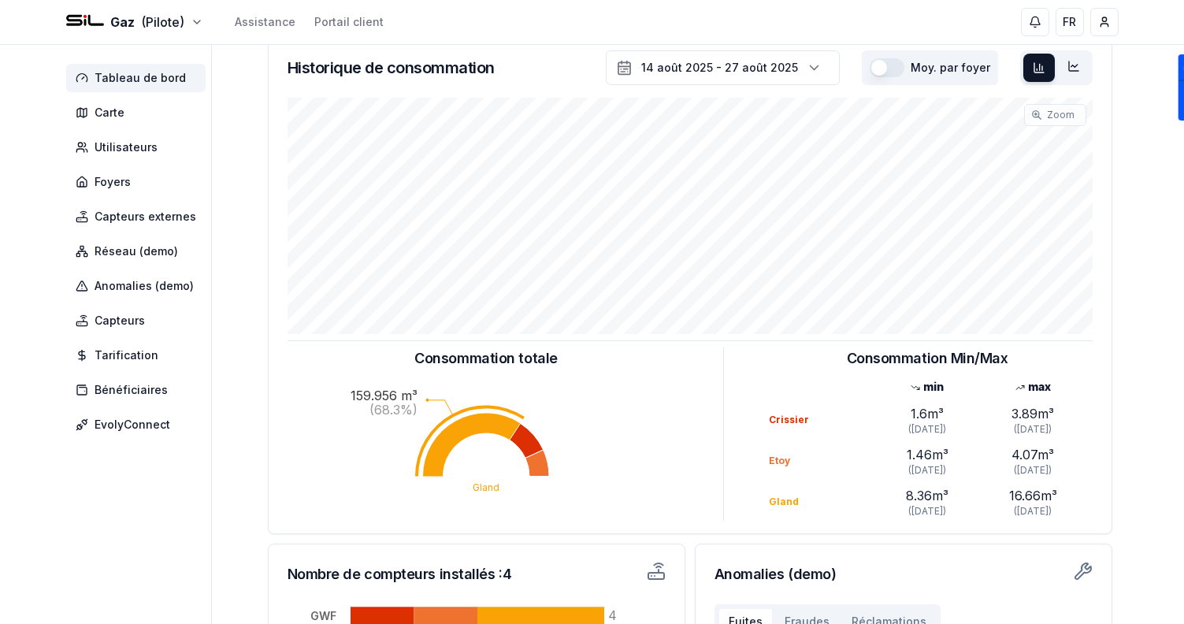
scroll to position [0, 0]
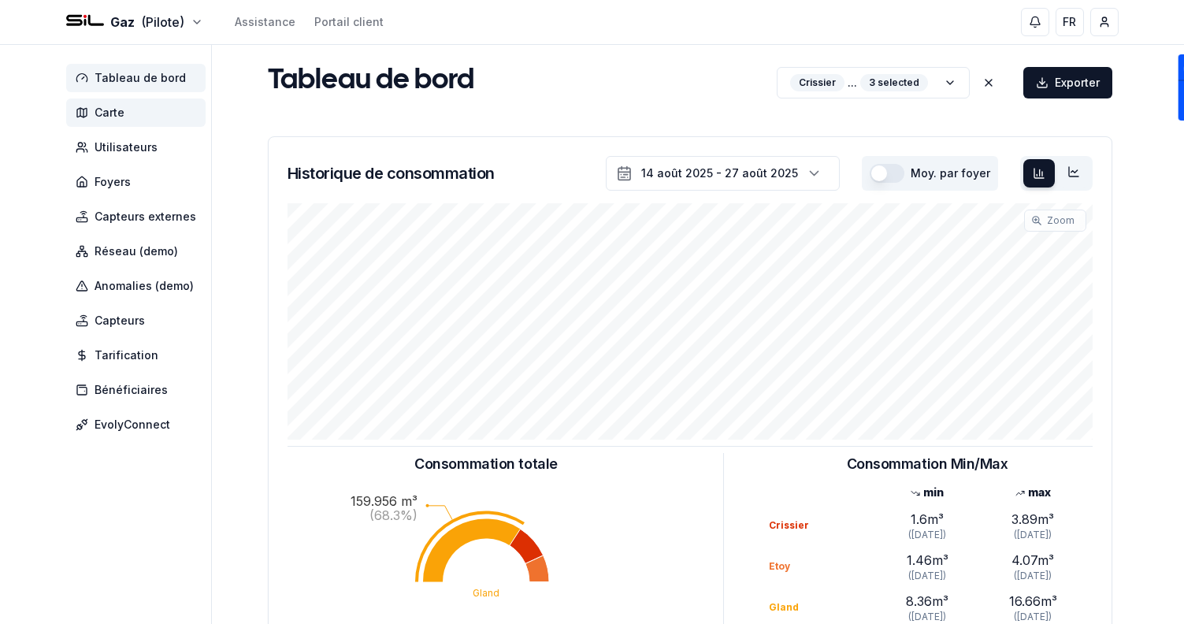
click at [99, 119] on span "Carte" at bounding box center [110, 113] width 30 height 16
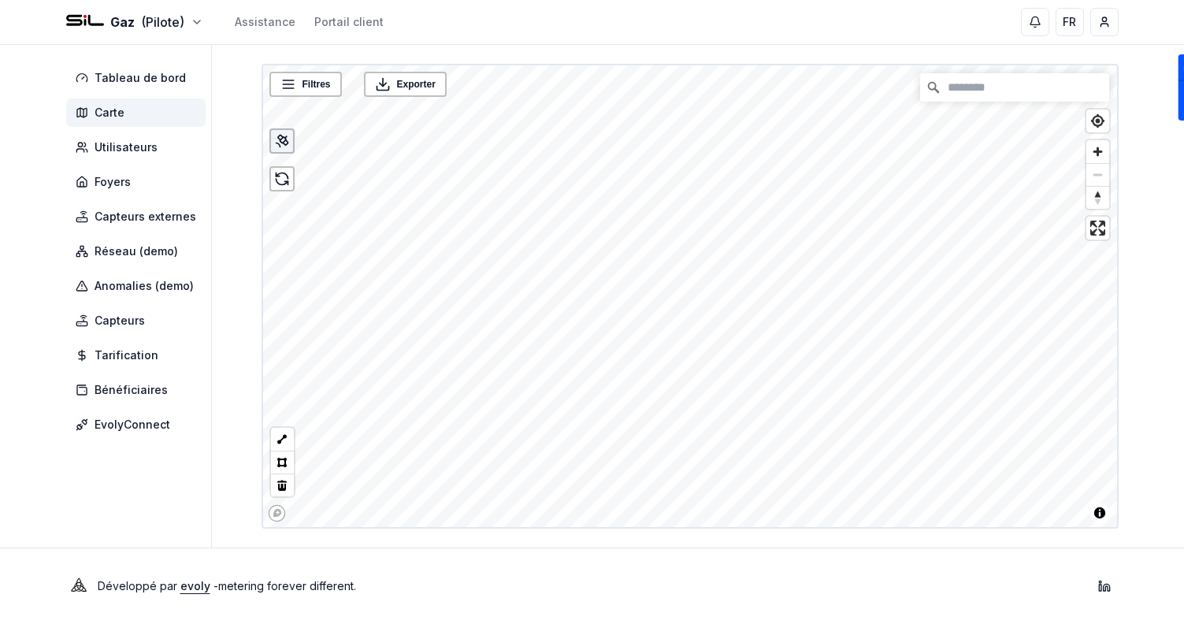
click at [285, 139] on icon at bounding box center [283, 140] width 6 height 6
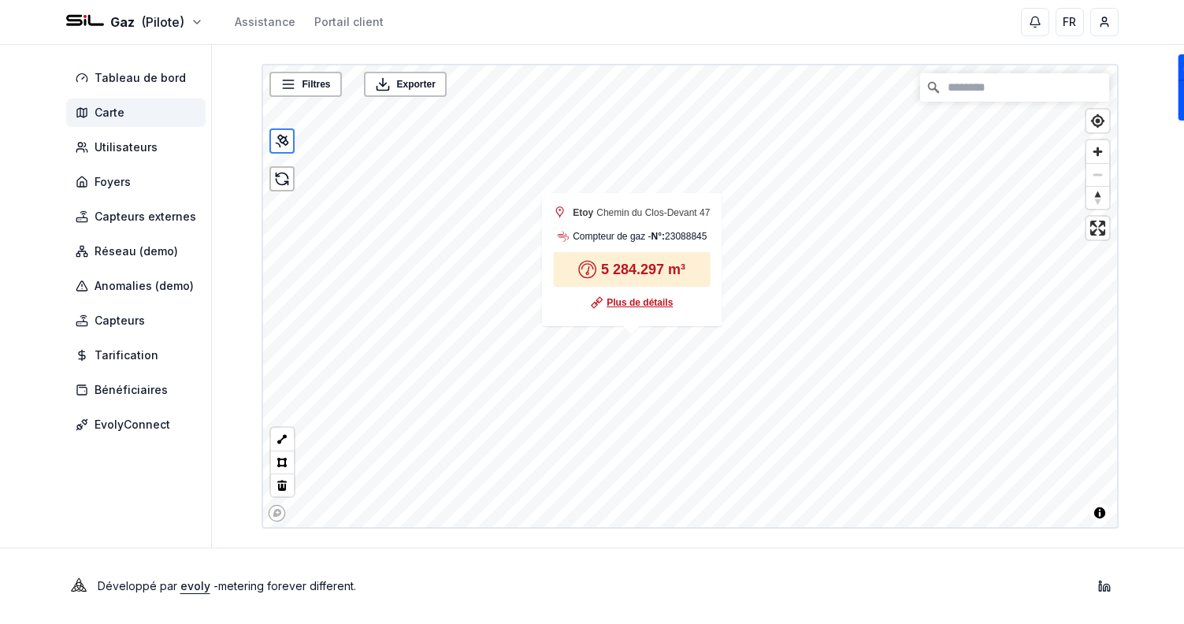
click at [627, 302] on link "Plus de détails" at bounding box center [640, 303] width 66 height 16
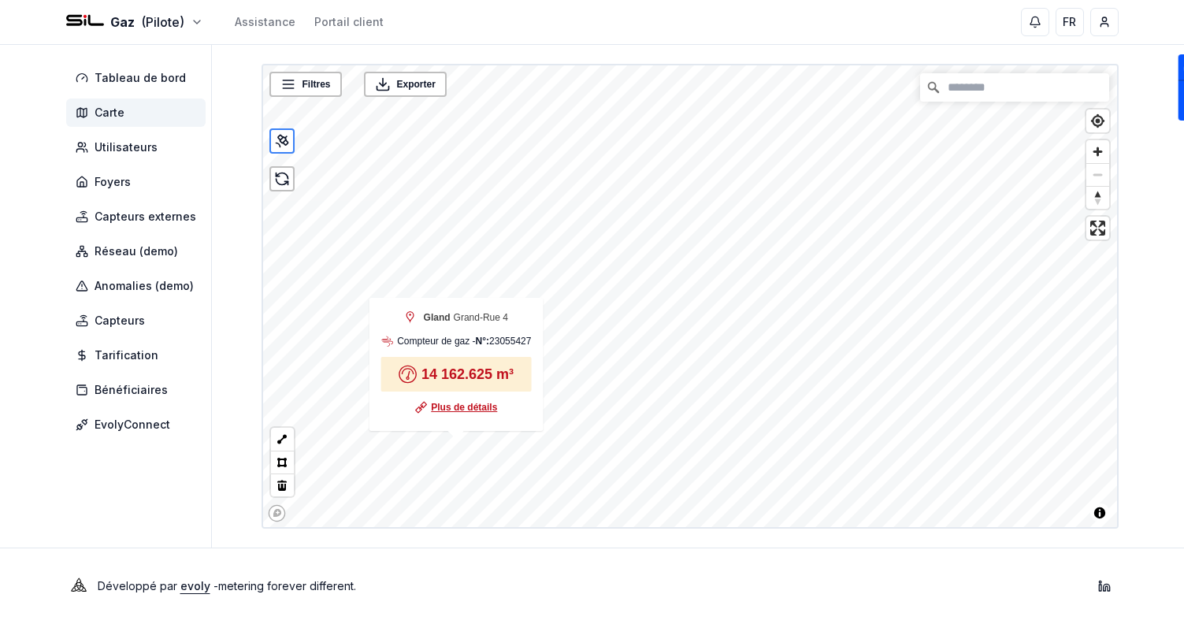
click at [436, 409] on link "Plus de détails" at bounding box center [464, 407] width 66 height 16
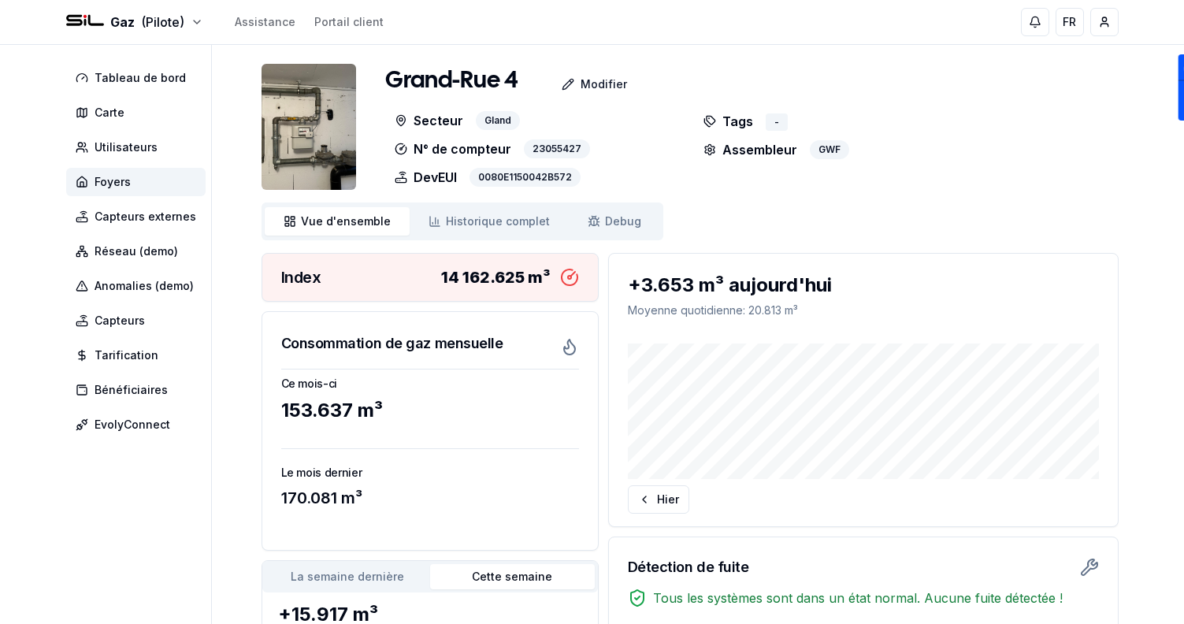
click at [292, 146] on img at bounding box center [309, 127] width 95 height 126
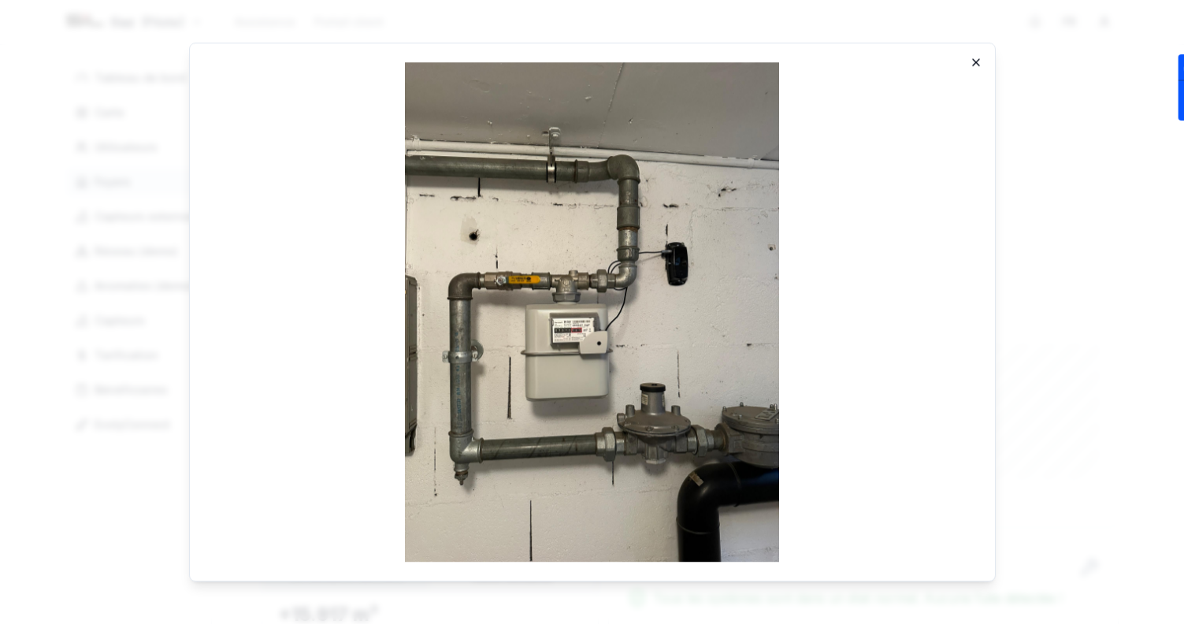
click at [974, 57] on icon "button" at bounding box center [976, 62] width 13 height 13
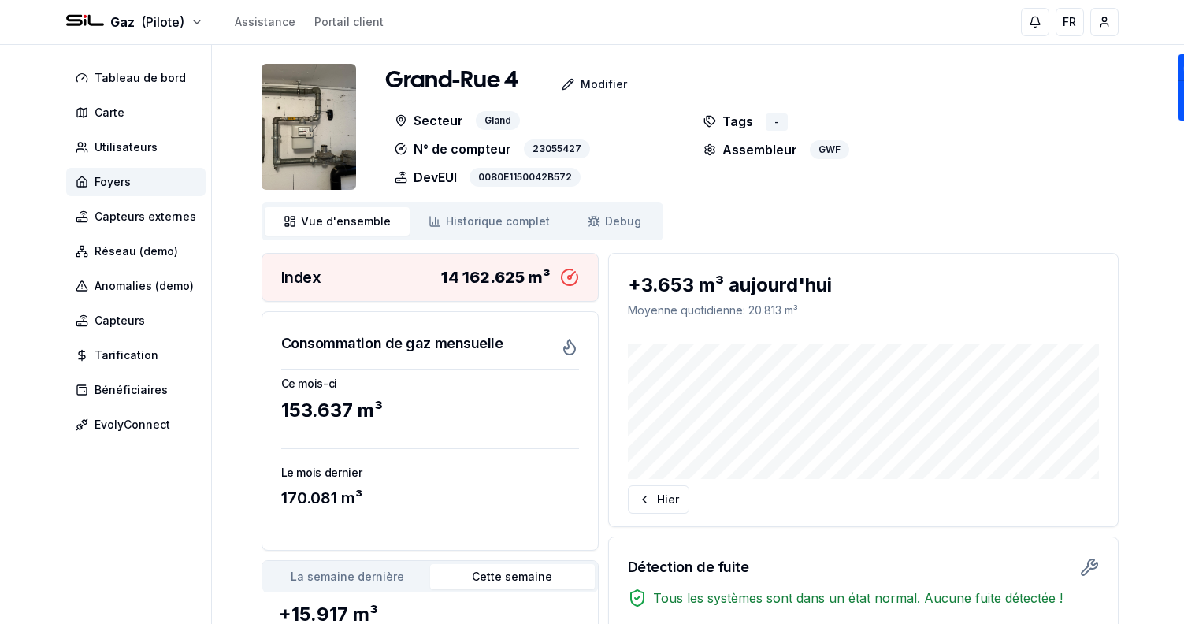
drag, startPoint x: 488, startPoint y: 179, endPoint x: 592, endPoint y: 178, distance: 104.0
click at [592, 178] on div "DevEUI 0080E1150042B572" at bounding box center [535, 177] width 300 height 19
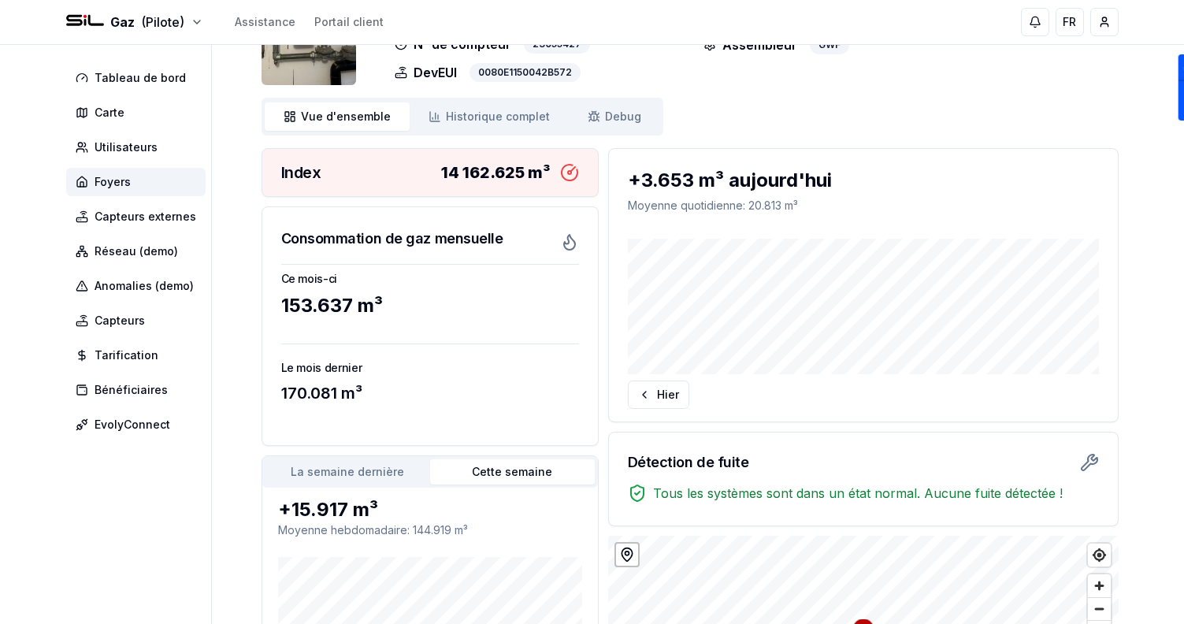
scroll to position [85, 0]
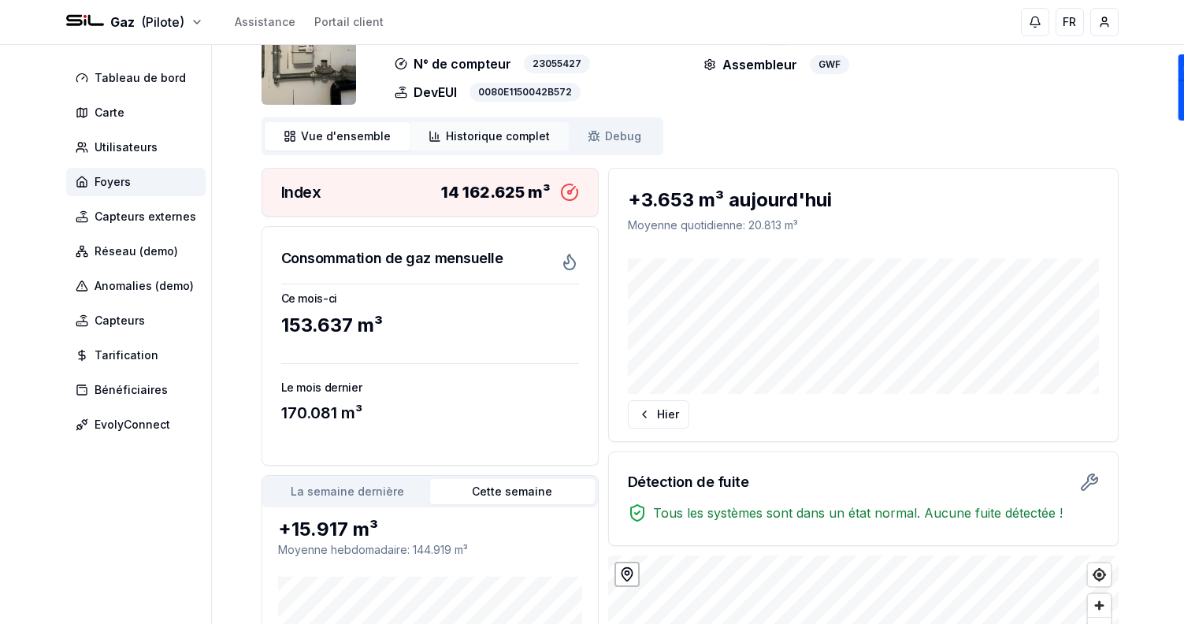
click at [477, 139] on span "Historique complet" at bounding box center [498, 136] width 104 height 16
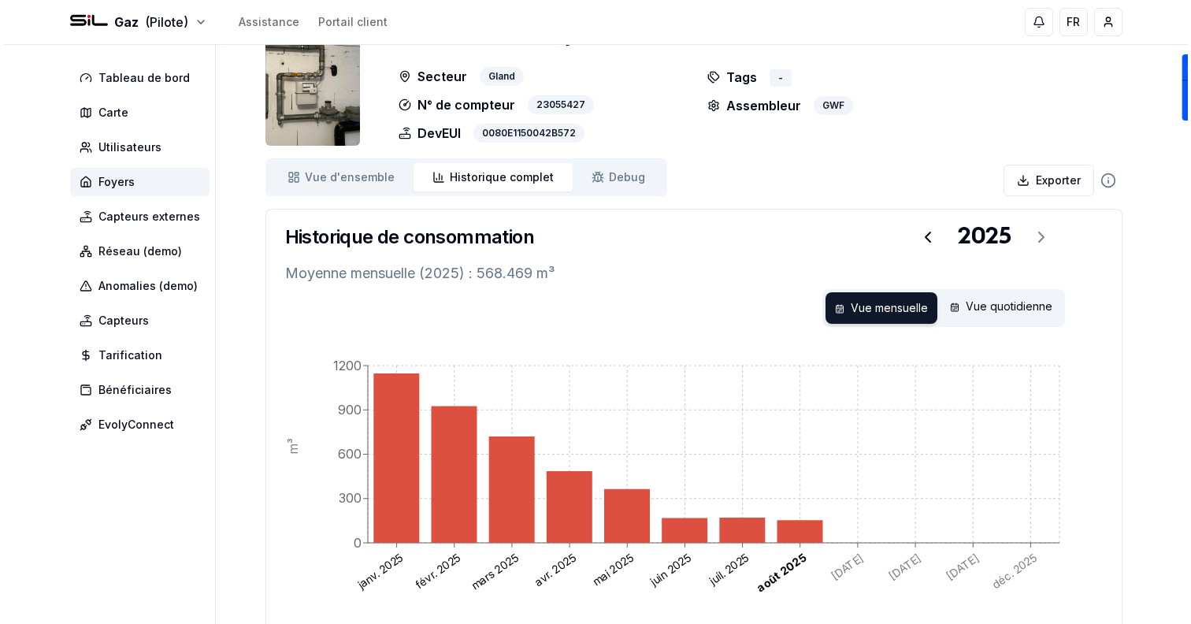
scroll to position [40, 0]
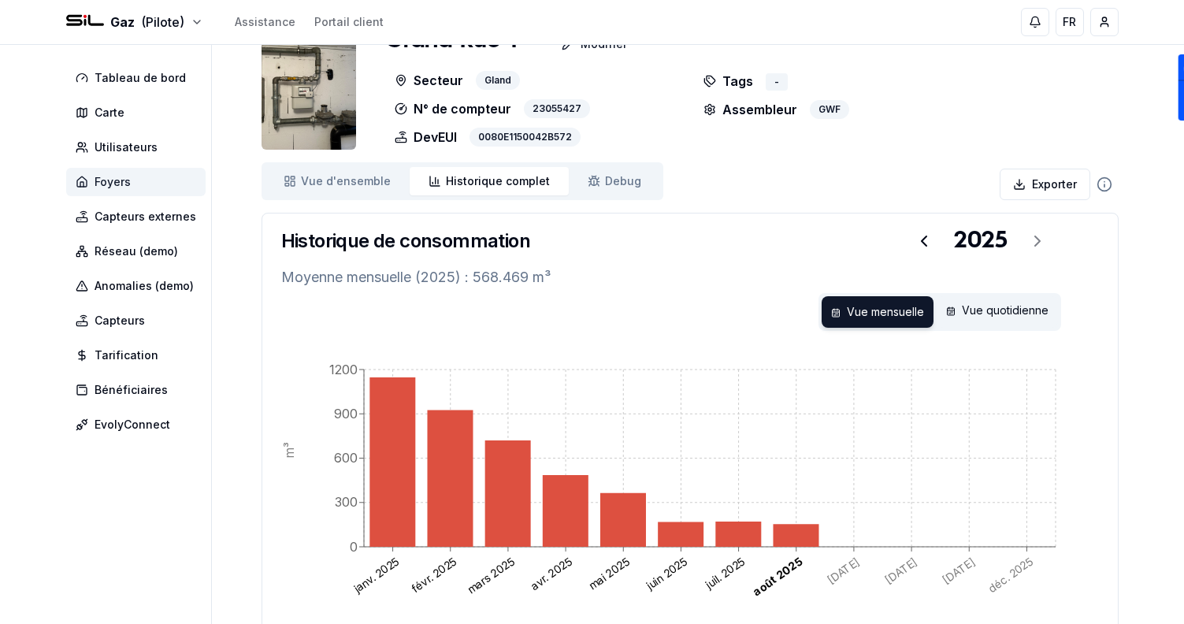
click at [165, 176] on span "Foyers" at bounding box center [135, 182] width 139 height 28
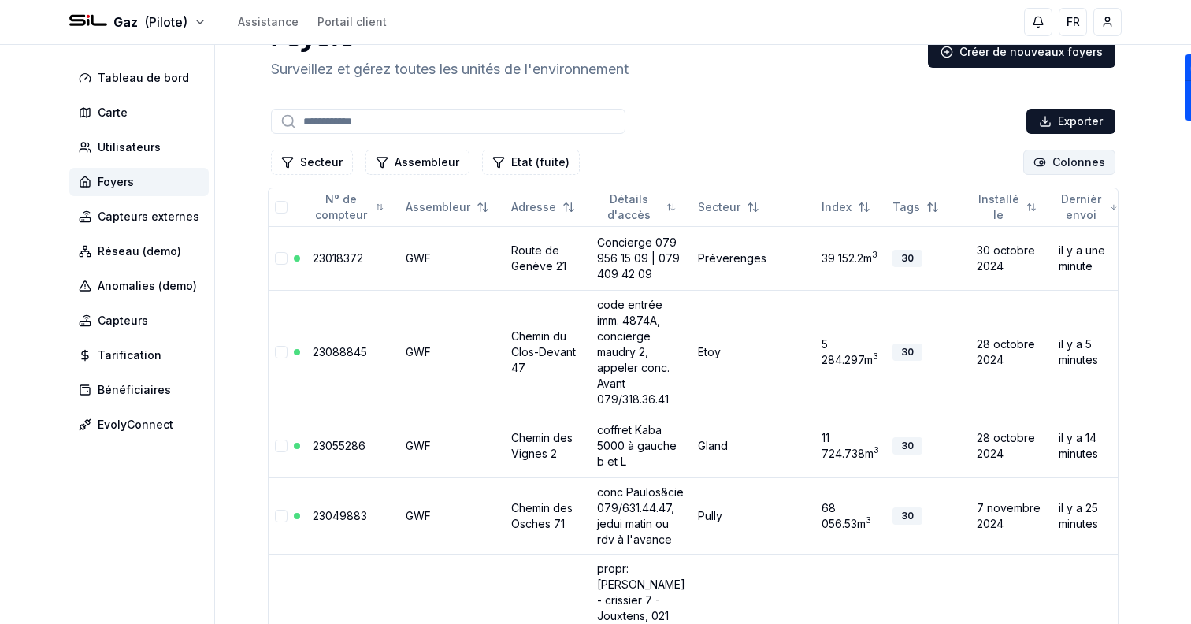
click at [1060, 169] on html "Gaz (Pilote) Assistance Portail client FR Sami Tableau de bord Carte Utilisateu…" at bounding box center [595, 607] width 1191 height 1294
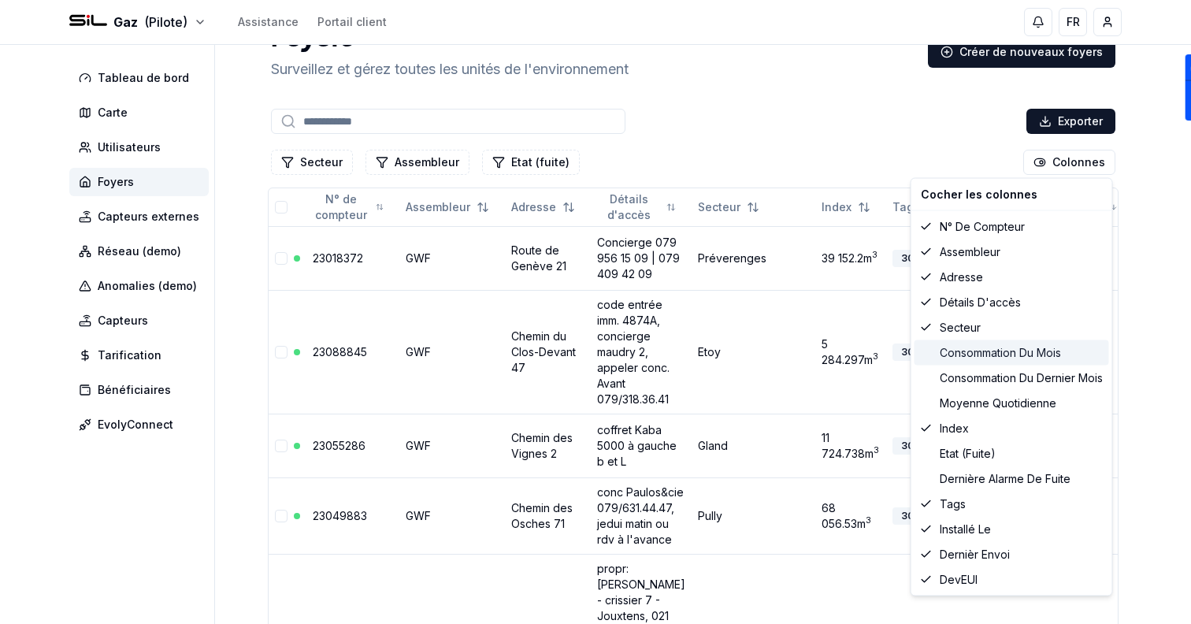
click at [974, 355] on div "Consommation du mois" at bounding box center [1012, 352] width 195 height 25
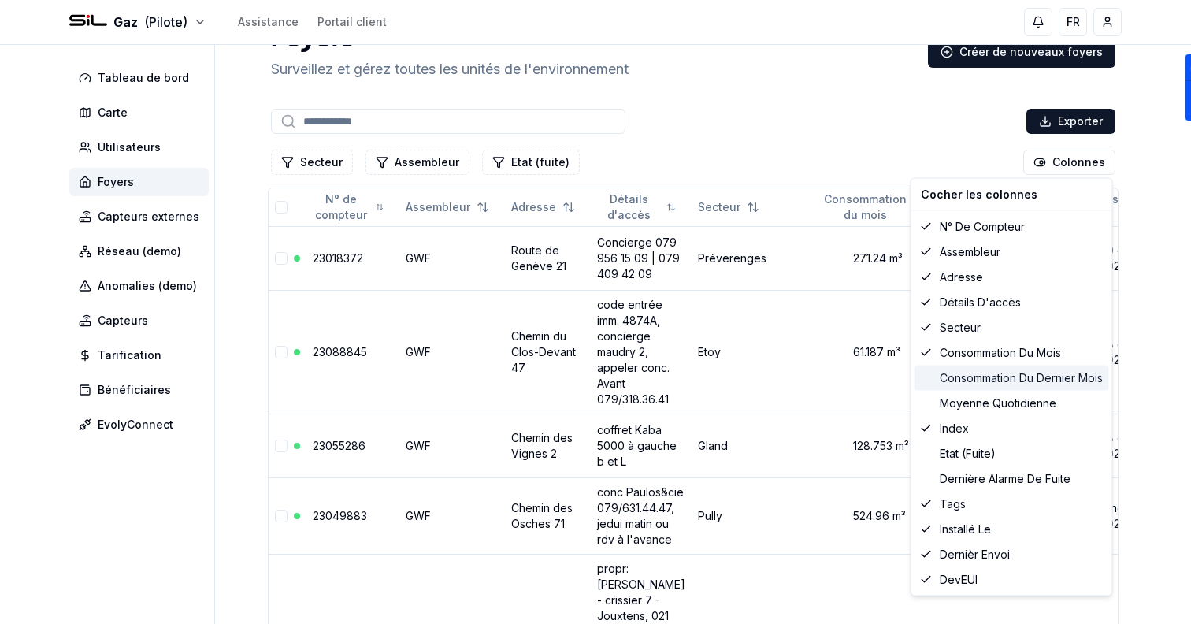
click at [979, 374] on div "Consommation du dernier mois" at bounding box center [1012, 378] width 195 height 25
click at [977, 358] on div "Consommation du mois" at bounding box center [1012, 352] width 195 height 25
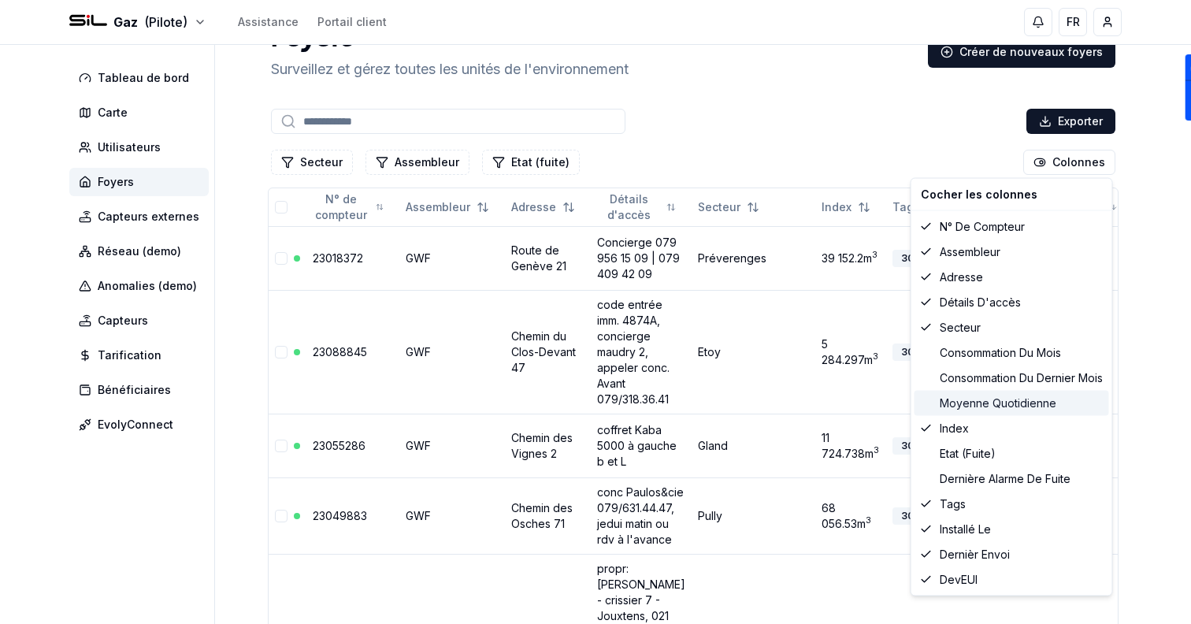
click at [990, 411] on div "Moyenne quotidienne" at bounding box center [1012, 403] width 195 height 25
click at [732, 130] on html "Gaz (Pilote) Assistance Portail client FR Sami Tableau de bord Carte Utilisateu…" at bounding box center [595, 607] width 1191 height 1294
